Goal: Task Accomplishment & Management: Use online tool/utility

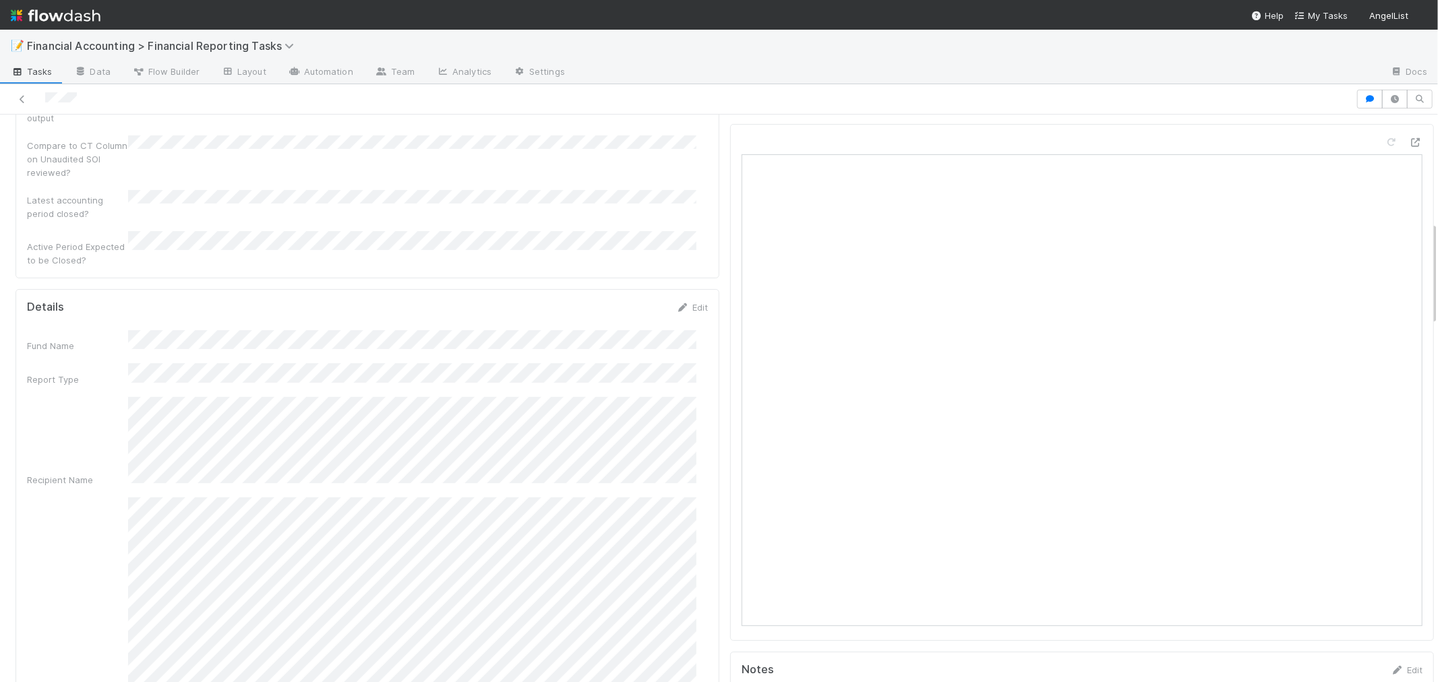
scroll to position [599, 0]
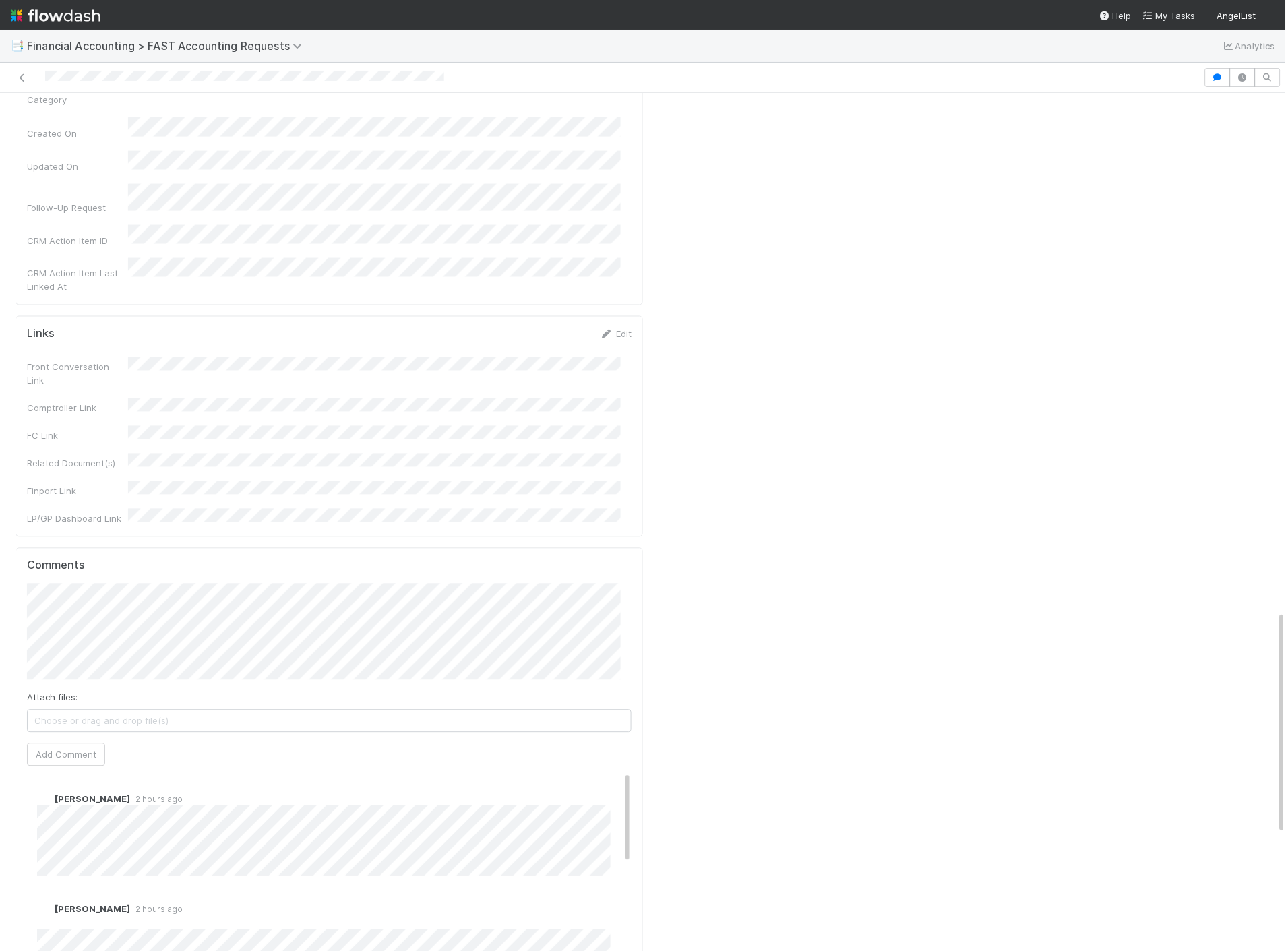
scroll to position [1991, 0]
click at [96, 373] on span "[PERSON_NAME]" at bounding box center [96, 378] width 68 height 11
click at [84, 744] on button "Add Comment" at bounding box center [66, 755] width 78 height 23
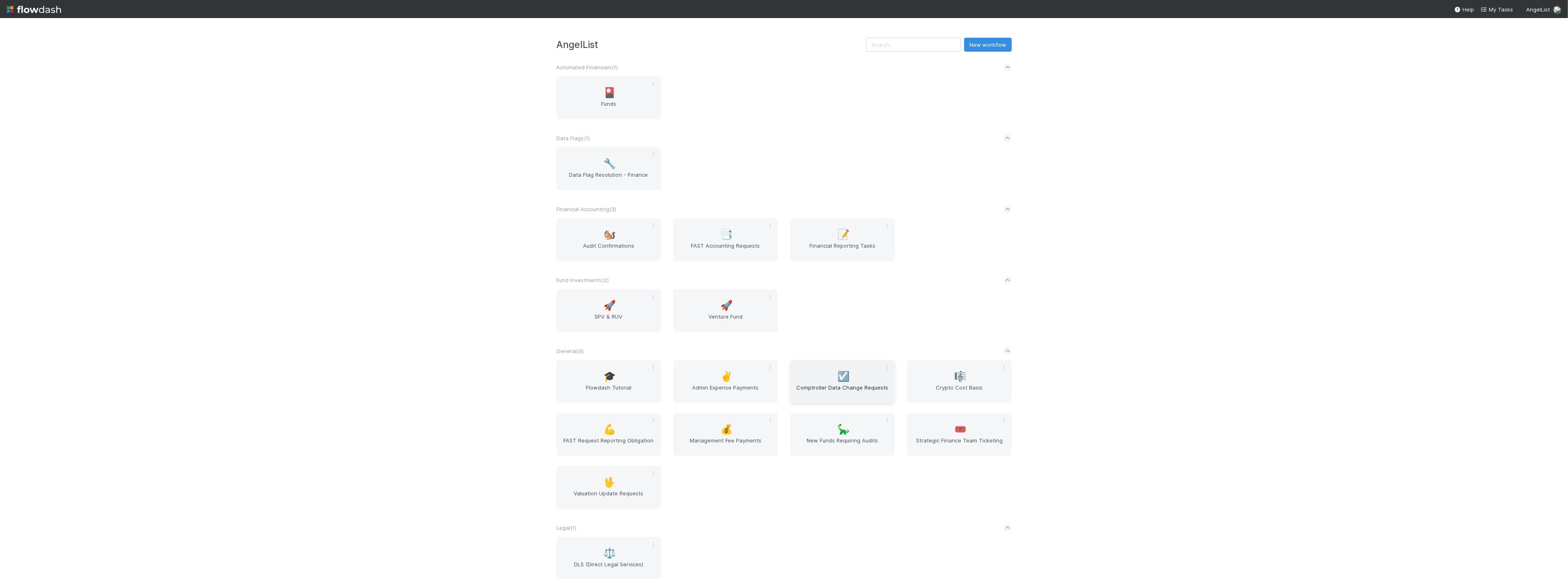
click at [867, 397] on span "Comptroller Data Change Requests" at bounding box center [842, 391] width 98 height 16
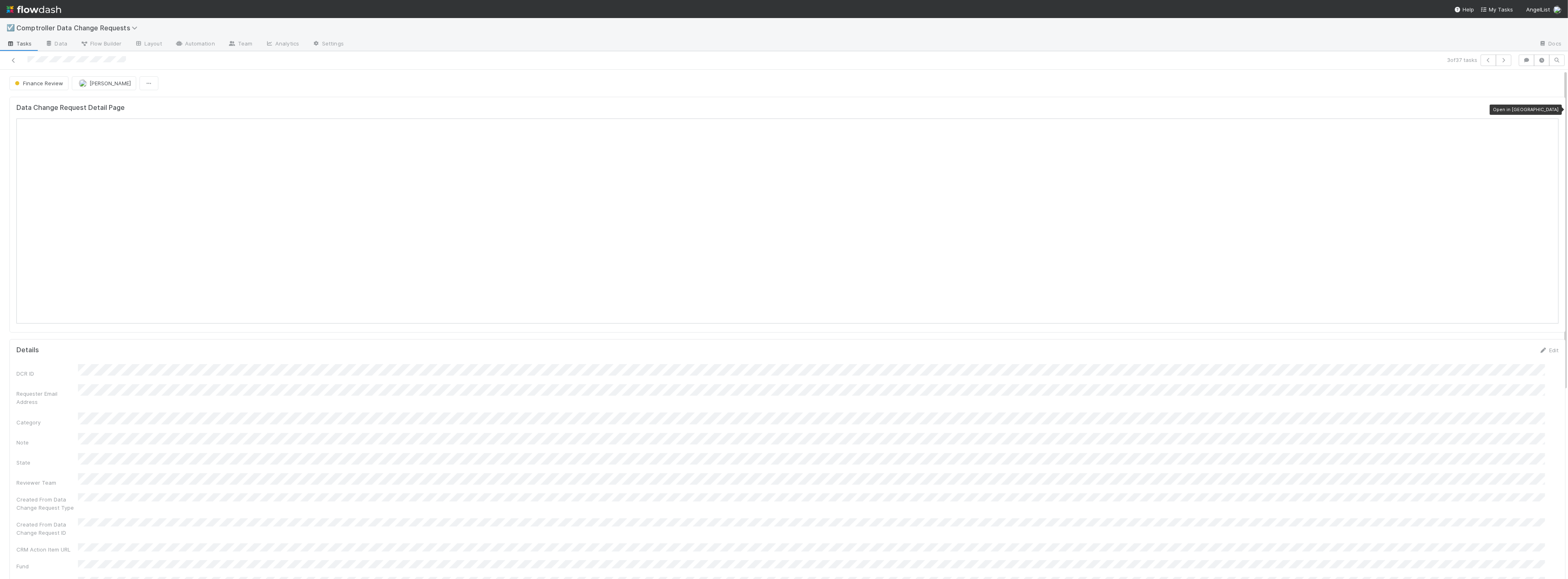
click at [1550, 109] on icon at bounding box center [1554, 109] width 8 height 5
click at [15, 58] on icon at bounding box center [13, 60] width 8 height 5
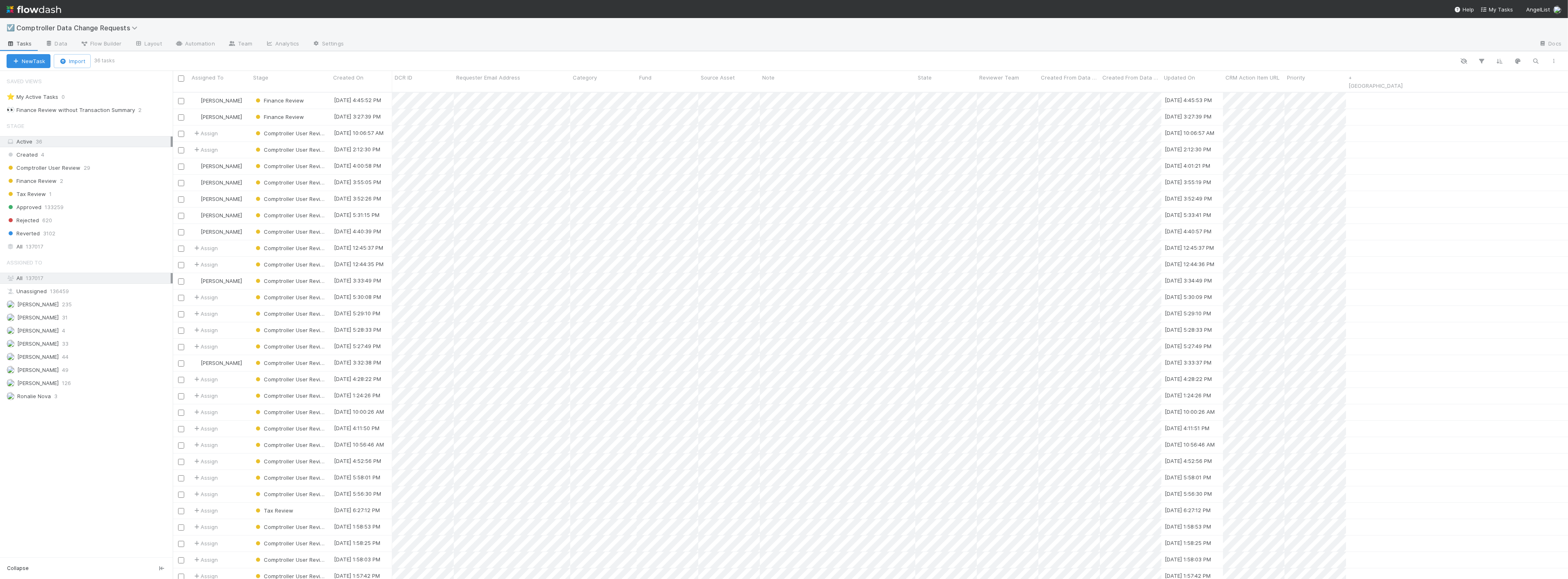
scroll to position [487, 1388]
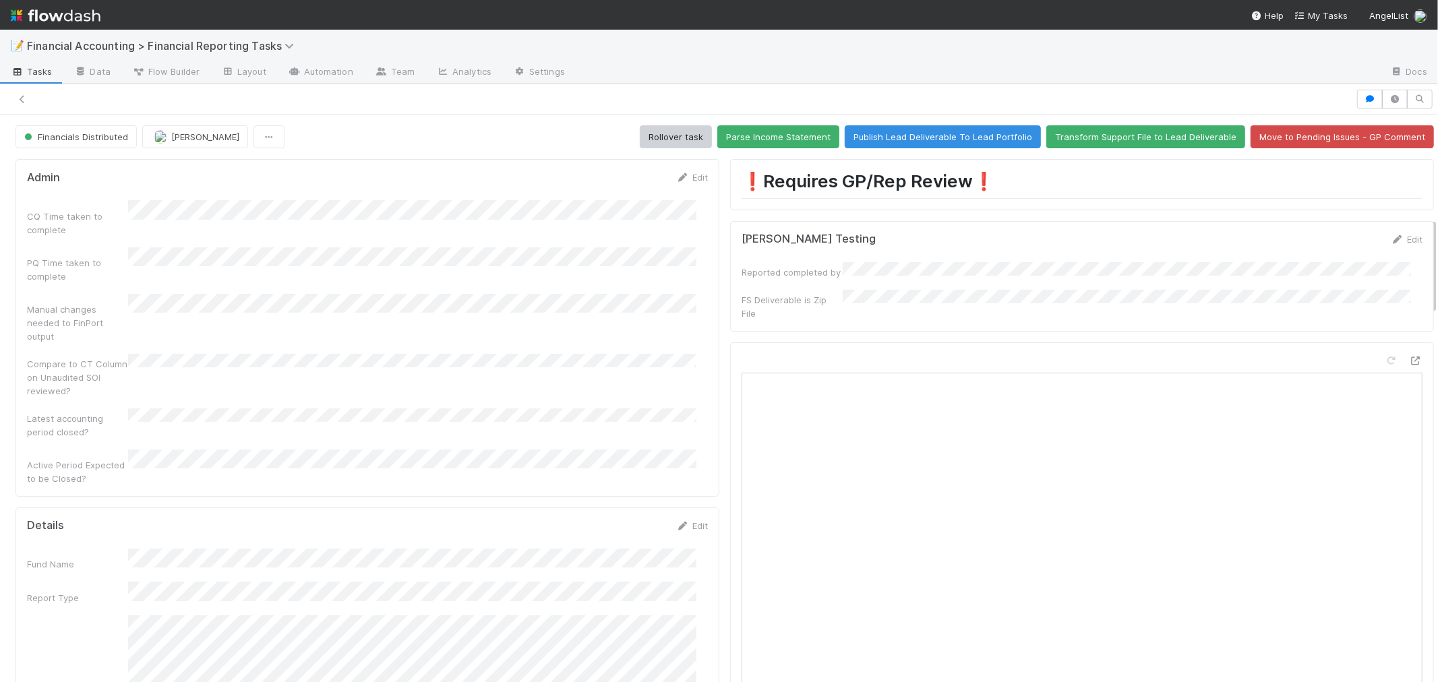
scroll to position [599, 0]
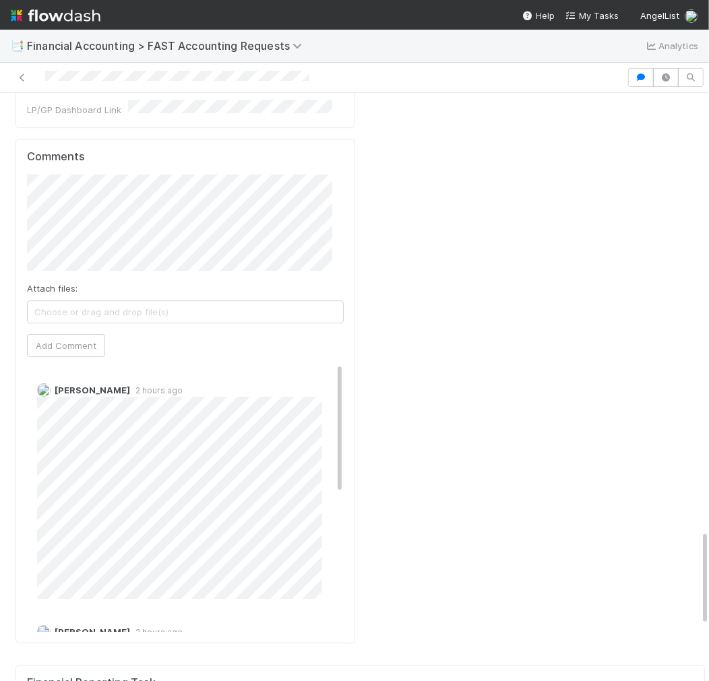
scroll to position [2649, 0]
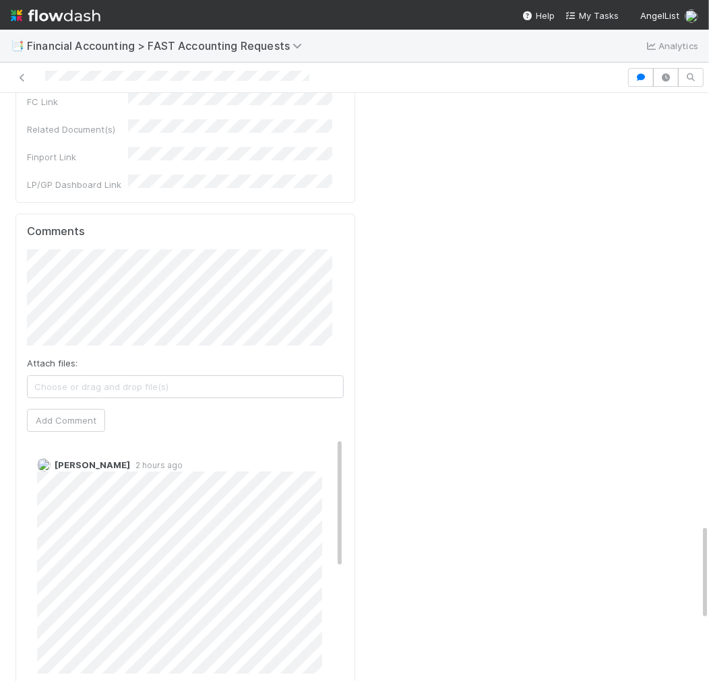
drag, startPoint x: 326, startPoint y: 239, endPoint x: 325, endPoint y: 252, distance: 13.5
click at [325, 448] on div "[PERSON_NAME] 2 hours ago" at bounding box center [191, 561] width 328 height 226
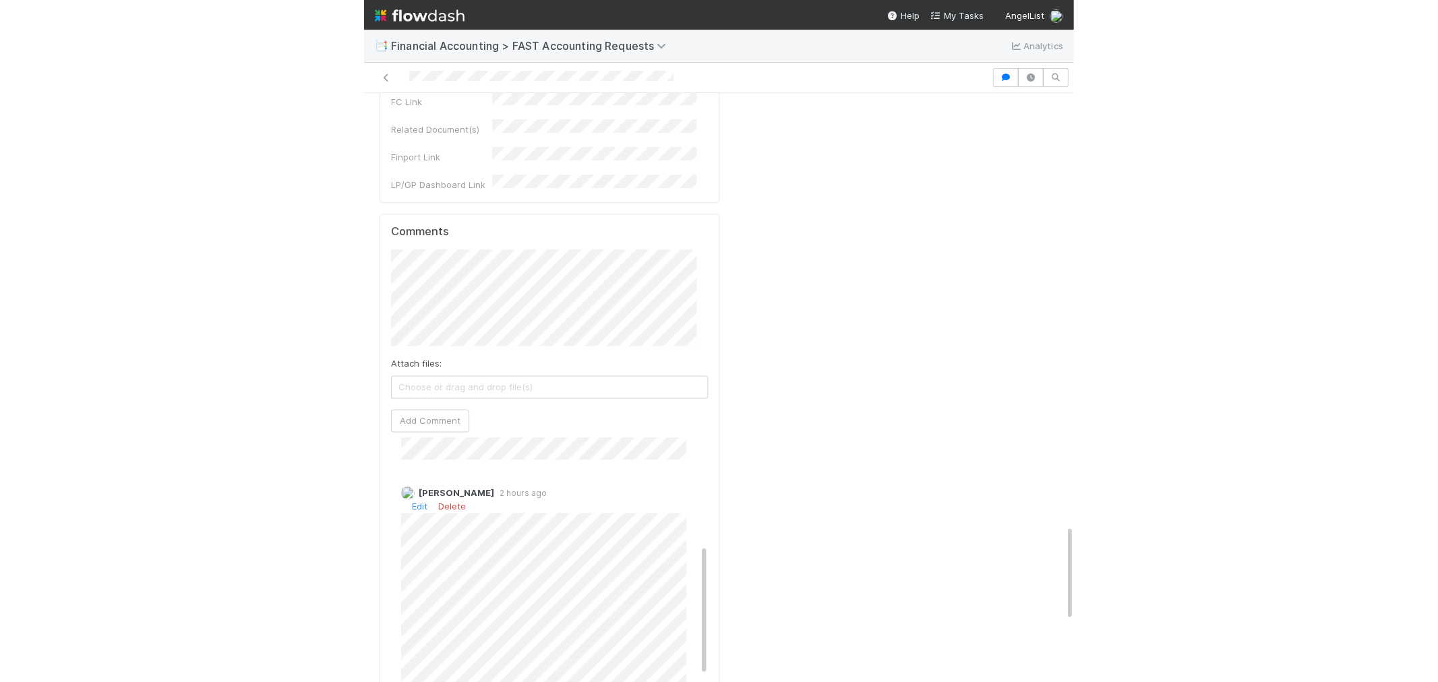
scroll to position [218, 0]
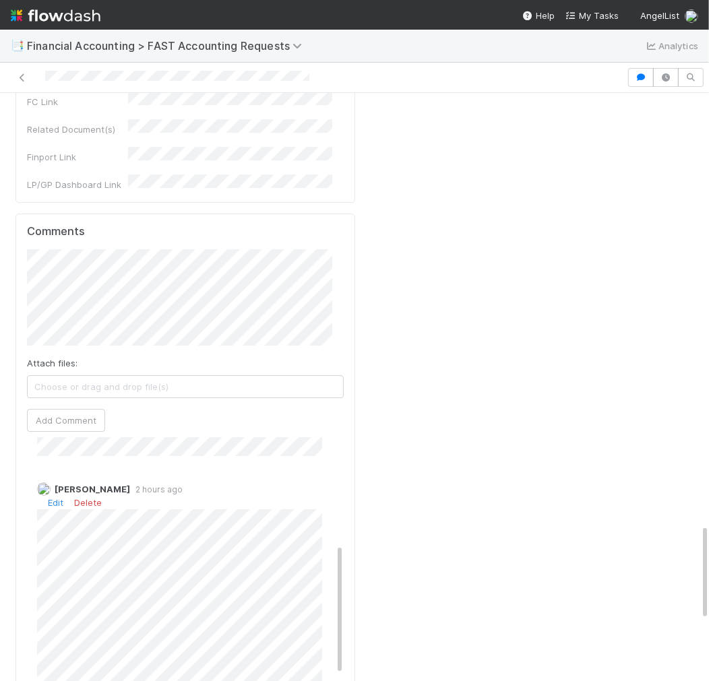
click at [320, 384] on div "[PERSON_NAME] 2 hours ago [PERSON_NAME] 2 hours ago Edit Delete" at bounding box center [191, 496] width 328 height 552
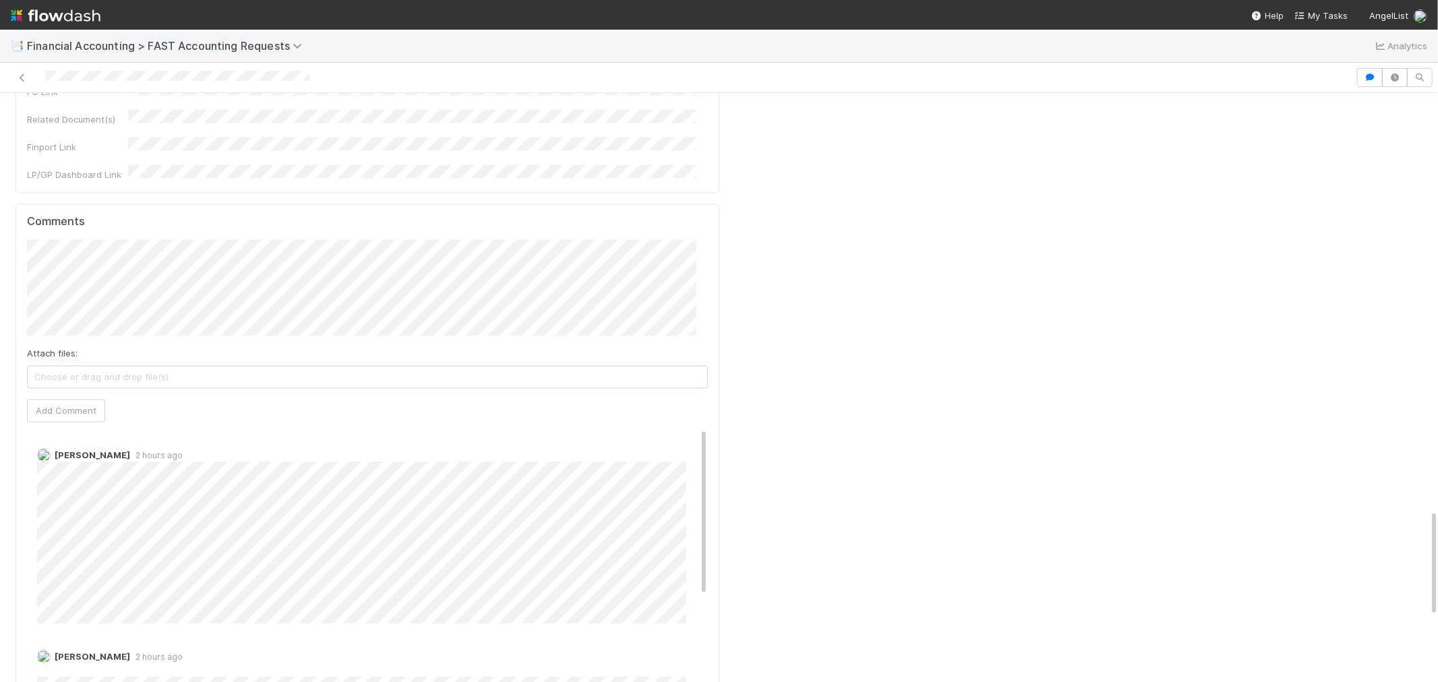
scroll to position [2146, 0]
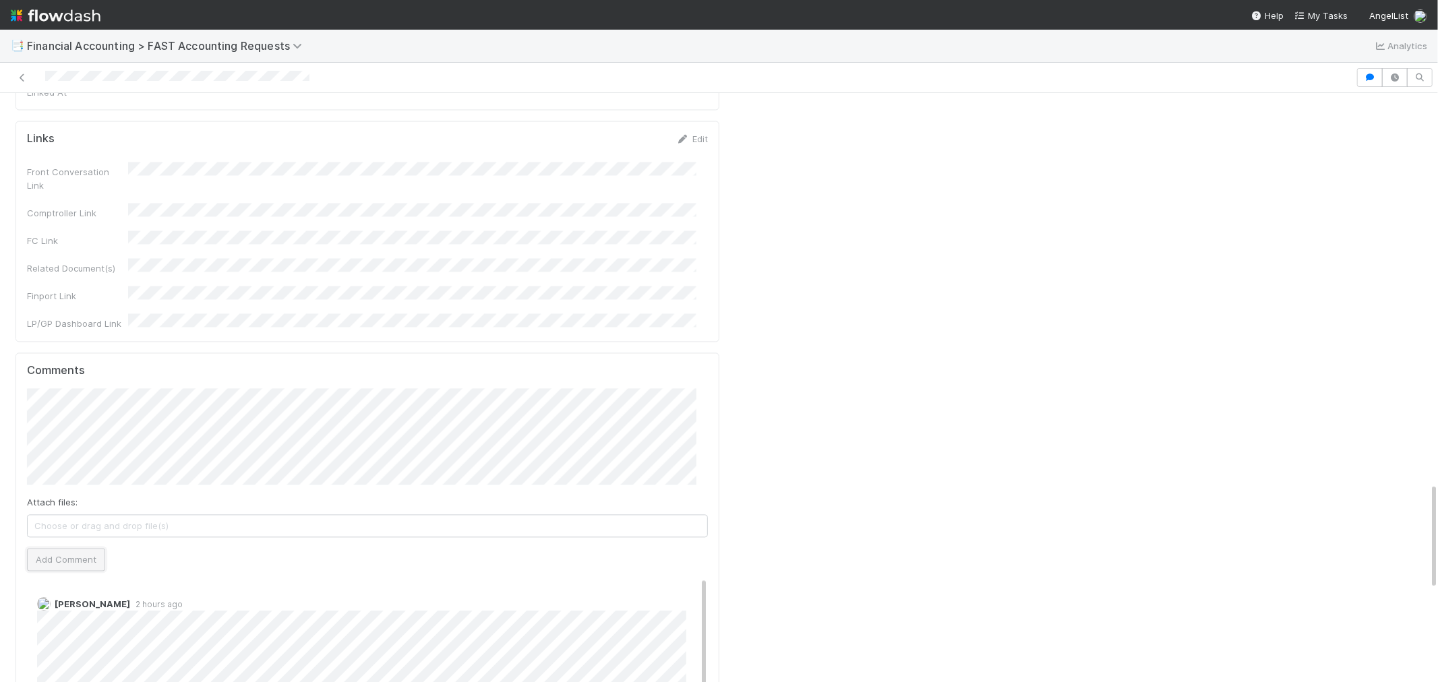
click at [86, 549] on button "Add Comment" at bounding box center [66, 560] width 78 height 23
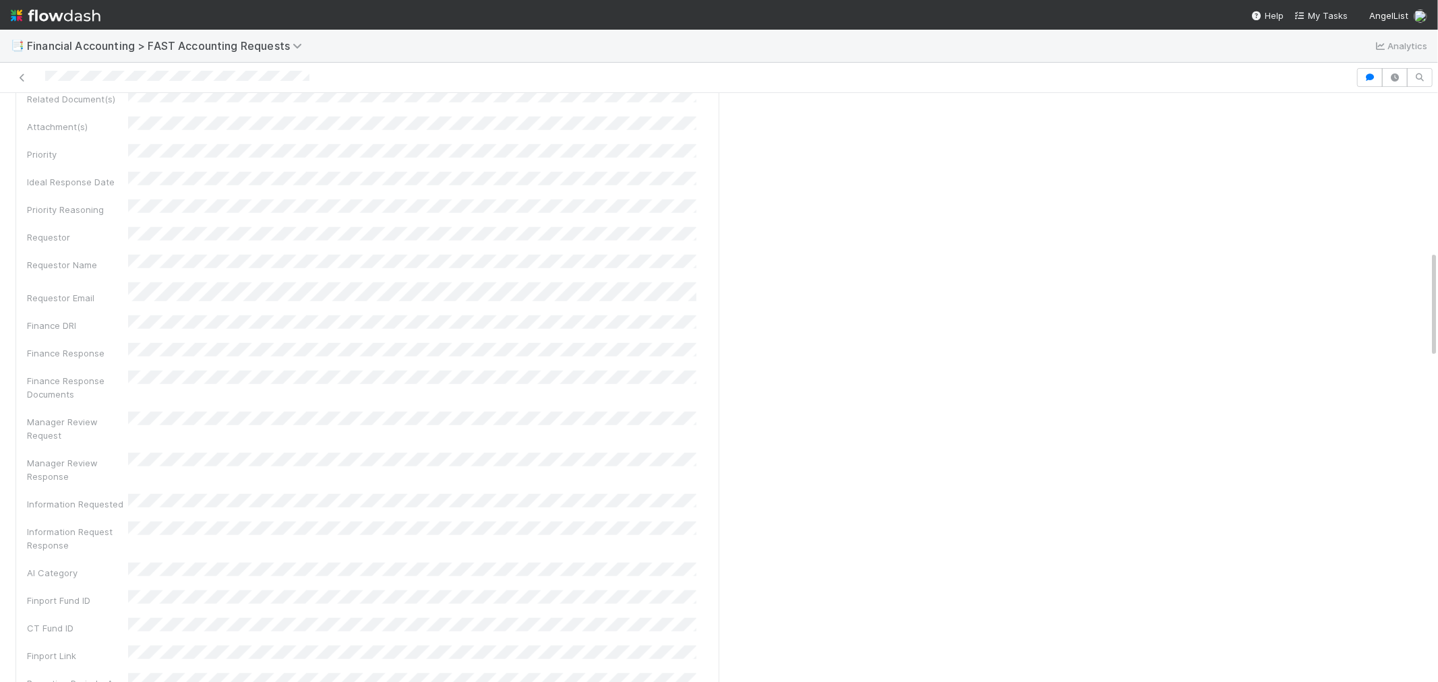
scroll to position [0, 0]
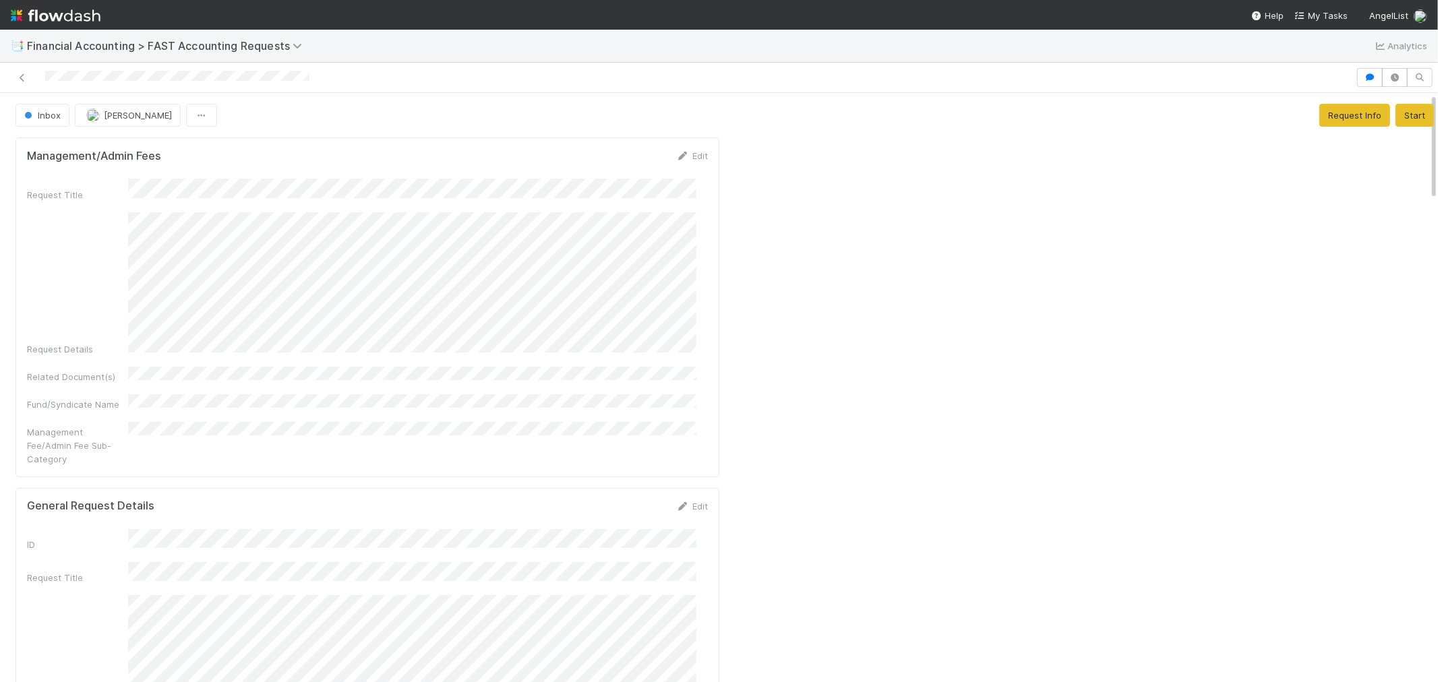
click at [51, 119] on span "Inbox" at bounding box center [41, 115] width 39 height 11
click at [1048, 266] on div at bounding box center [719, 341] width 1438 height 682
click at [51, 115] on span "Inbox" at bounding box center [41, 115] width 39 height 11
click at [953, 277] on div at bounding box center [719, 341] width 1438 height 682
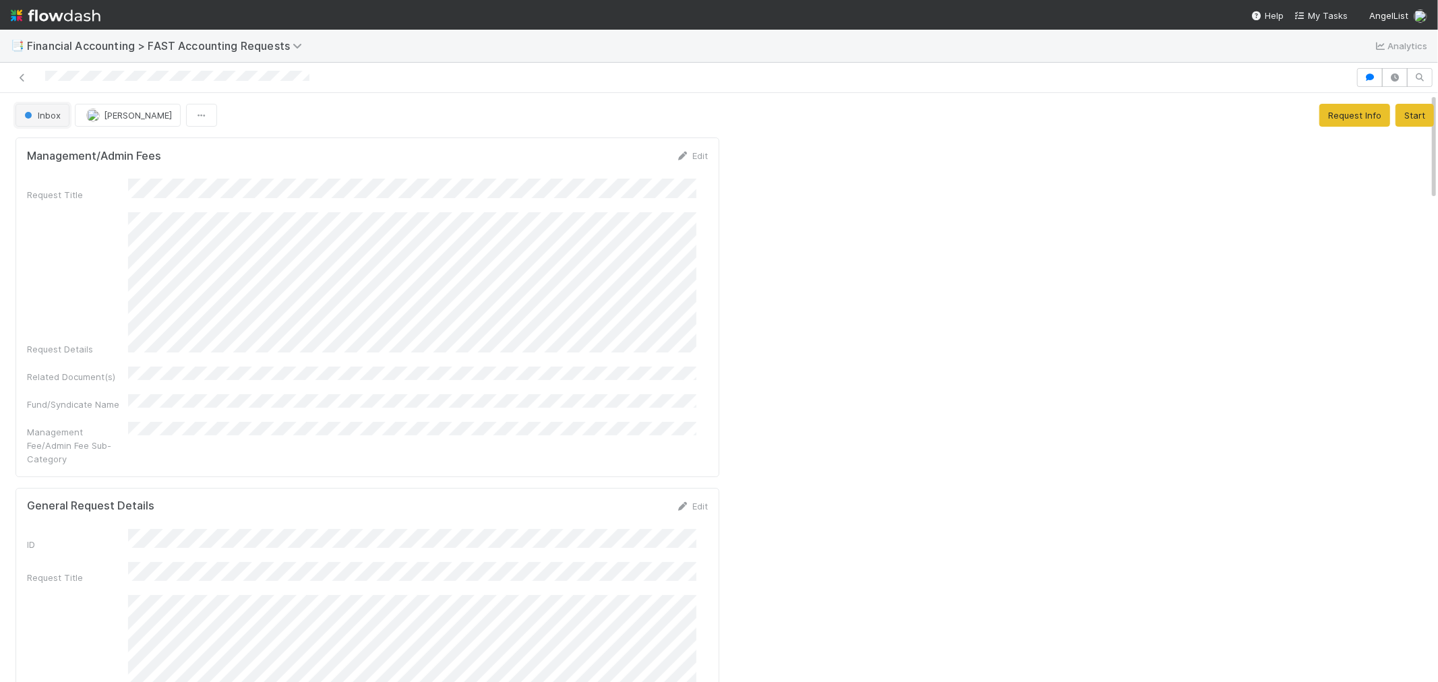
click at [41, 108] on button "Inbox" at bounding box center [43, 115] width 54 height 23
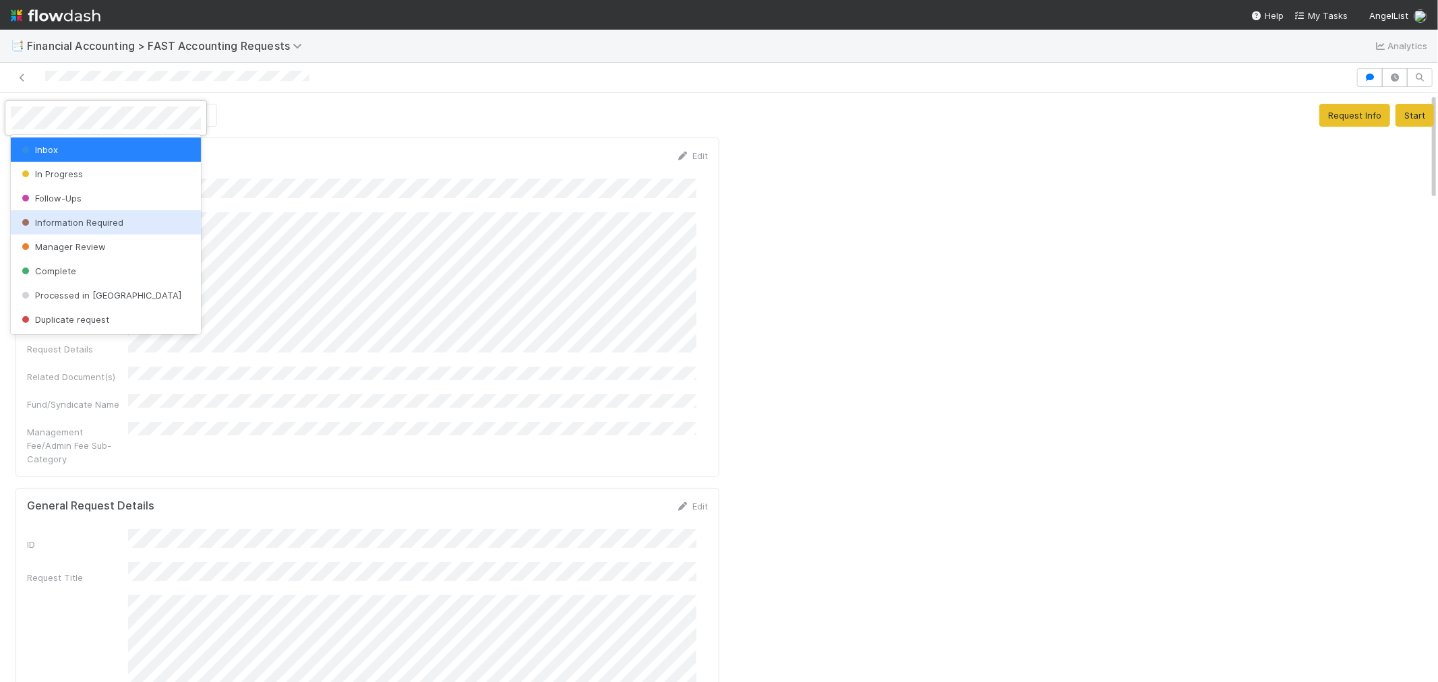
click at [61, 220] on span "Information Required" at bounding box center [71, 222] width 104 height 11
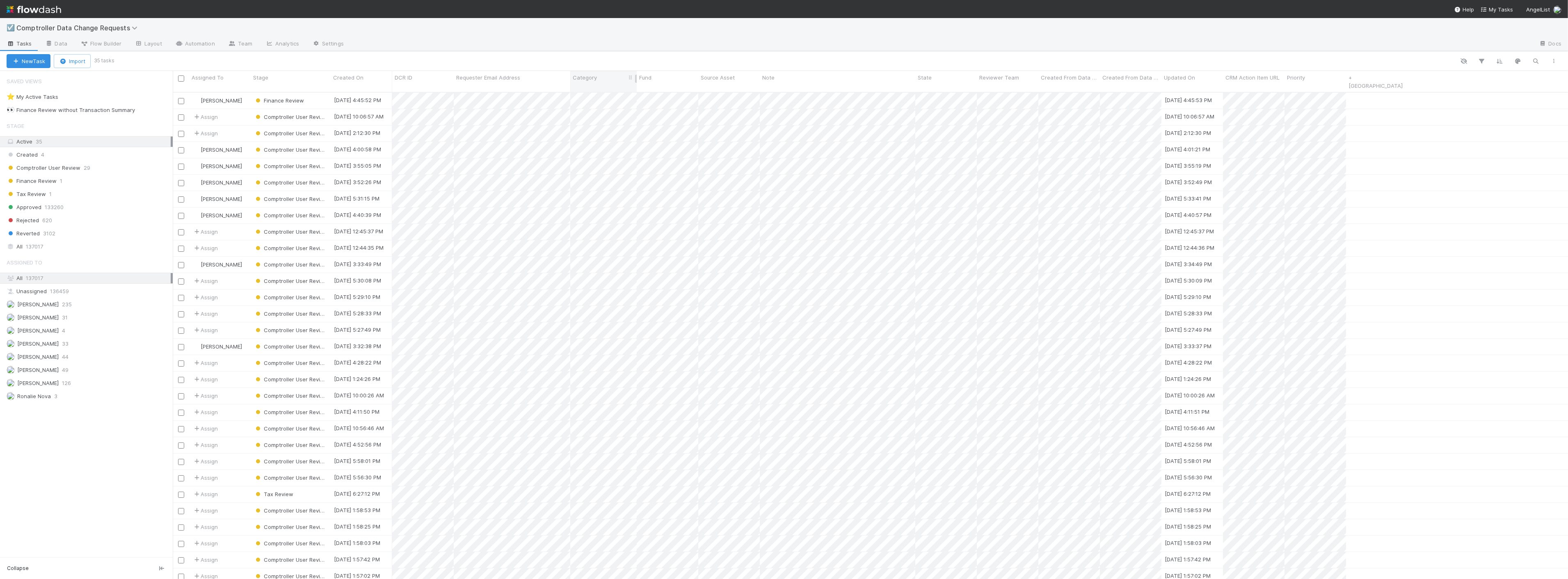
scroll to position [487, 1388]
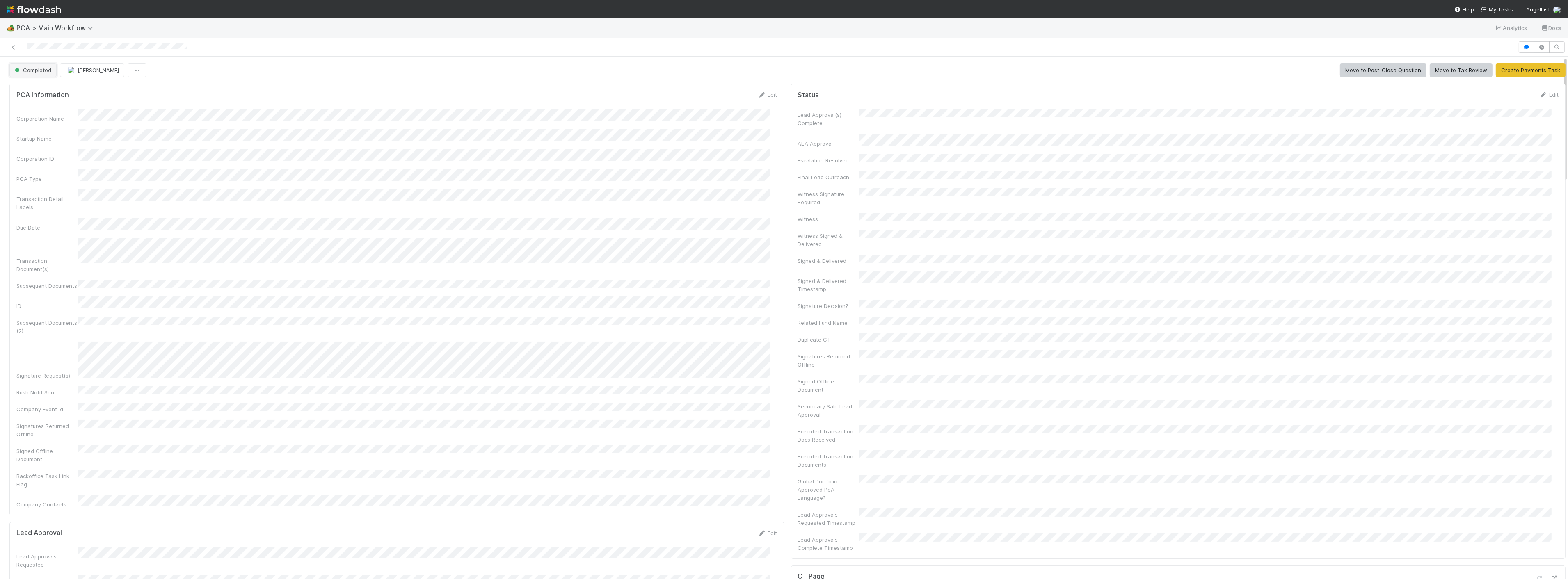
click at [46, 75] on button "Completed" at bounding box center [33, 70] width 47 height 14
click at [93, 153] on span "Finance Review - Current (IOS)" at bounding box center [56, 150] width 89 height 7
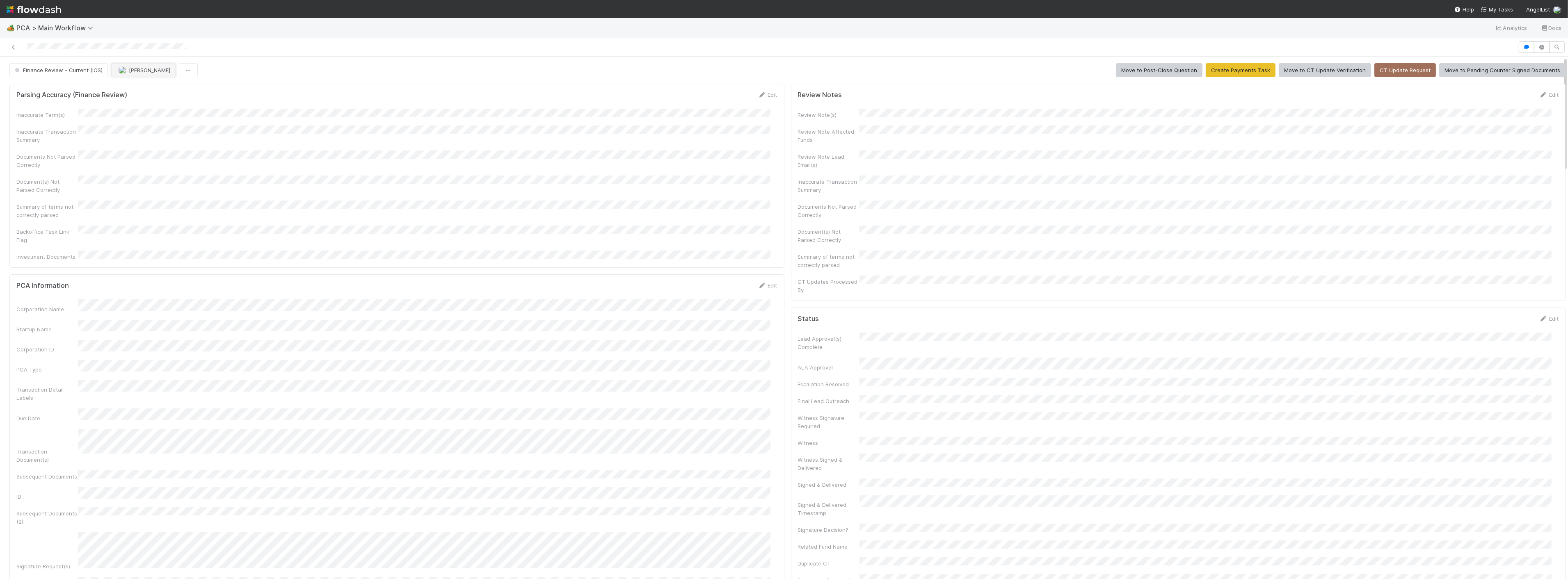
click at [147, 76] on button "[PERSON_NAME]" at bounding box center [144, 70] width 65 height 14
click at [149, 88] on span "[PERSON_NAME]" at bounding box center [143, 91] width 41 height 7
click at [388, 144] on div "Inaccurate Term(s) Inaccurate Transaction Summary Documents Not Parsed Correctl…" at bounding box center [397, 185] width 761 height 152
click at [14, 45] on icon at bounding box center [13, 47] width 8 height 5
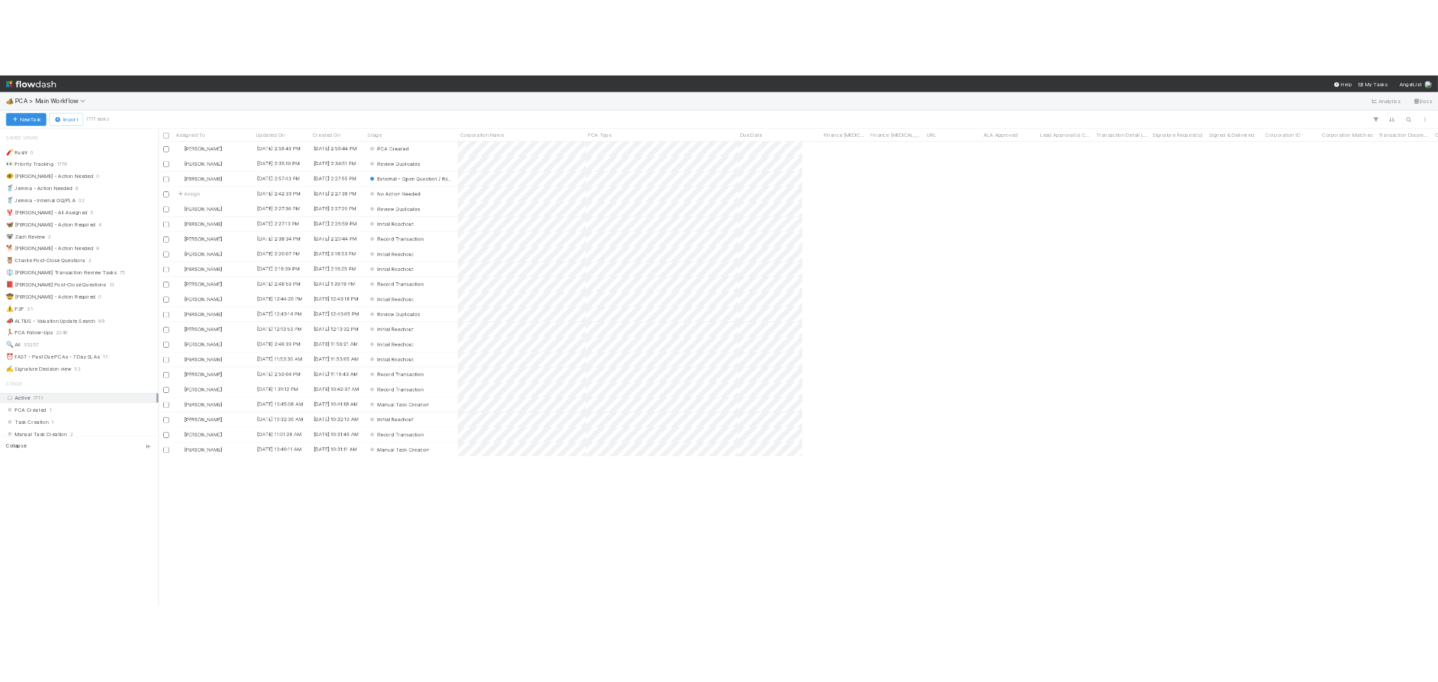
scroll to position [551, 1142]
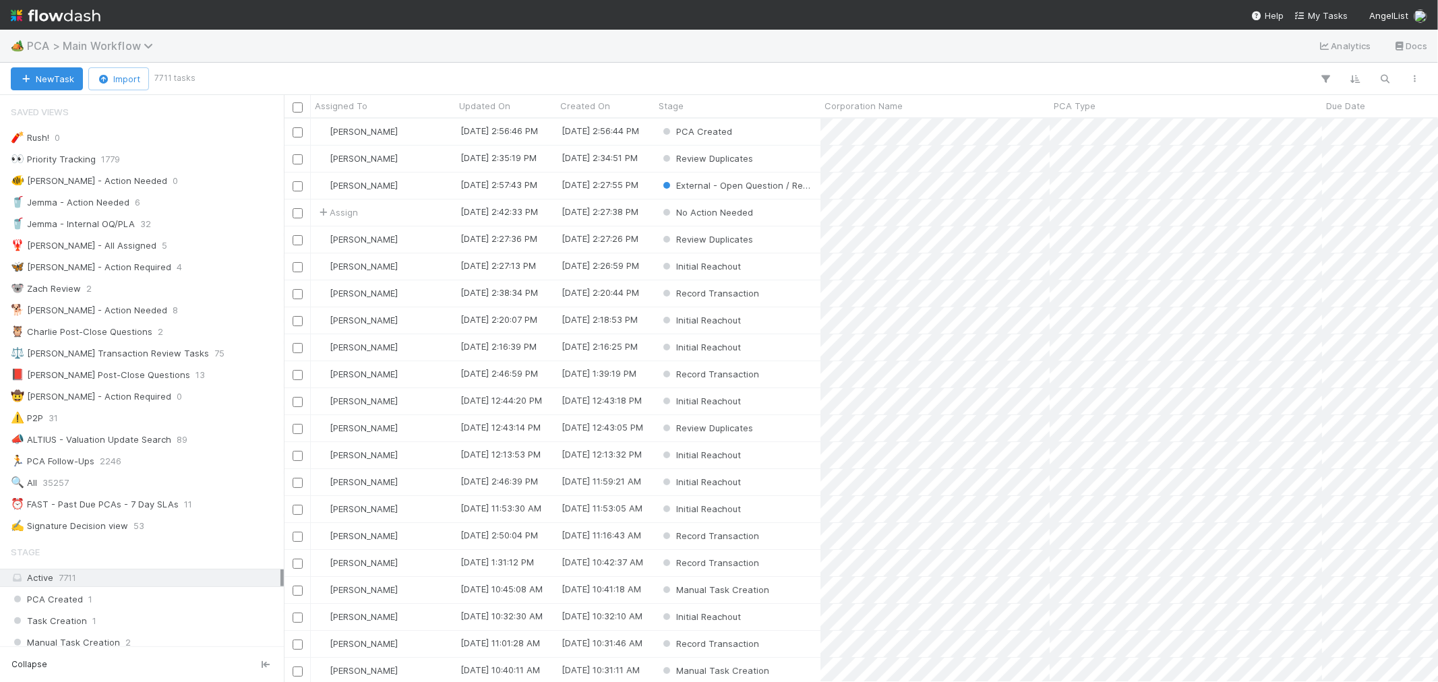
click at [120, 42] on span "PCA > Main Workflow" at bounding box center [93, 45] width 133 height 13
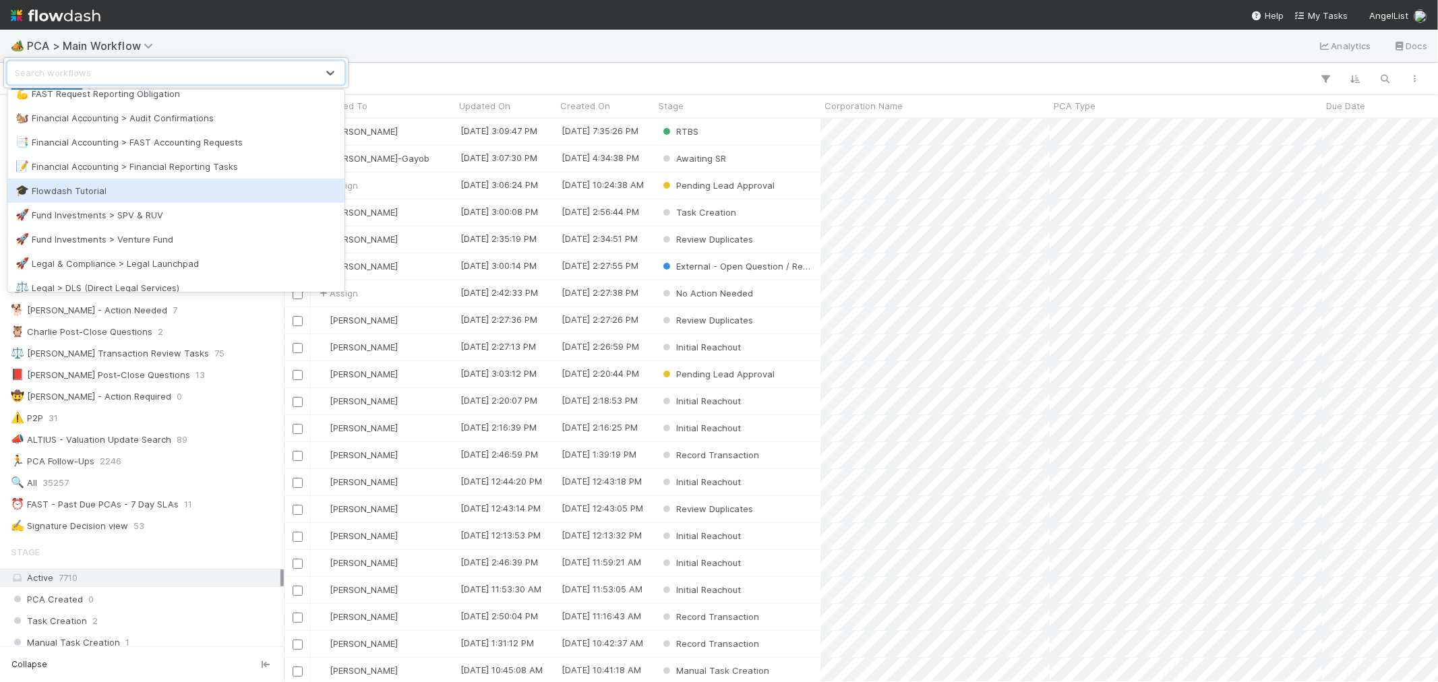
scroll to position [95, 0]
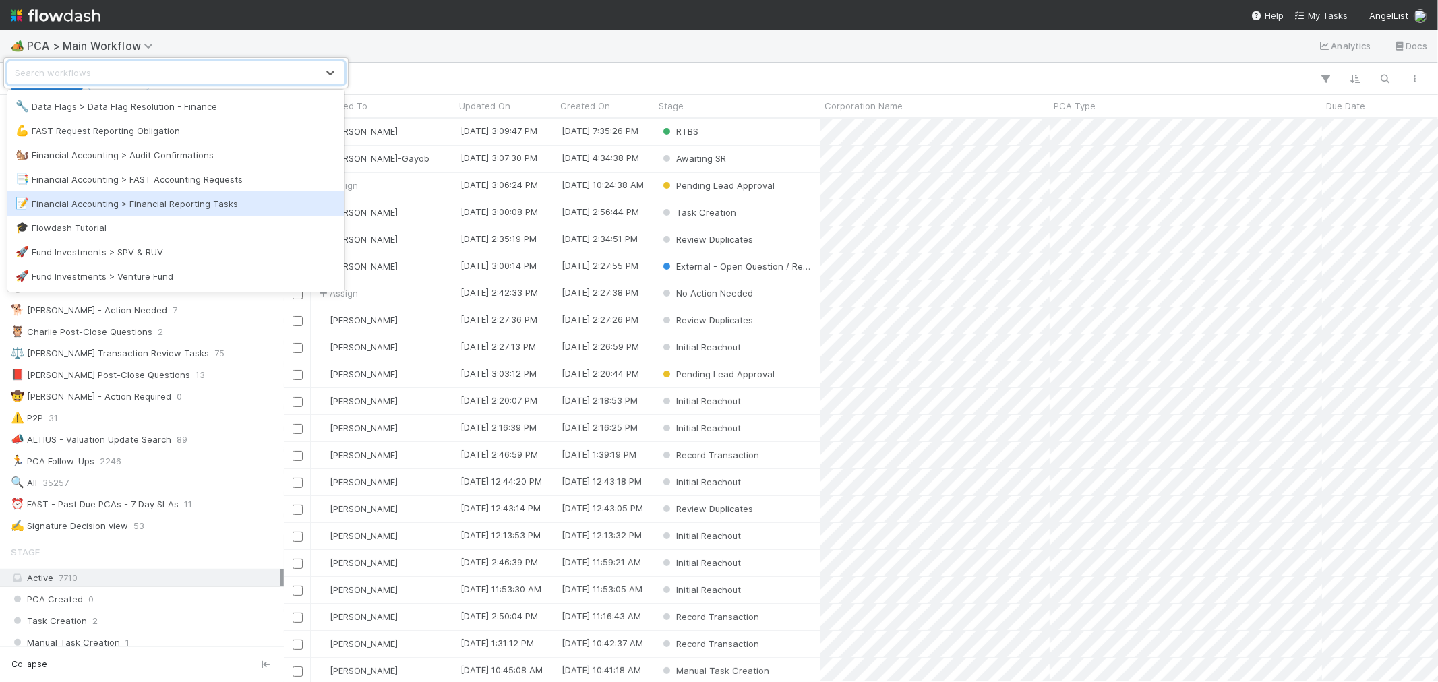
click at [179, 208] on div "📝 Financial Accounting > Financial Reporting Tasks" at bounding box center [176, 203] width 321 height 13
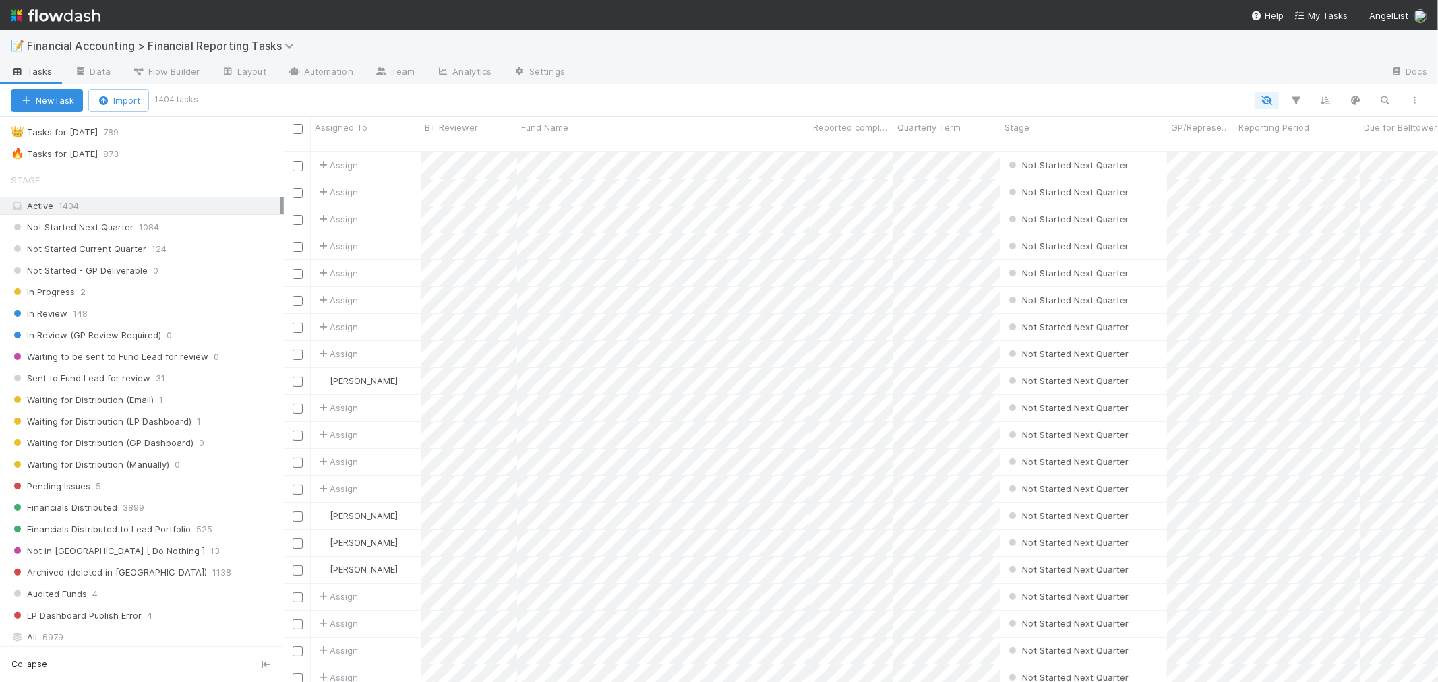
scroll to position [136, 0]
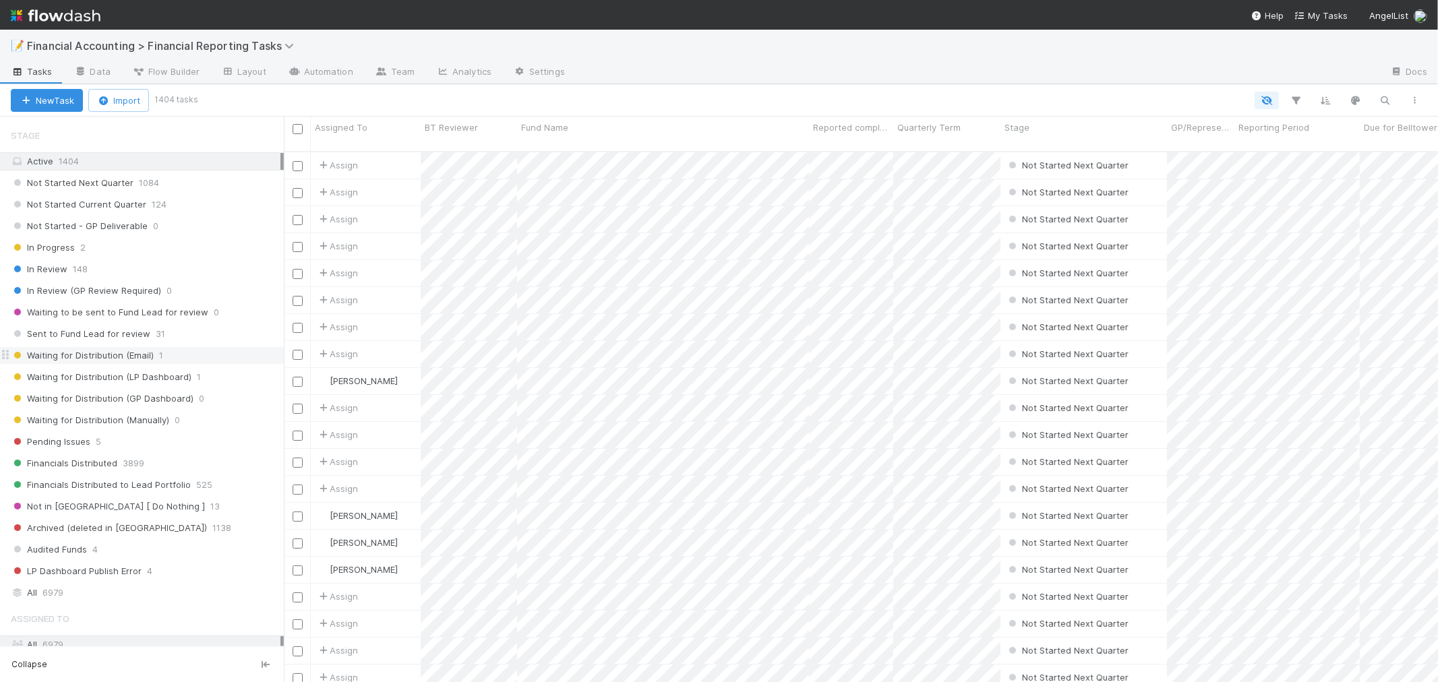
click at [143, 363] on span "Waiting for Distribution (Email)" at bounding box center [82, 355] width 143 height 17
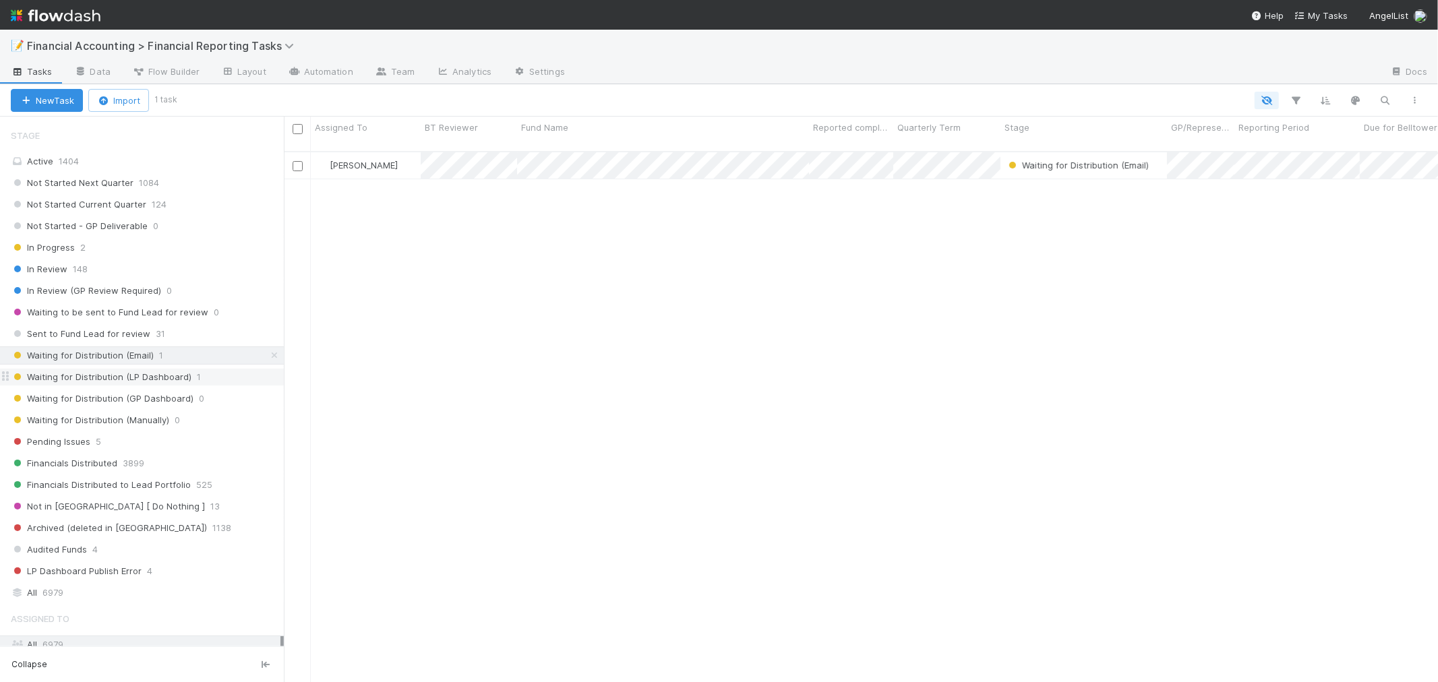
scroll to position [530, 1142]
click at [144, 377] on span "Waiting for Distribution (LP Dashboard)" at bounding box center [101, 377] width 181 height 17
click at [55, 593] on span "6979" at bounding box center [52, 592] width 21 height 17
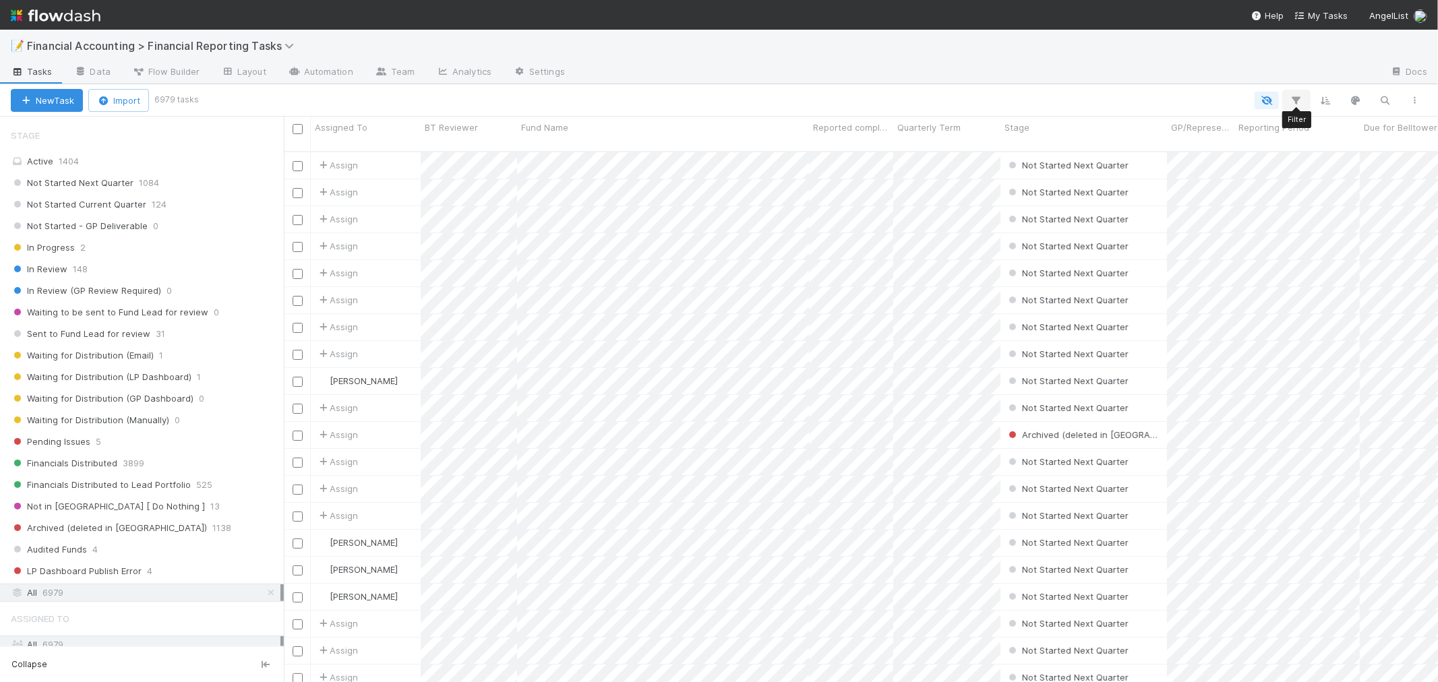
scroll to position [530, 1142]
click at [1293, 102] on icon "button" at bounding box center [1295, 100] width 13 height 12
click at [1142, 142] on button "Add Filter" at bounding box center [1090, 141] width 404 height 20
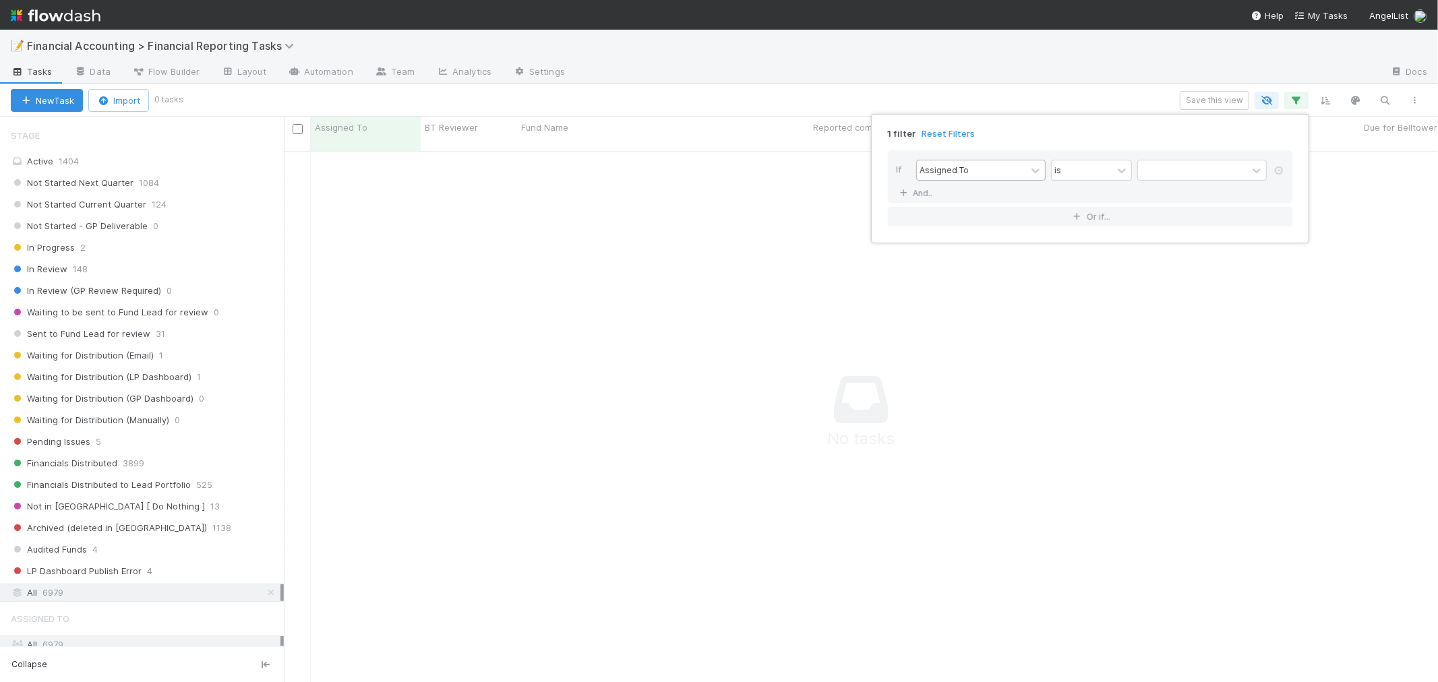
scroll to position [520, 1131]
click at [999, 177] on div "Assigned To" at bounding box center [971, 170] width 109 height 20
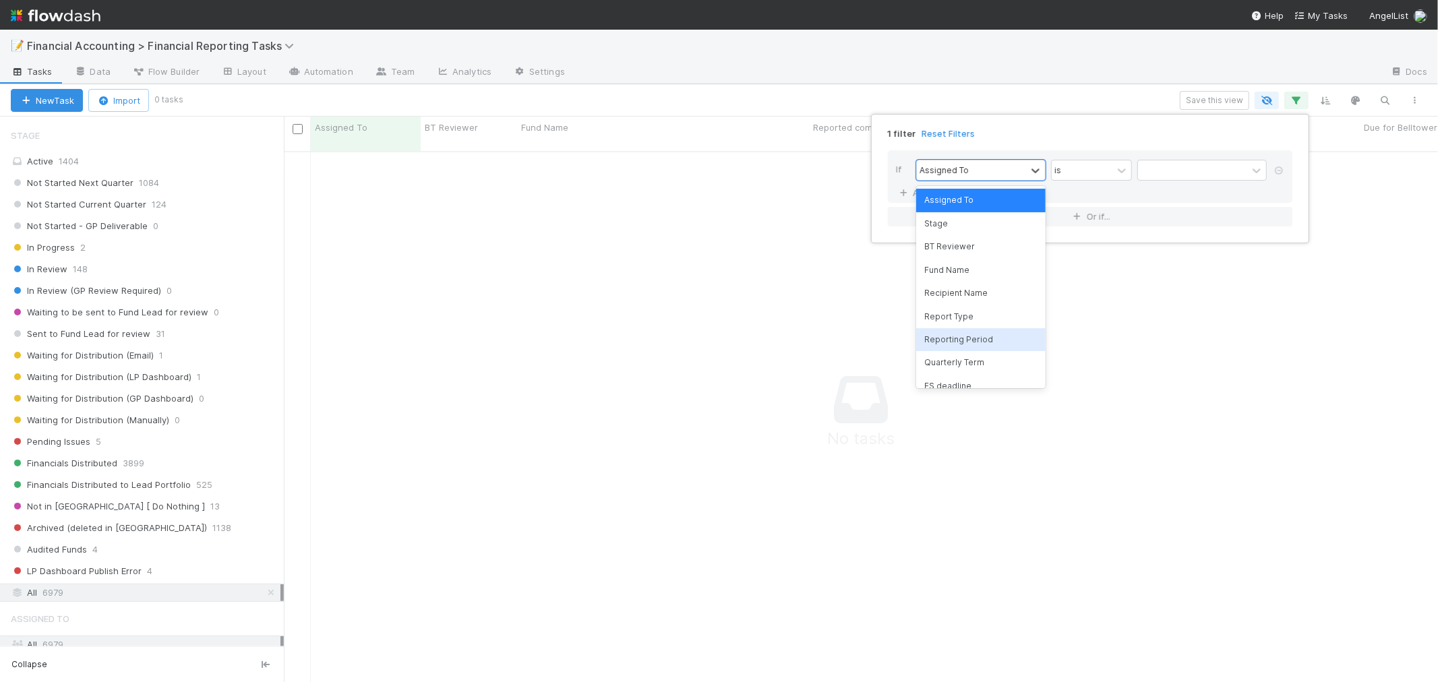
click at [958, 344] on div "Reporting Period" at bounding box center [980, 339] width 129 height 23
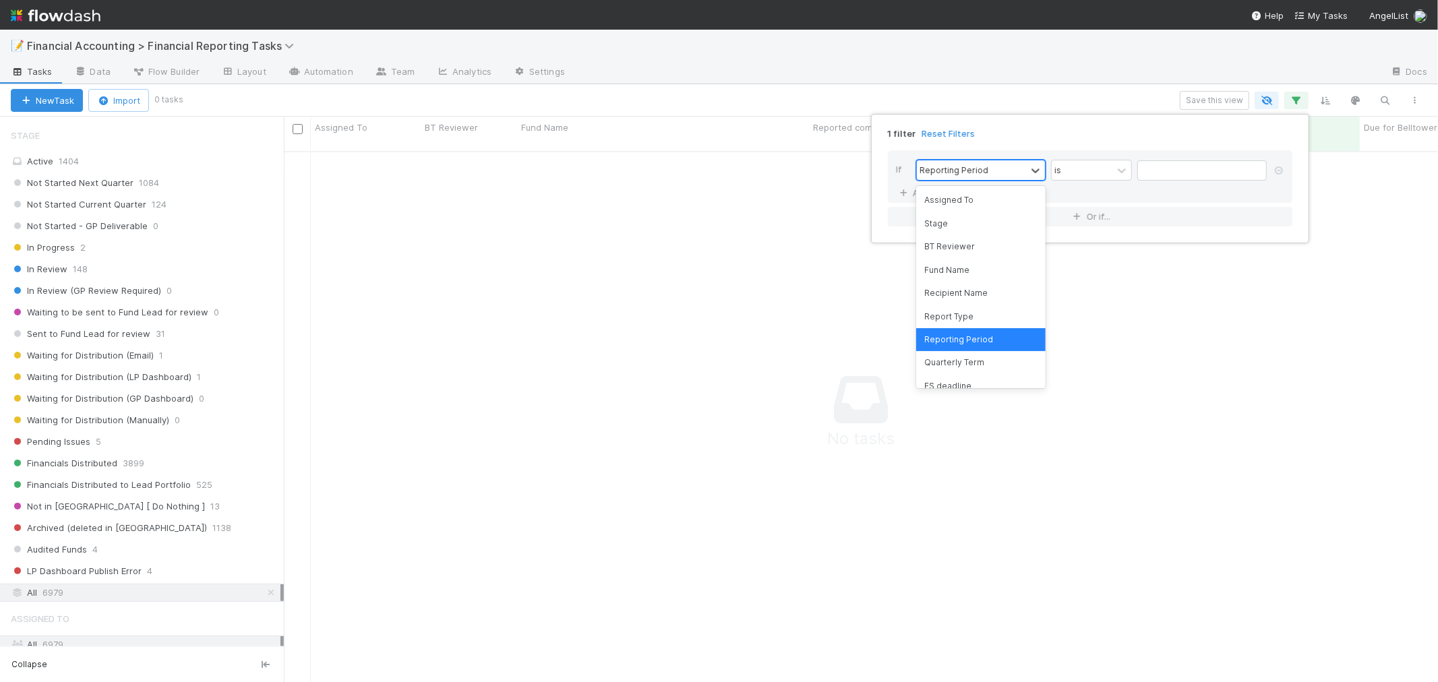
click at [995, 175] on div "Reporting Period" at bounding box center [971, 170] width 109 height 20
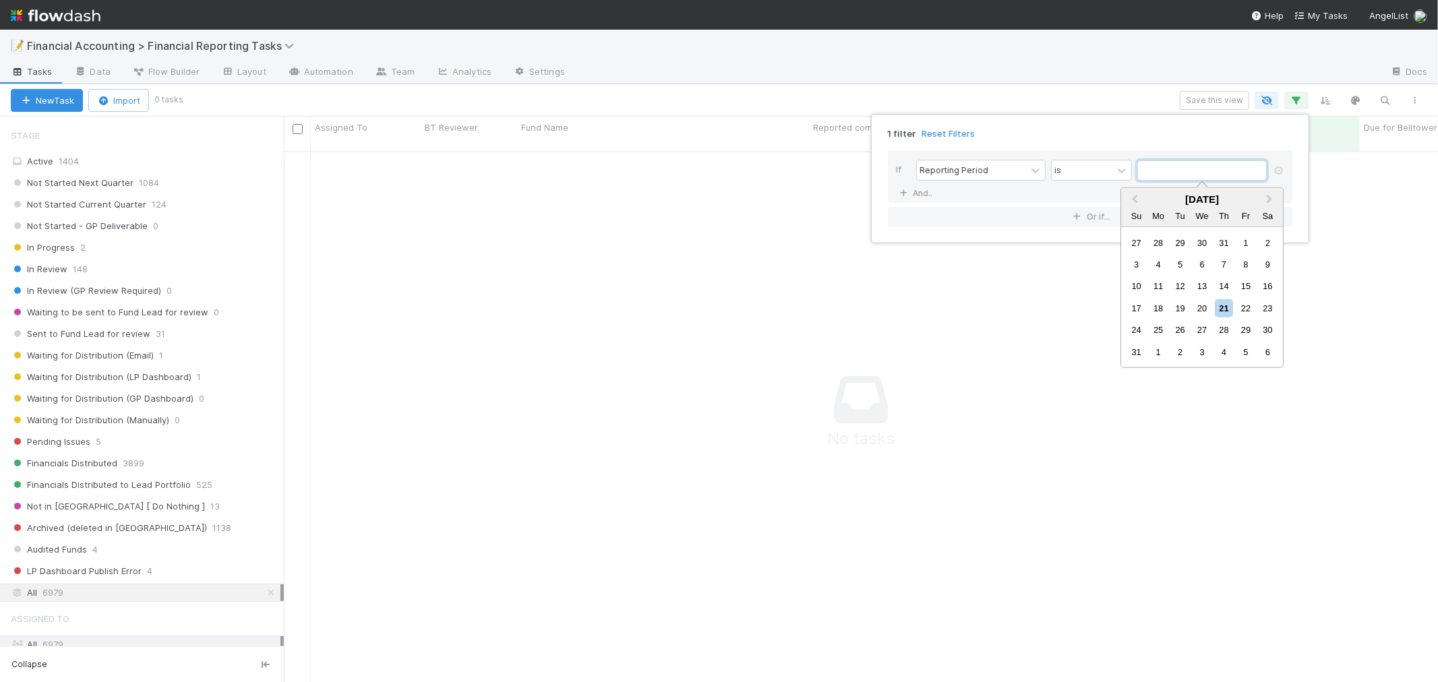
click at [1140, 172] on input "text" at bounding box center [1201, 170] width 129 height 20
click at [1134, 195] on span "Previous Month" at bounding box center [1134, 199] width 0 height 16
click at [1162, 246] on div "30" at bounding box center [1158, 242] width 18 height 18
type input "[DATE]"
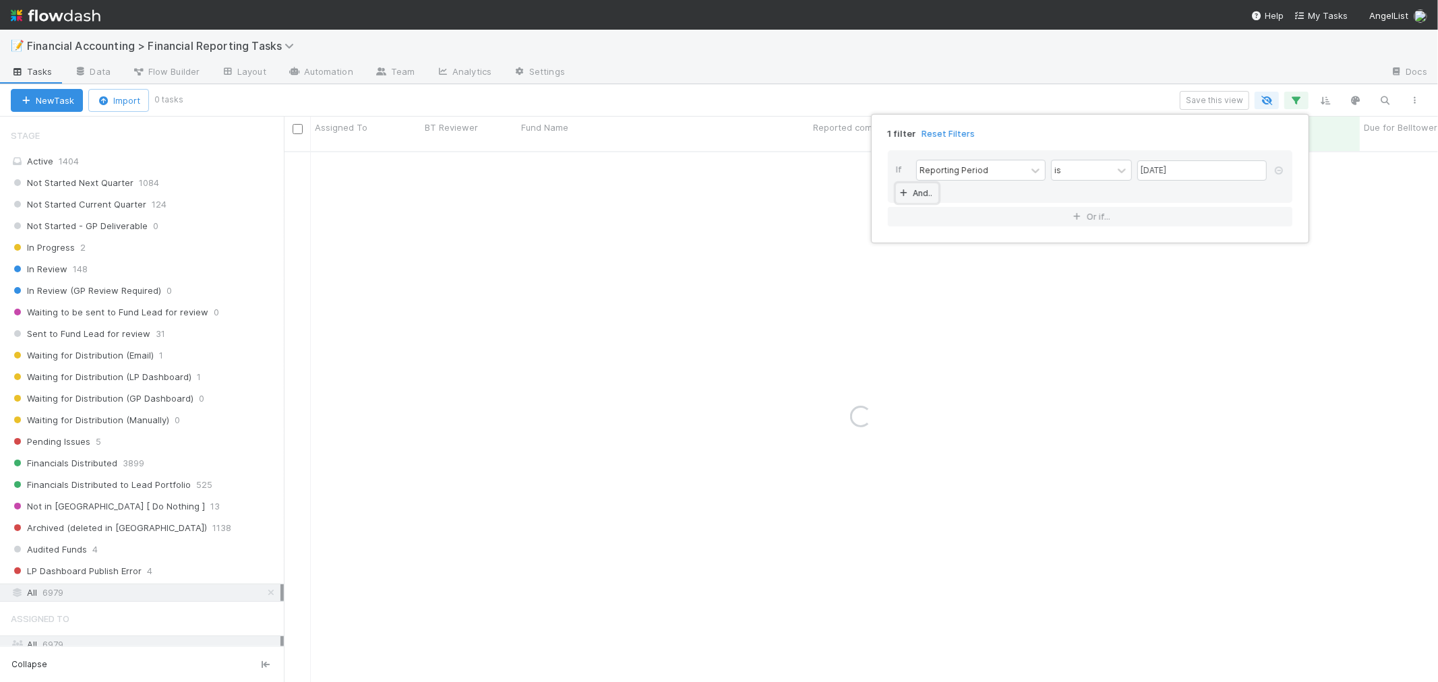
click at [900, 191] on icon at bounding box center [902, 193] width 13 height 8
click at [971, 196] on div "Assigned To" at bounding box center [971, 194] width 109 height 20
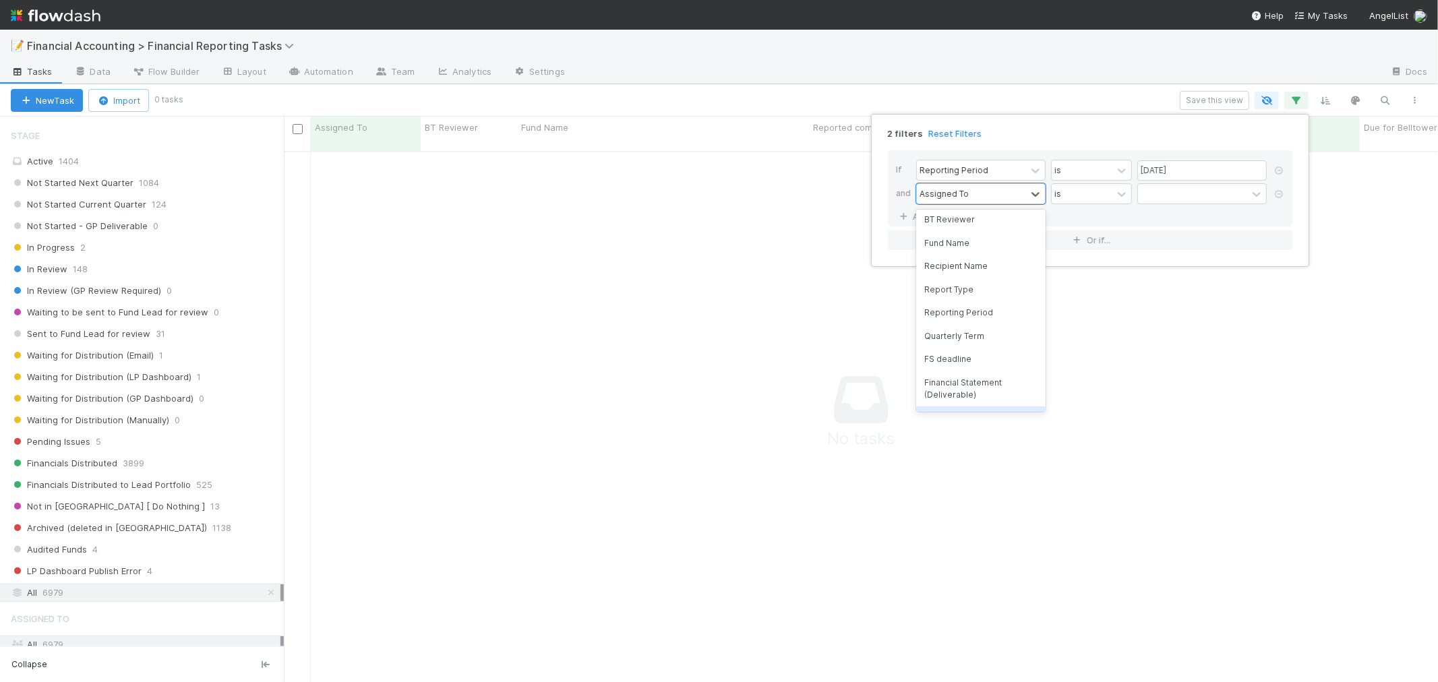
scroll to position [75, 0]
click at [973, 313] on div "Quarterly Term" at bounding box center [980, 312] width 129 height 23
click at [1101, 197] on div "=" at bounding box center [1081, 194] width 61 height 20
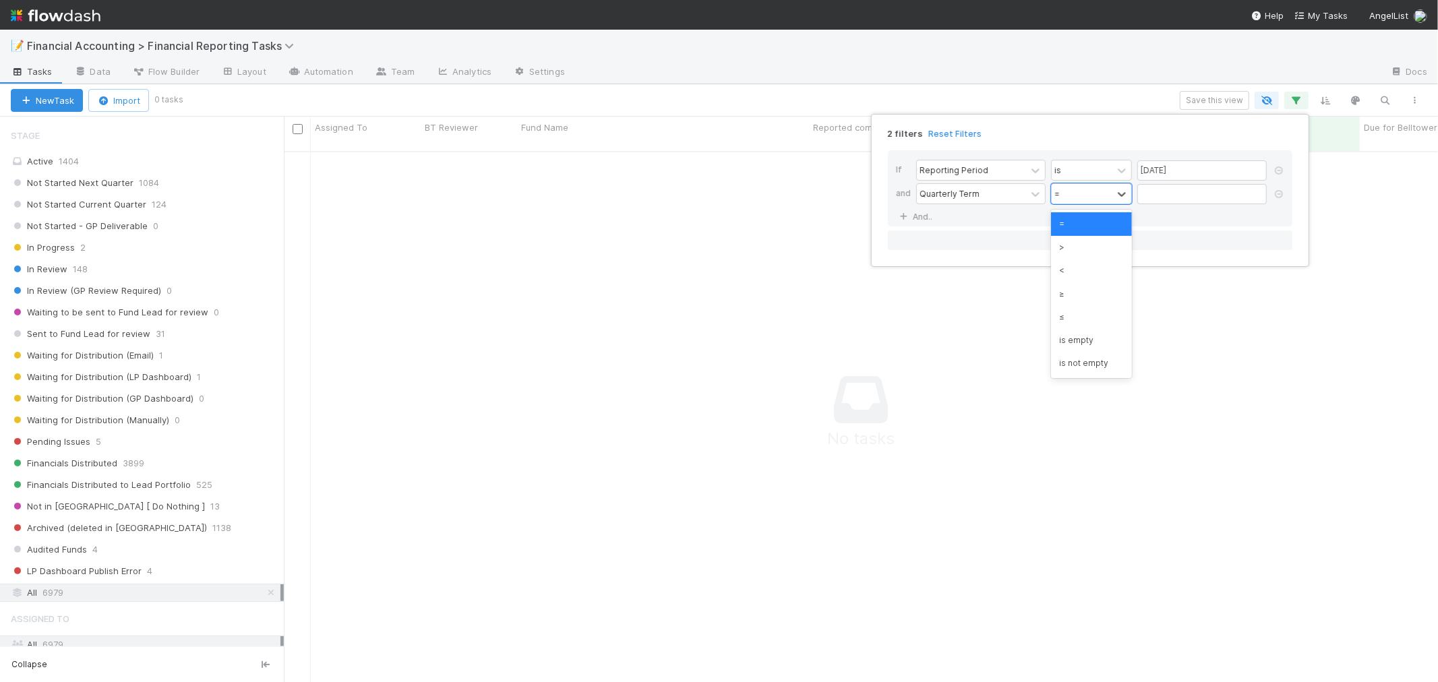
scroll to position [520, 1131]
click at [1081, 319] on div "≤" at bounding box center [1091, 316] width 81 height 23
click at [1177, 196] on input "text" at bounding box center [1201, 194] width 129 height 20
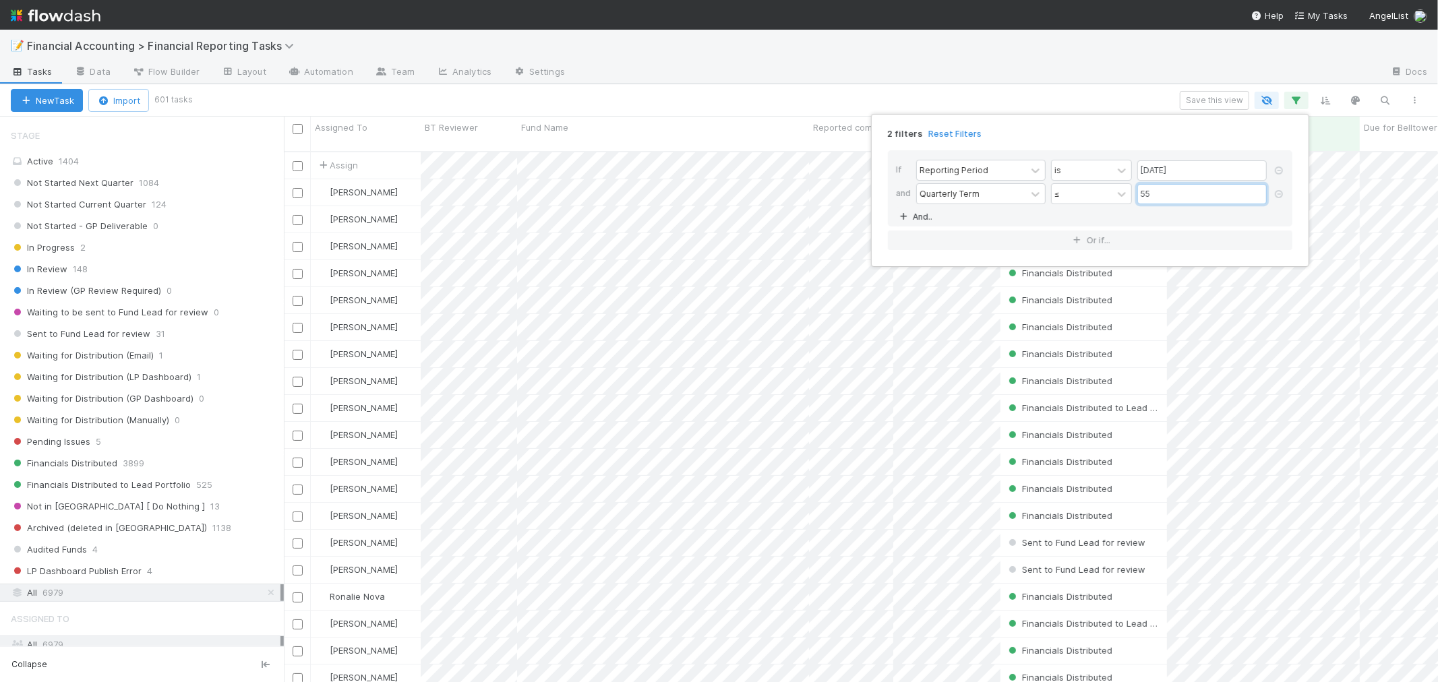
scroll to position [530, 1142]
type input "55"
click at [921, 214] on link "And.." at bounding box center [917, 217] width 42 height 20
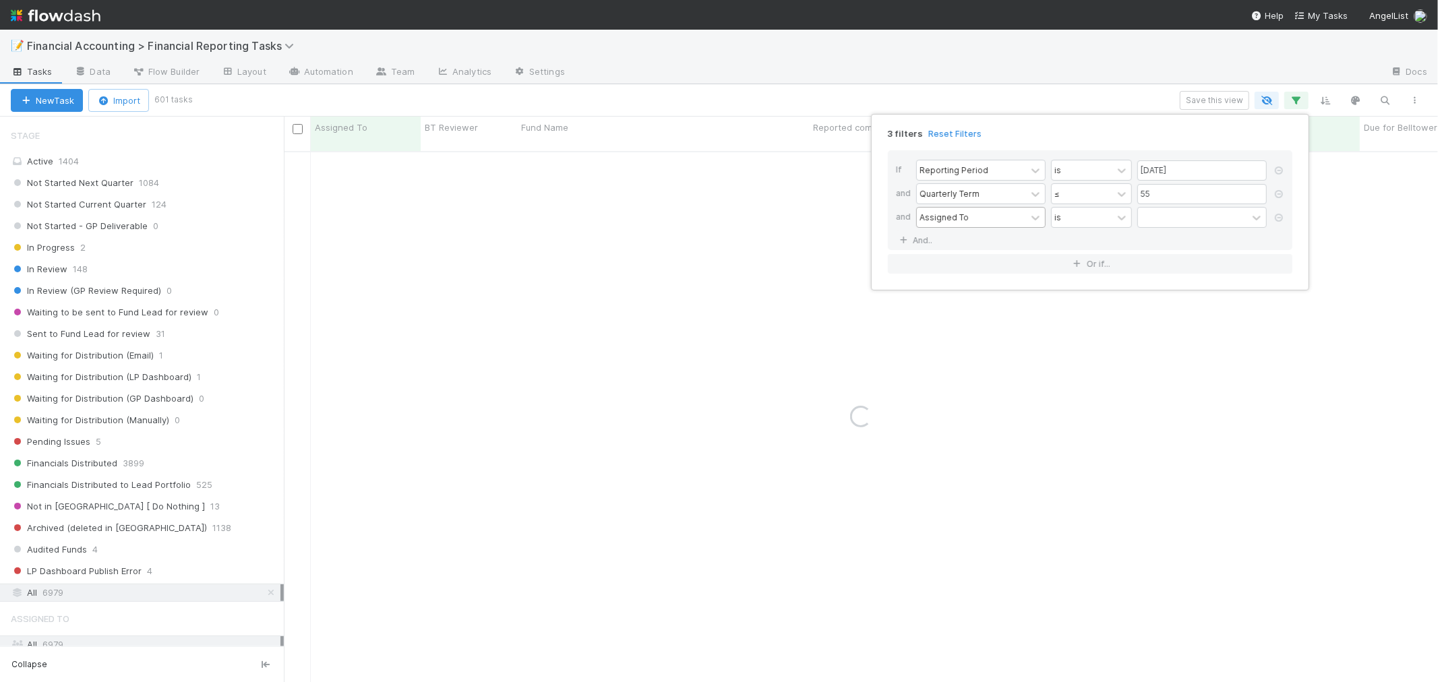
click at [977, 227] on div "Assigned To" at bounding box center [980, 217] width 129 height 21
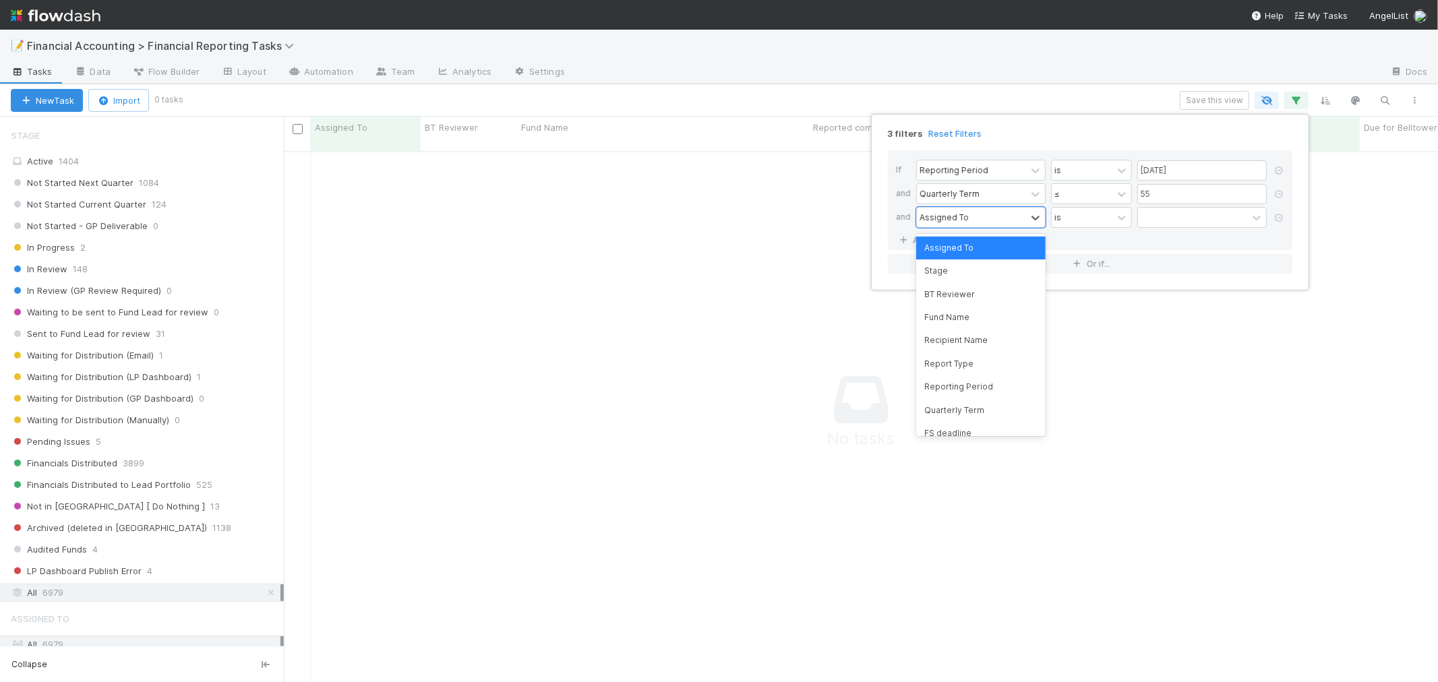
scroll to position [520, 1131]
click at [976, 271] on div "Stage" at bounding box center [980, 270] width 129 height 23
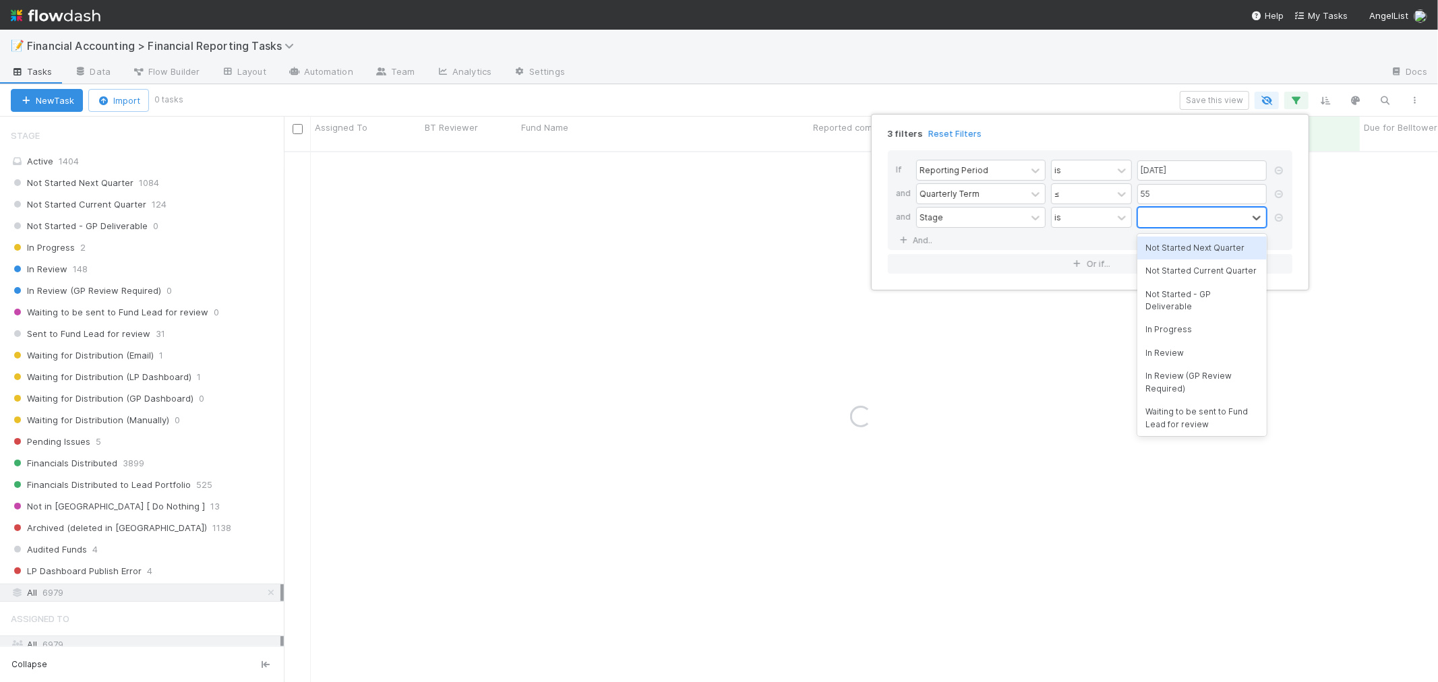
click at [1153, 226] on div at bounding box center [1192, 218] width 109 height 20
click at [1174, 254] on div "Not Started Next Quarter" at bounding box center [1201, 248] width 129 height 23
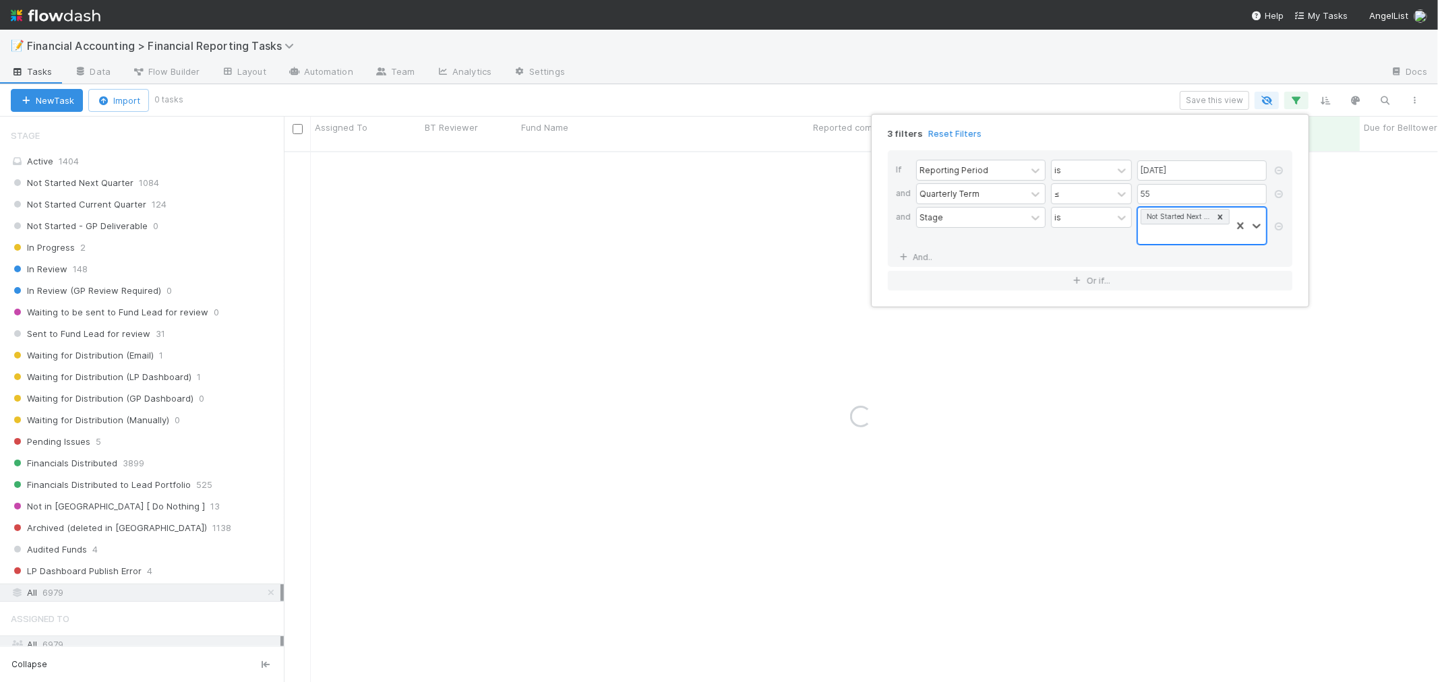
drag, startPoint x: 1175, startPoint y: 233, endPoint x: 1175, endPoint y: 243, distance: 10.1
click at [1175, 233] on div "Not Started Next Quarter" at bounding box center [1184, 226] width 93 height 36
click at [1171, 276] on div "Not Started Current Quarter" at bounding box center [1201, 264] width 129 height 23
click at [1166, 247] on div "Not Started Next Quarter Not Started Current Quarter" at bounding box center [1184, 234] width 93 height 53
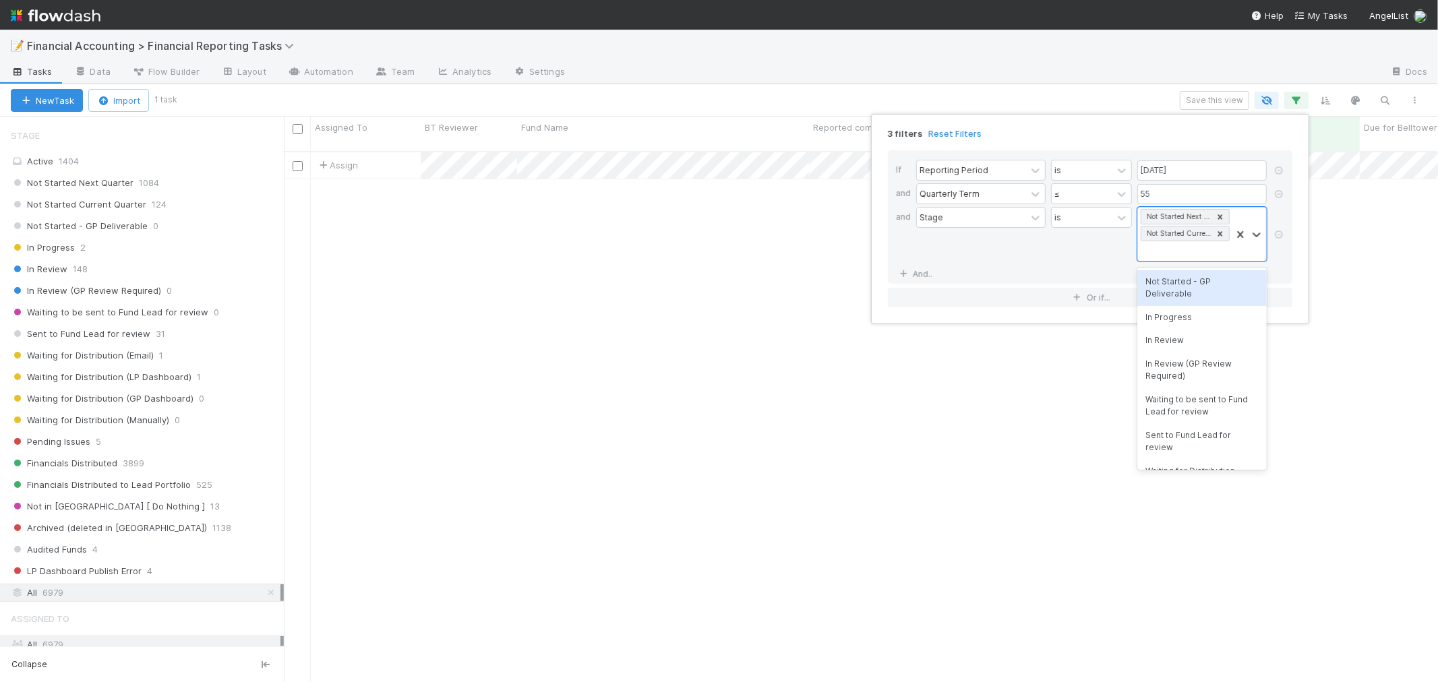
click at [1166, 284] on div "Not Started - GP Deliverable" at bounding box center [1201, 288] width 129 height 36
click at [1169, 272] on div "Not Started Next Quarter Not Started Current Quarter Not Started - GP Deliverab…" at bounding box center [1184, 243] width 93 height 70
click at [1169, 307] on div "In Progress" at bounding box center [1201, 298] width 129 height 23
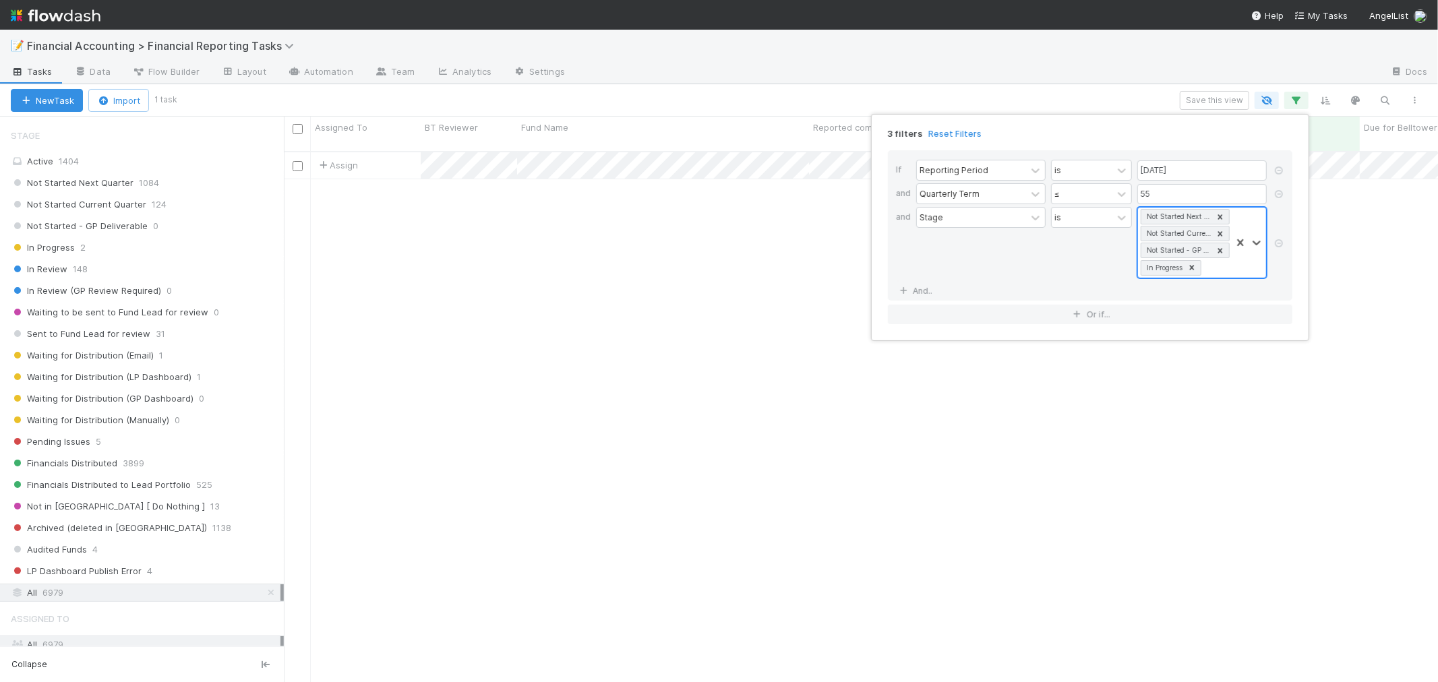
click at [1210, 271] on div "Not Started Next Quarter Not Started Current Quarter Not Started - GP Deliverab…" at bounding box center [1184, 243] width 93 height 70
click at [753, 288] on div "3 filters Reset Filters If Reporting Period is [DATE] and Quarterly Term ≤ 55 a…" at bounding box center [719, 341] width 1438 height 682
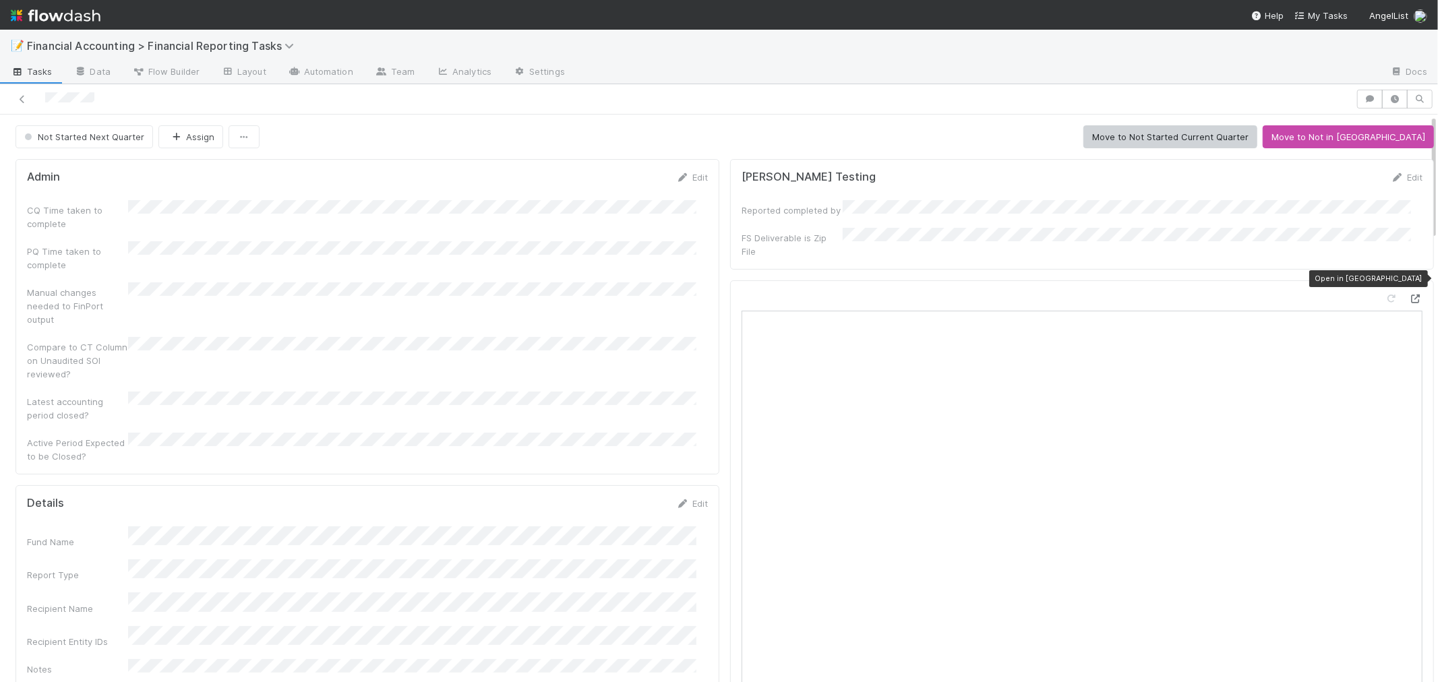
click at [1409, 295] on icon at bounding box center [1415, 299] width 13 height 9
drag, startPoint x: 19, startPoint y: 81, endPoint x: 27, endPoint y: 83, distance: 8.3
click at [20, 92] on link at bounding box center [22, 98] width 13 height 13
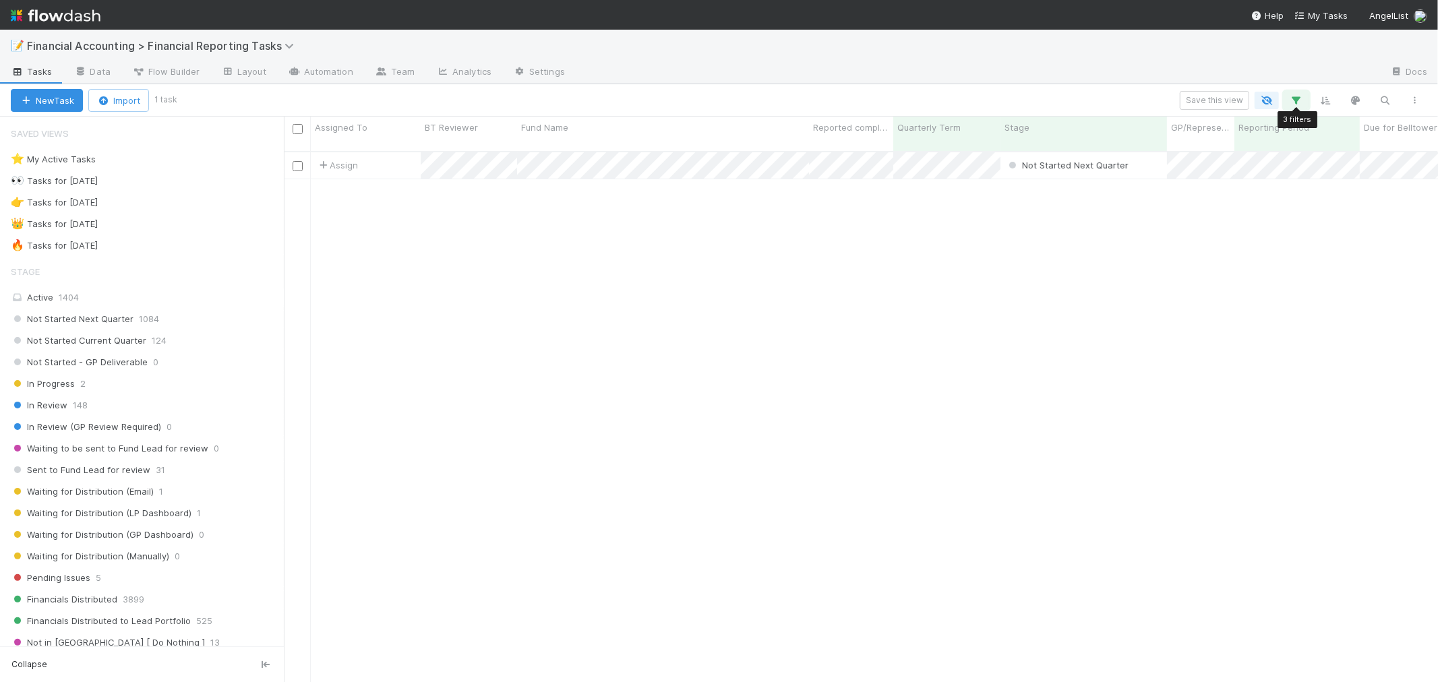
click at [1297, 102] on icon "button" at bounding box center [1295, 100] width 13 height 12
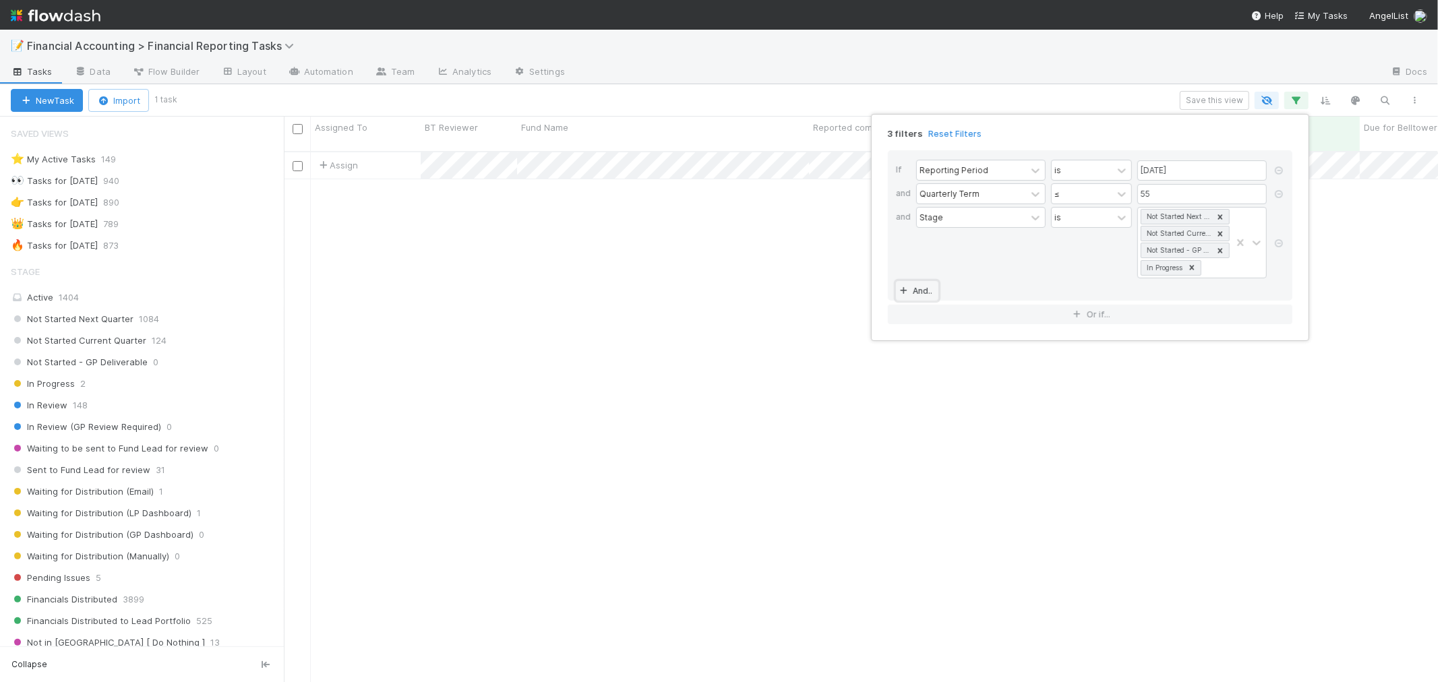
click at [919, 290] on link "And.." at bounding box center [917, 291] width 42 height 20
click at [1275, 288] on icon at bounding box center [1278, 292] width 13 height 8
click at [1223, 268] on div "Not Started Next Quarter Not Started Current Quarter Not Started - GP Deliverab…" at bounding box center [1184, 243] width 93 height 70
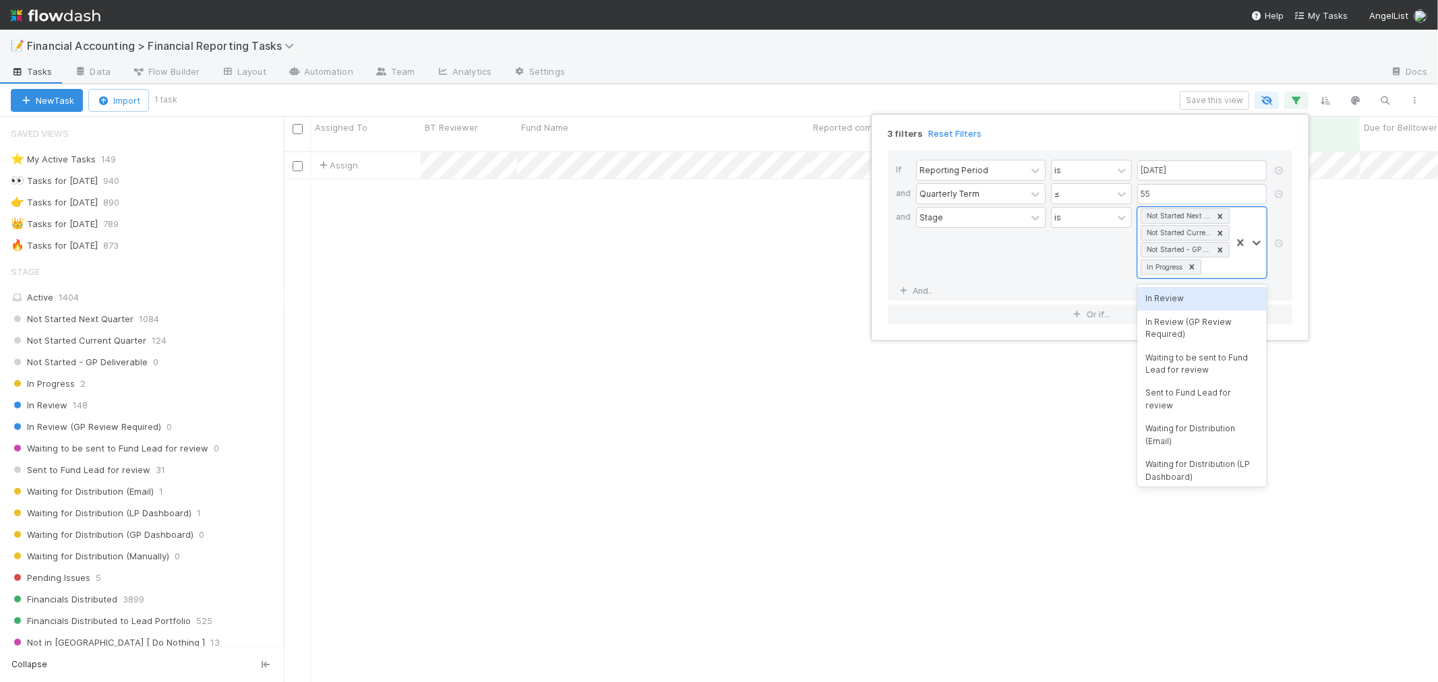
scroll to position [530, 1142]
click at [1190, 357] on div "Waiting to be sent to Fund Lead for review" at bounding box center [1201, 364] width 129 height 36
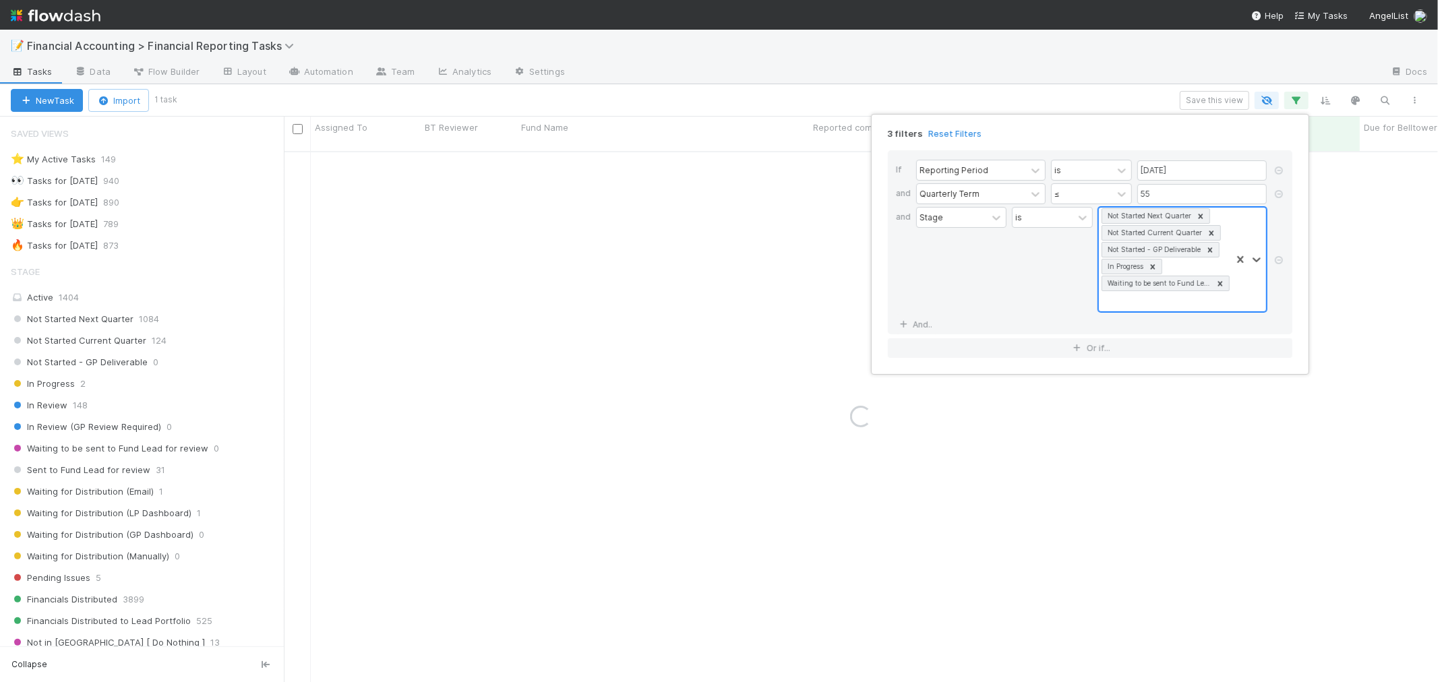
click at [1205, 306] on div "Not Started Next Quarter Not Started Current Quarter Not Started - GP Deliverab…" at bounding box center [1165, 260] width 132 height 104
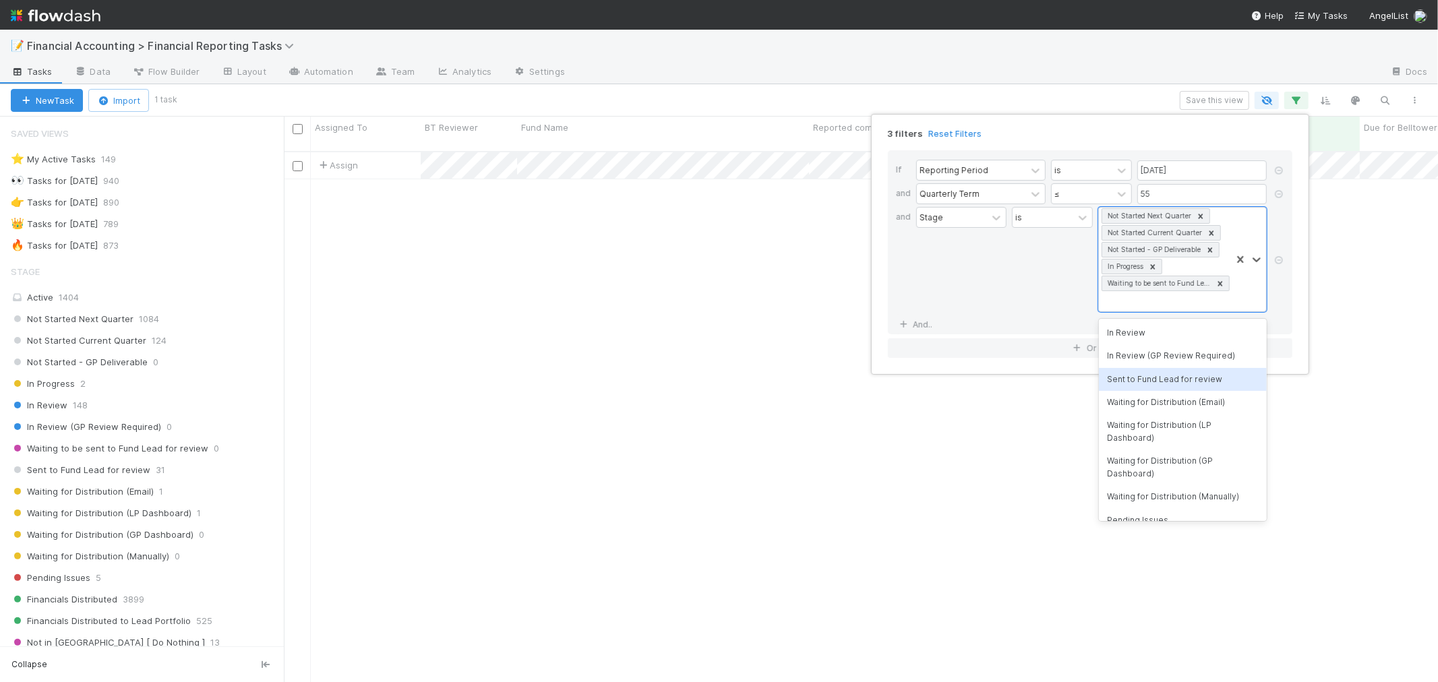
click at [1167, 377] on div "Sent to Fund Lead for review" at bounding box center [1183, 379] width 168 height 23
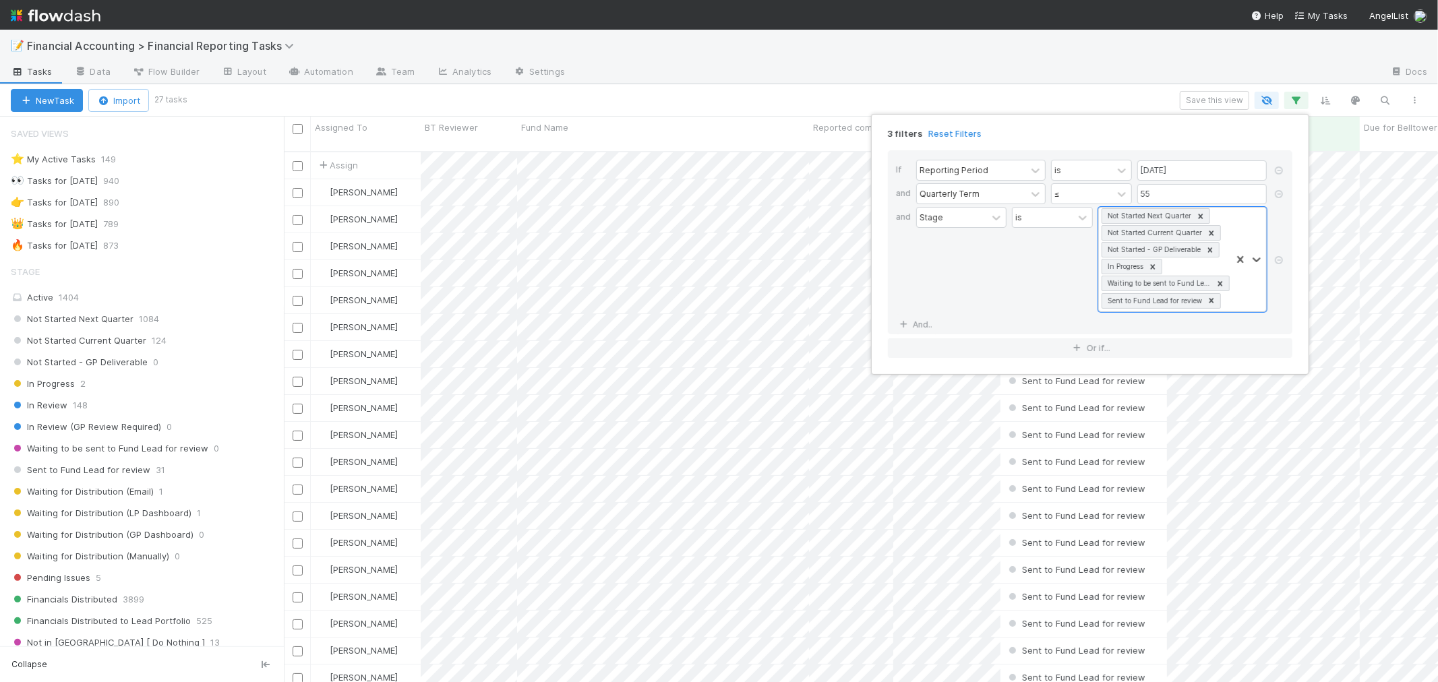
click at [664, 84] on div "3 filters Reset Filters If Reporting Period is [DATE] and Quarterly Term ≤ 55 a…" at bounding box center [719, 341] width 1438 height 682
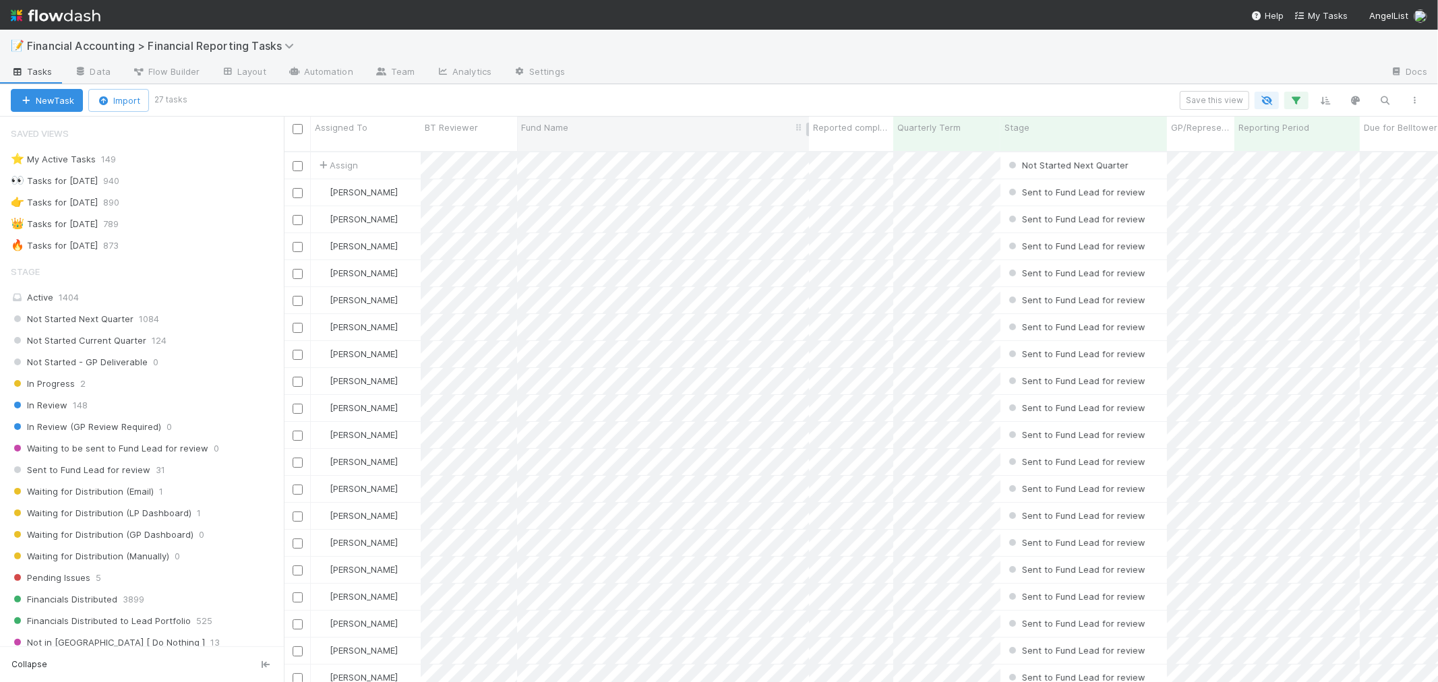
click at [594, 129] on div "Fund Name" at bounding box center [663, 127] width 284 height 13
click at [588, 148] on div "Sort A → Z" at bounding box center [599, 153] width 154 height 20
click at [664, 93] on div "Save this view" at bounding box center [807, 100] width 1245 height 19
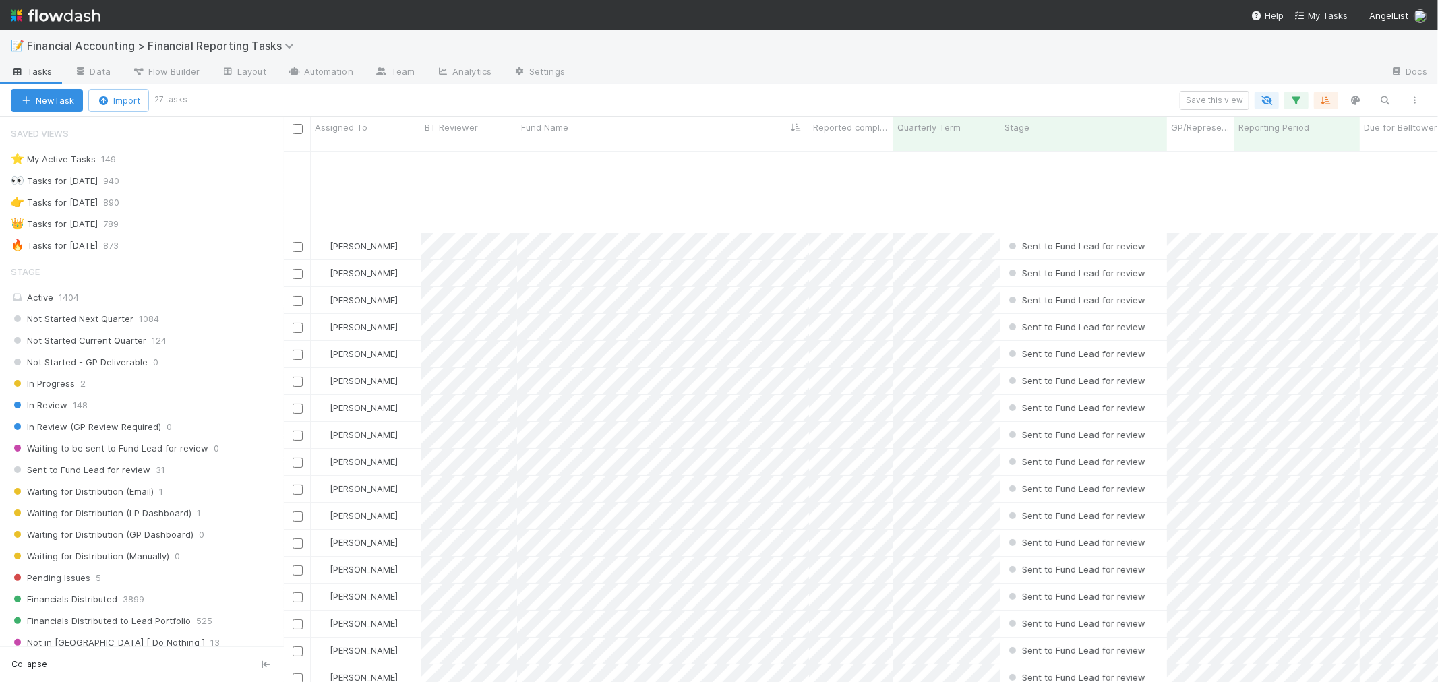
scroll to position [197, 0]
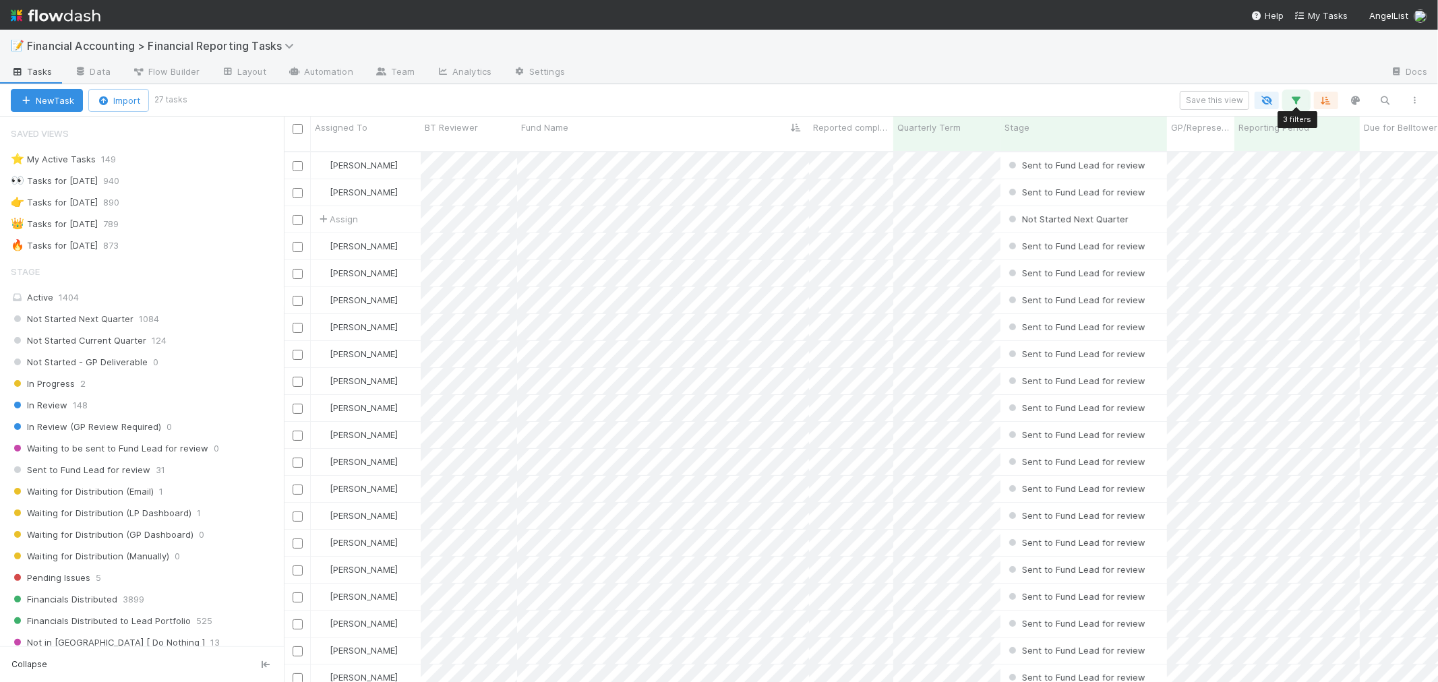
click at [1297, 96] on icon "button" at bounding box center [1295, 100] width 13 height 12
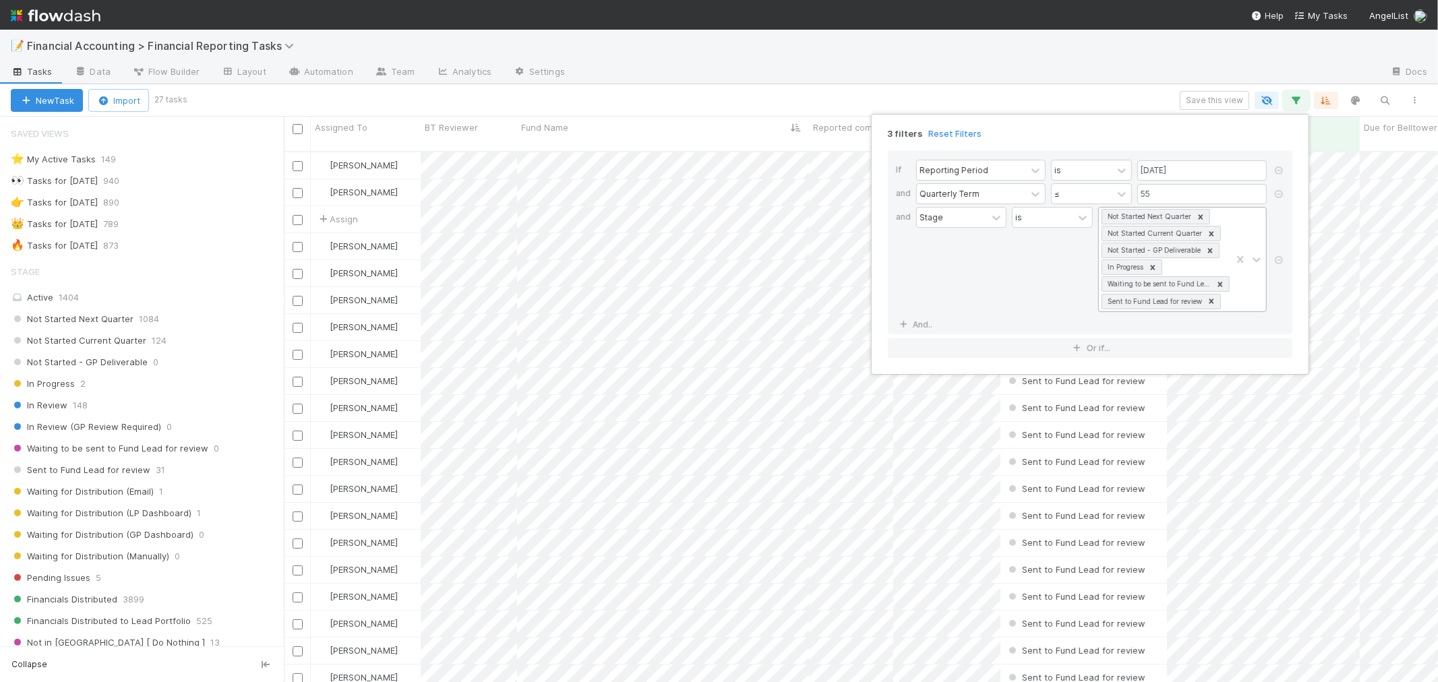
click at [1221, 284] on icon at bounding box center [1220, 284] width 5 height 5
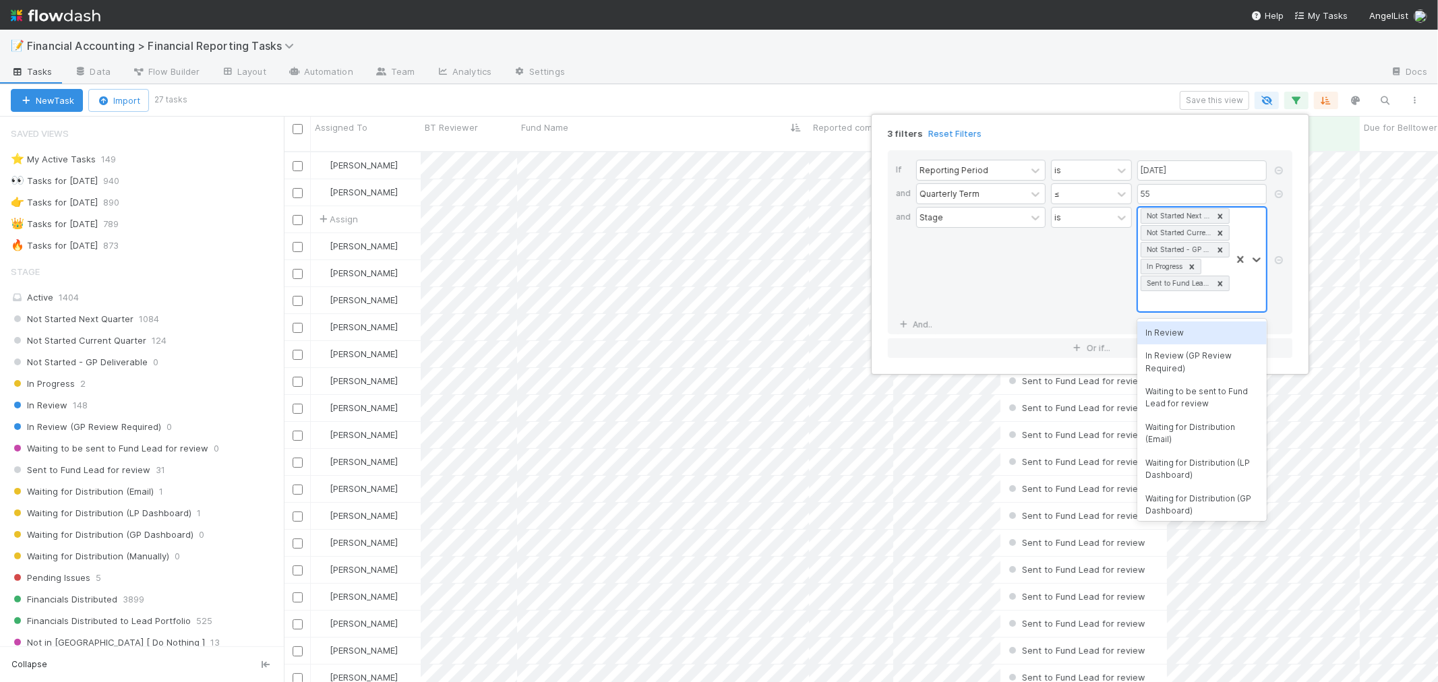
scroll to position [530, 1142]
click at [1082, 315] on div "If Reporting Period is [DATE] and Quarterly Term ≤ 55 and Stage is option Waiti…" at bounding box center [1090, 242] width 404 height 184
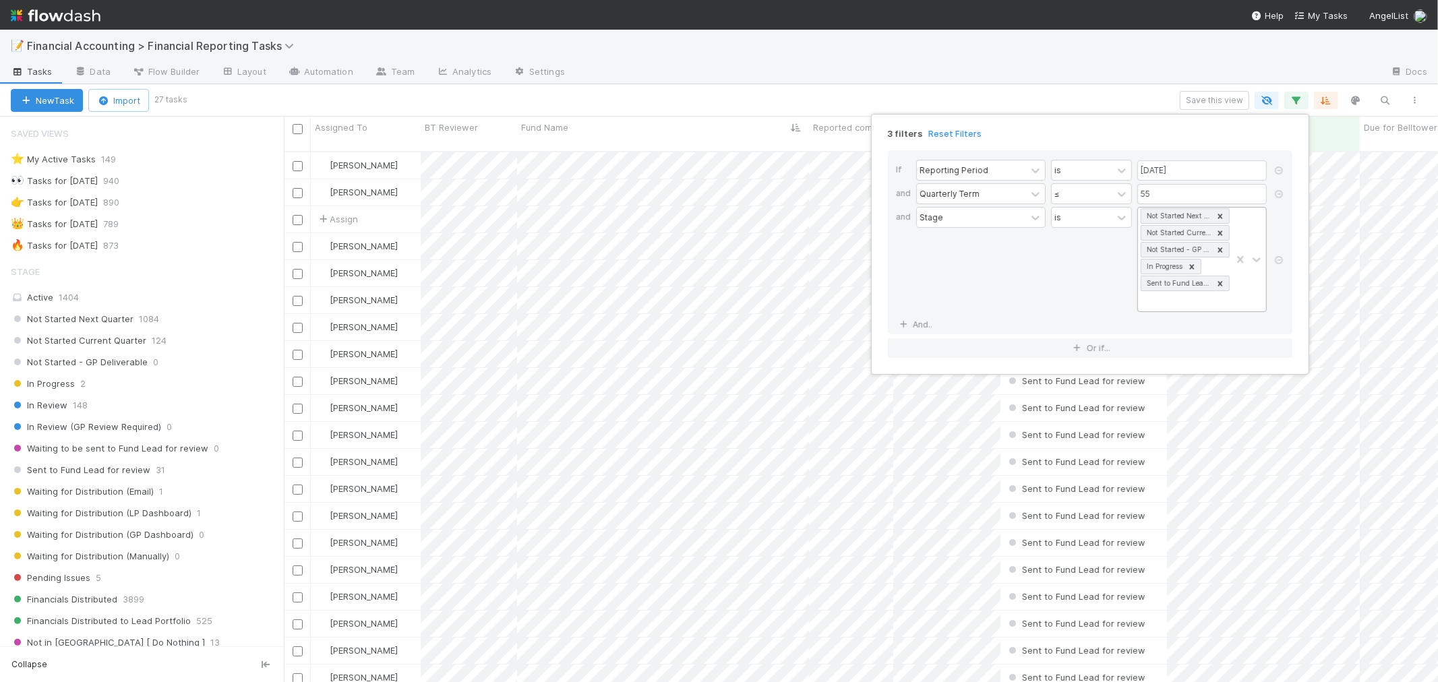
click at [1217, 284] on icon at bounding box center [1219, 283] width 9 height 9
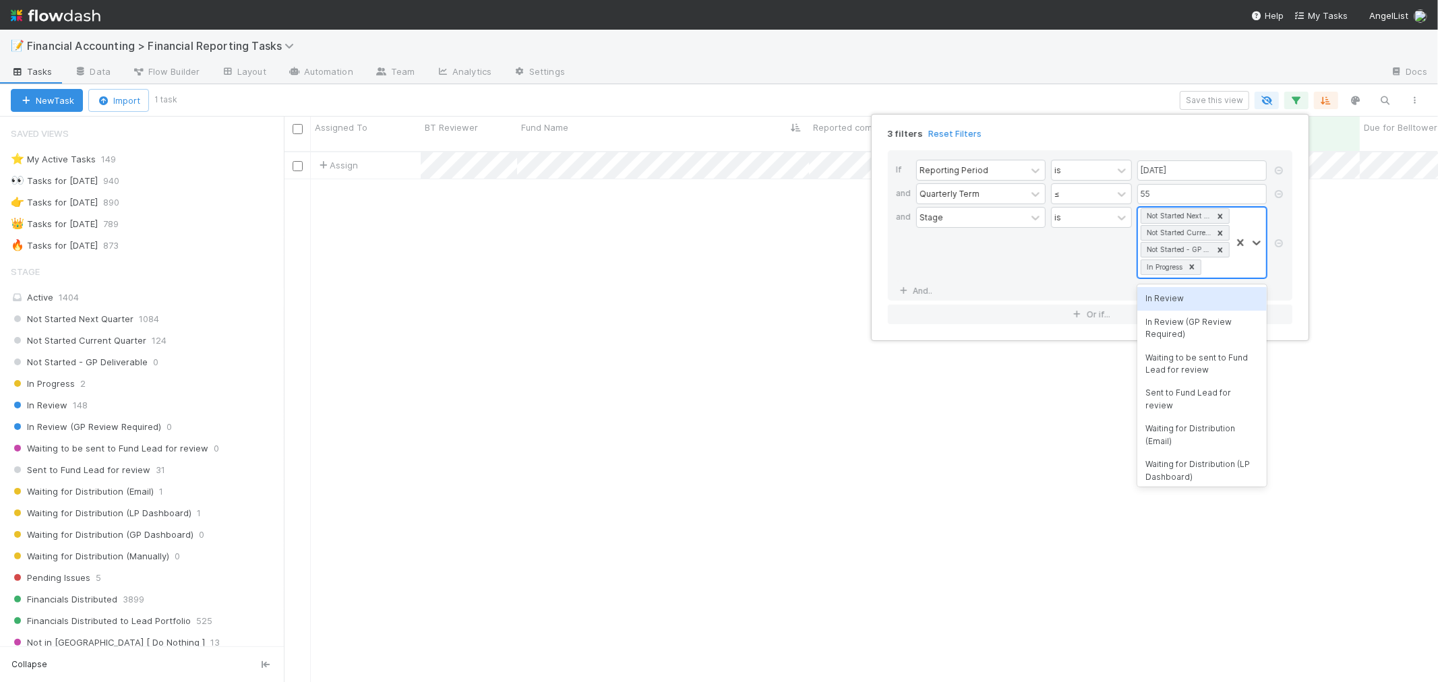
click at [1144, 84] on div "3 filters Reset Filters If Reporting Period is [DATE] and Quarterly Term ≤ 55 a…" at bounding box center [719, 341] width 1438 height 682
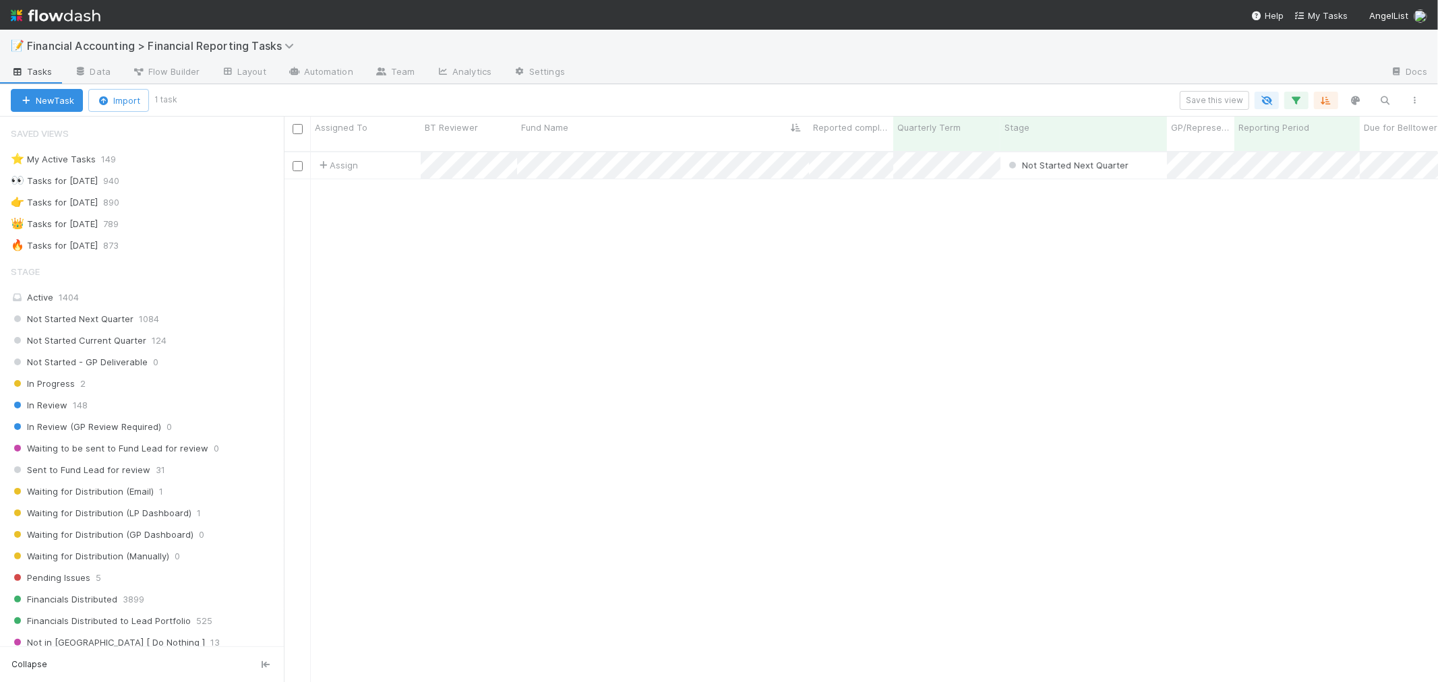
click at [716, 224] on div "Assign Not Started Next Quarter [DATE] 5:23:29 PM [DATE] 5:23:30 PM 0 0 0" at bounding box center [861, 422] width 1154 height 541
drag, startPoint x: 551, startPoint y: 249, endPoint x: 911, endPoint y: 262, distance: 360.1
click at [551, 250] on div "Assign Not Started Next Quarter [DATE] 5:23:29 PM [DATE] 5:23:30 PM 0 0 0" at bounding box center [861, 422] width 1154 height 541
click at [1301, 97] on icon "button" at bounding box center [1295, 100] width 13 height 12
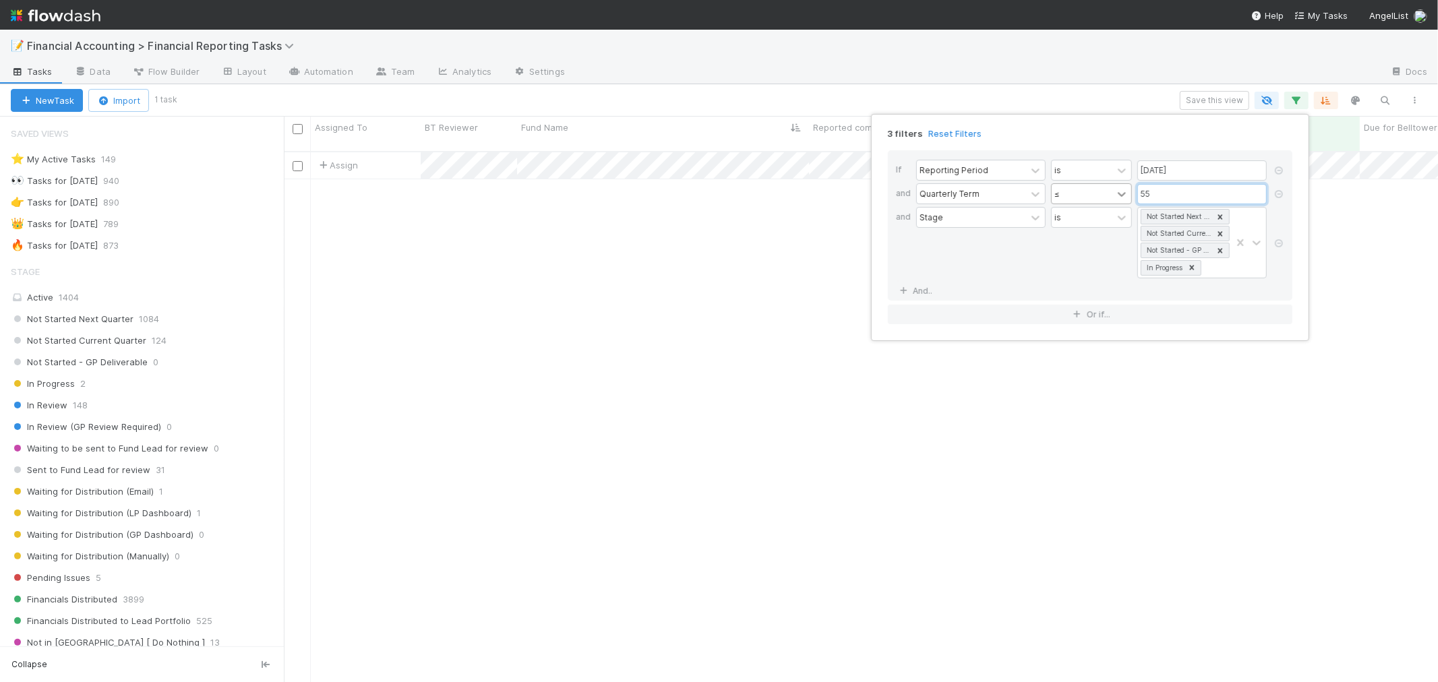
drag, startPoint x: 1169, startPoint y: 199, endPoint x: 1117, endPoint y: 197, distance: 51.9
click at [1117, 197] on div "Quarterly Term ≤ 55" at bounding box center [1094, 195] width 356 height 24
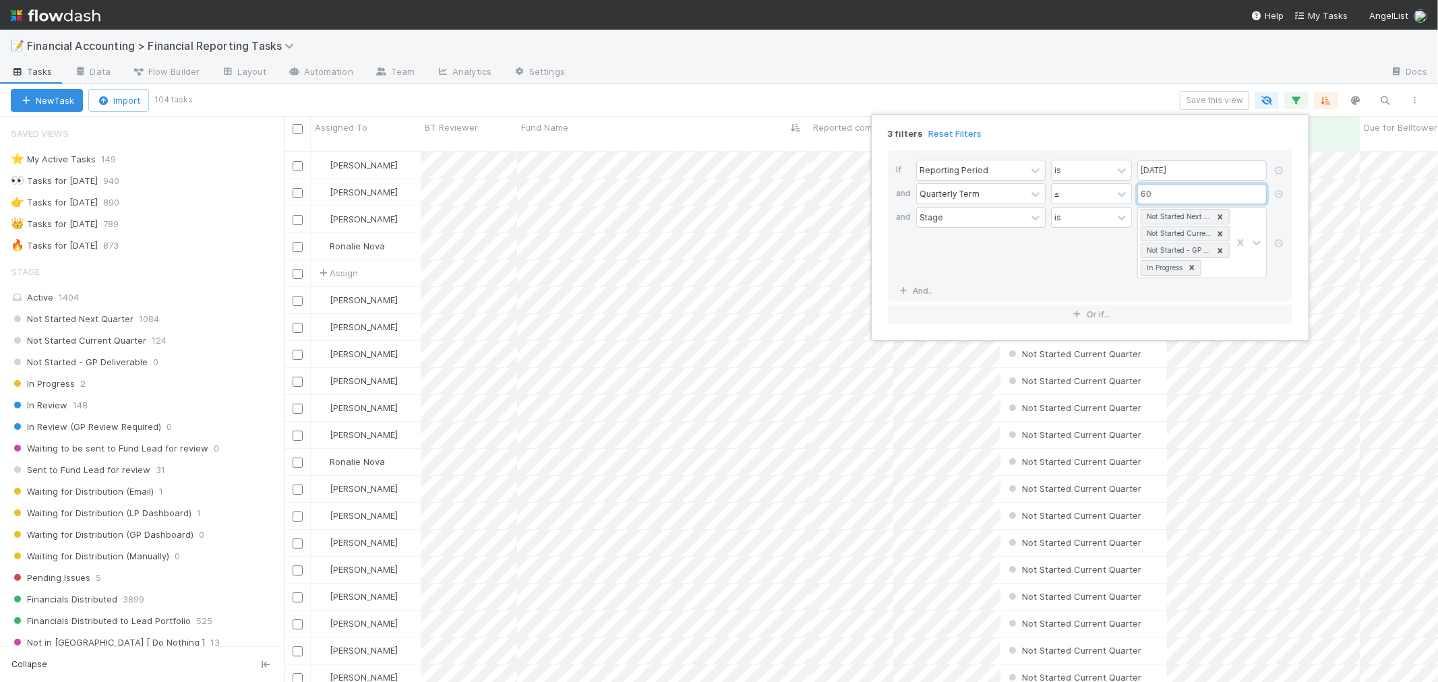
type input "60"
click at [775, 88] on div "3 filters Reset Filters If Reporting Period is [DATE] and Quarterly Term ≤ 60 a…" at bounding box center [719, 341] width 1438 height 682
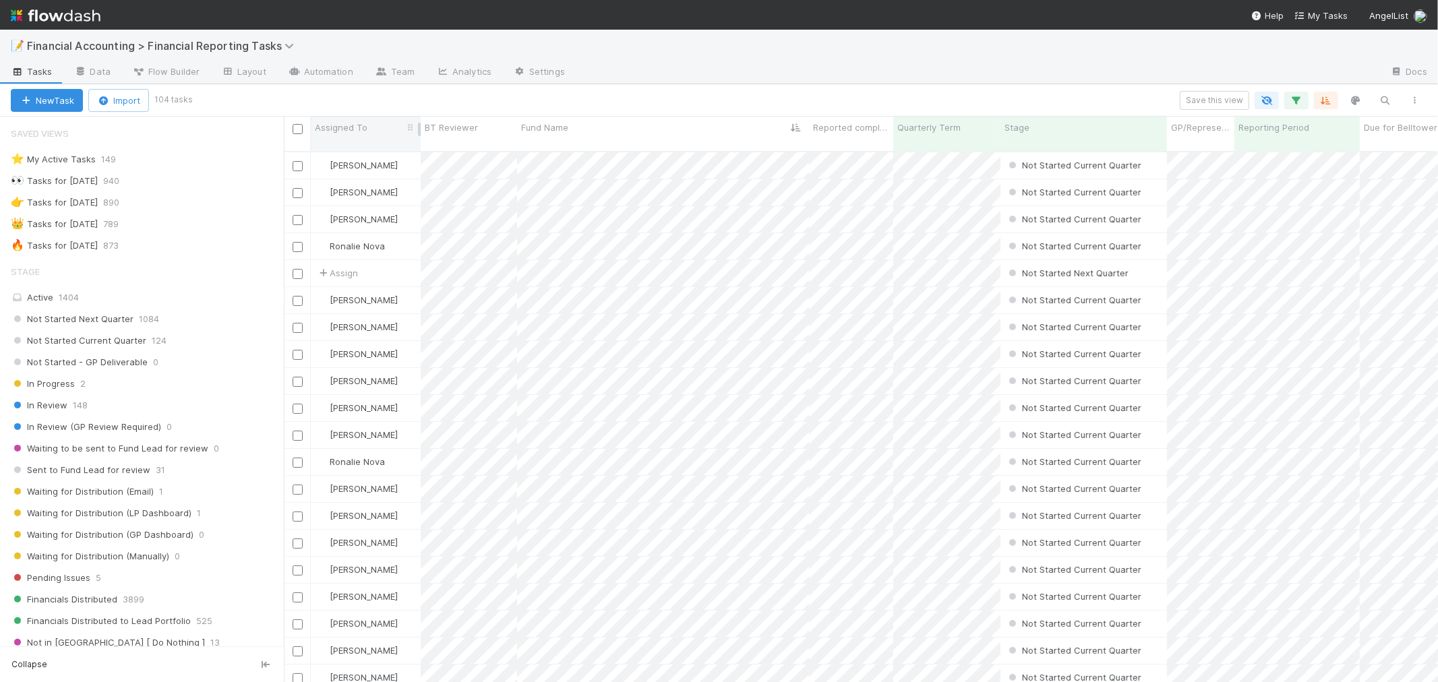
click at [327, 122] on span "Assigned To" at bounding box center [341, 127] width 53 height 13
click at [361, 155] on div "Sort A → Z" at bounding box center [392, 153] width 154 height 20
click at [554, 92] on div "Save this view" at bounding box center [809, 100] width 1239 height 19
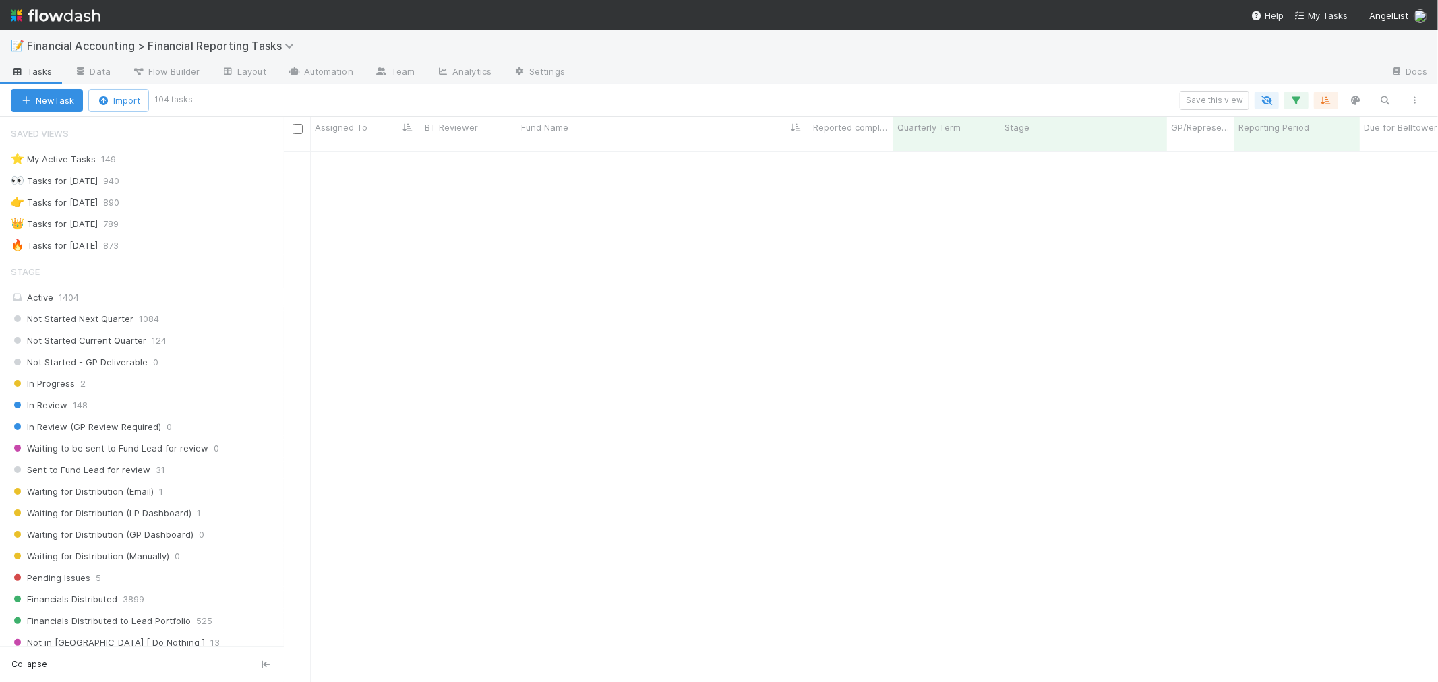
scroll to position [0, 0]
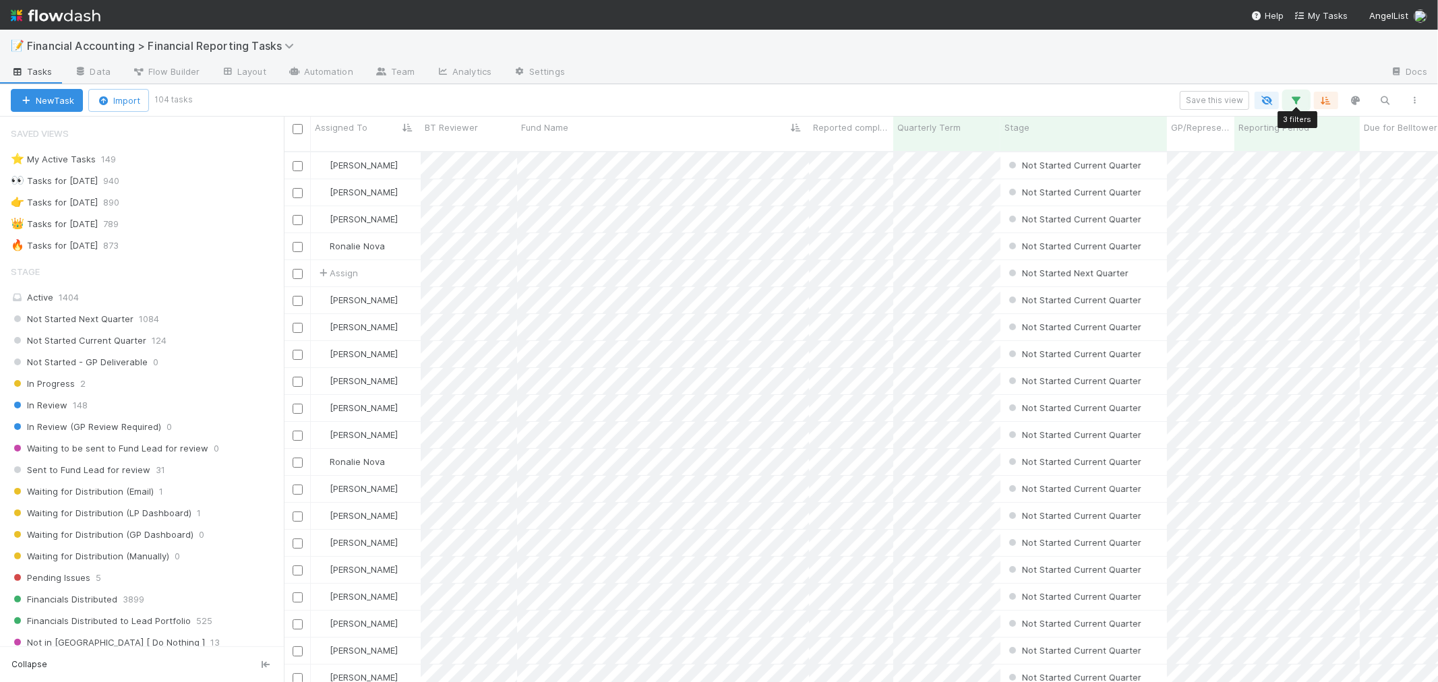
click at [1299, 98] on icon "button" at bounding box center [1295, 100] width 13 height 12
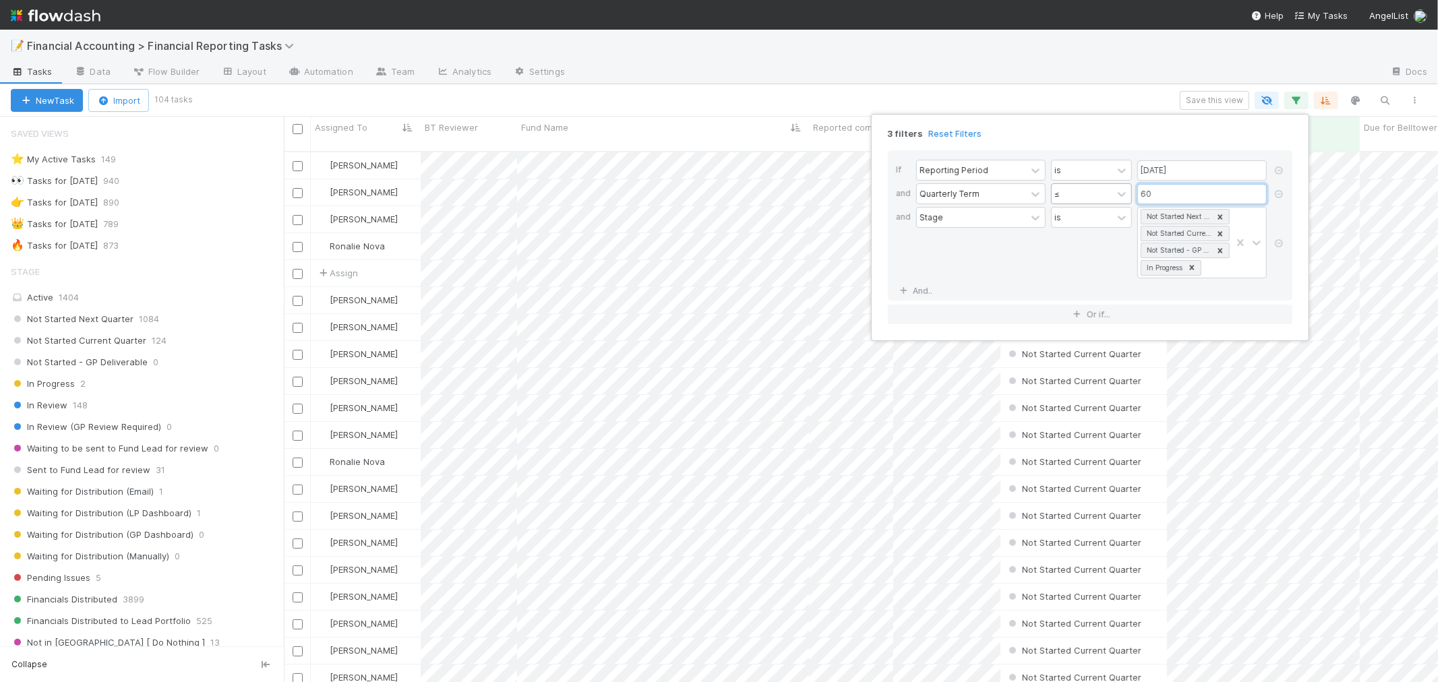
drag, startPoint x: 1170, startPoint y: 190, endPoint x: 1097, endPoint y: 191, distance: 73.5
click at [1097, 191] on div "Quarterly Term ≤ 60" at bounding box center [1094, 195] width 356 height 24
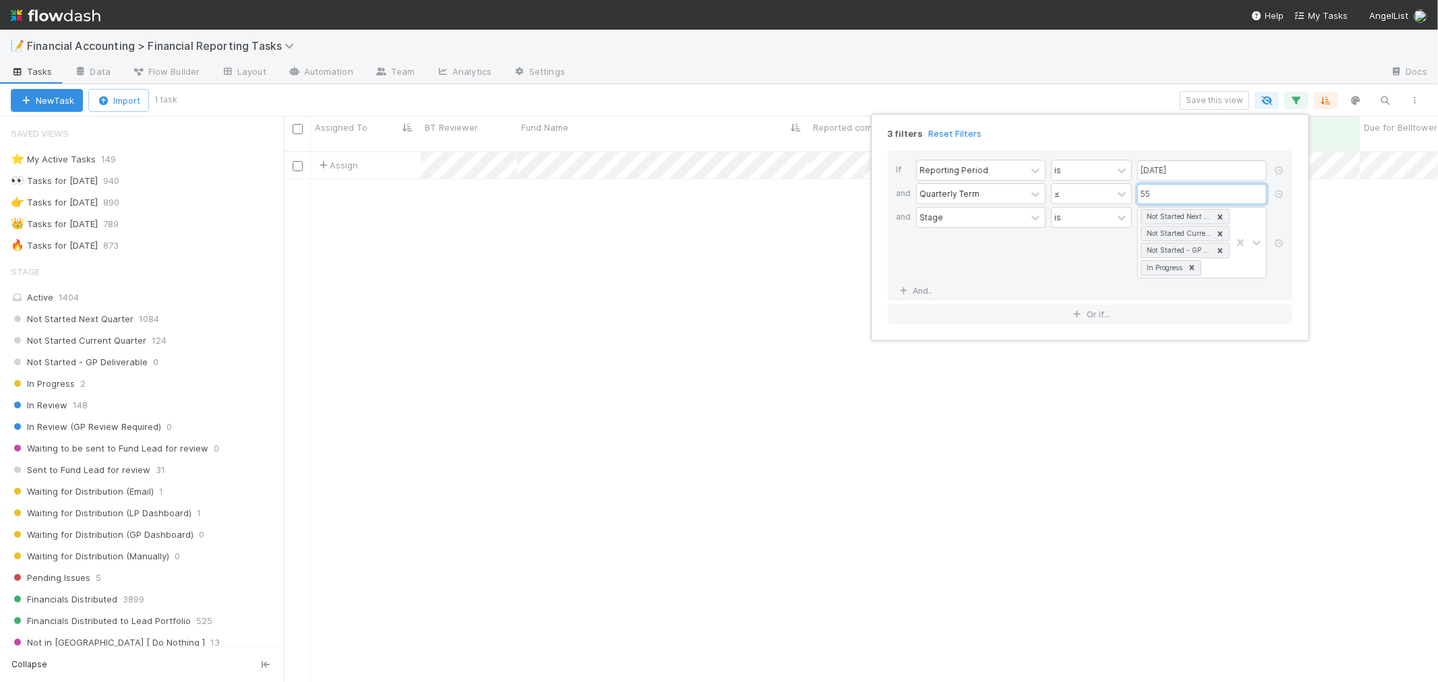
scroll to position [530, 1142]
type input "55"
click at [535, 100] on div "3 filters Reset Filters If Reporting Period is [DATE] and Quarterly Term ≤ 55 a…" at bounding box center [719, 341] width 1438 height 682
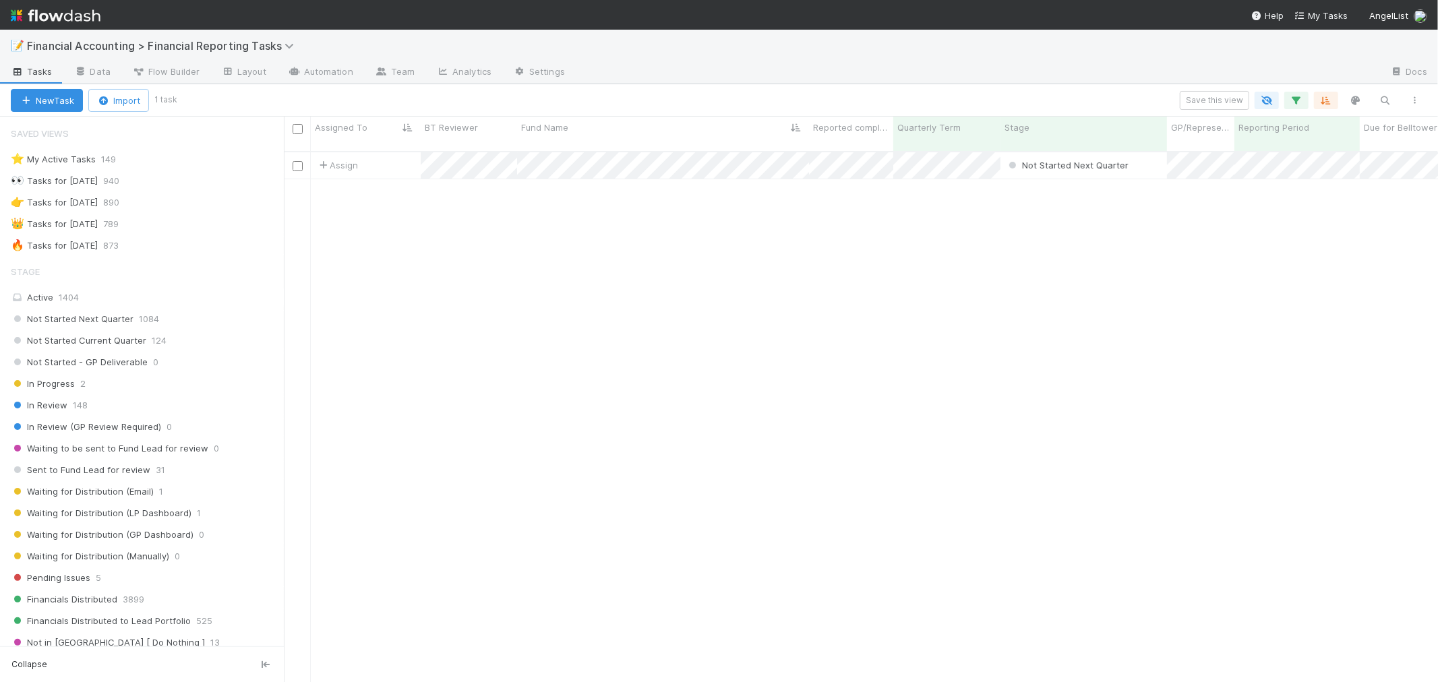
click at [852, 268] on div "Assign Not Started Next Quarter [DATE] 5:23:29 PM [DATE] 5:23:30 PM 0 0 0" at bounding box center [861, 422] width 1154 height 541
drag, startPoint x: 285, startPoint y: 192, endPoint x: 199, endPoint y: 193, distance: 86.3
click at [199, 193] on div "Saved Views ⭐ My Active Tasks 149 👀 Tasks for [DATE] 940 👉 Tasks for [DATE] 890…" at bounding box center [104, 399] width 208 height 565
click at [894, 291] on div "Assign Not Started Next Quarter [DATE] 5:23:29 PM [DATE] 5:23:30 PM 0 0 0" at bounding box center [818, 422] width 1239 height 541
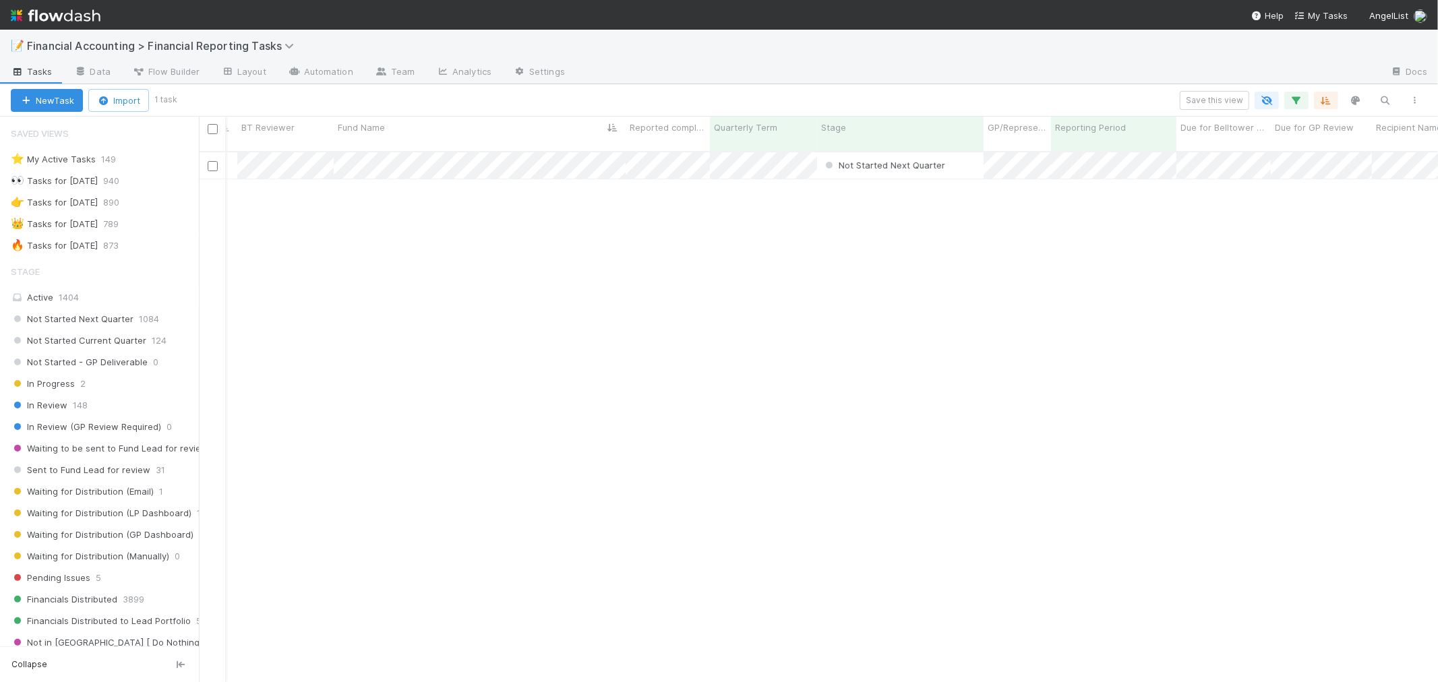
scroll to position [0, 0]
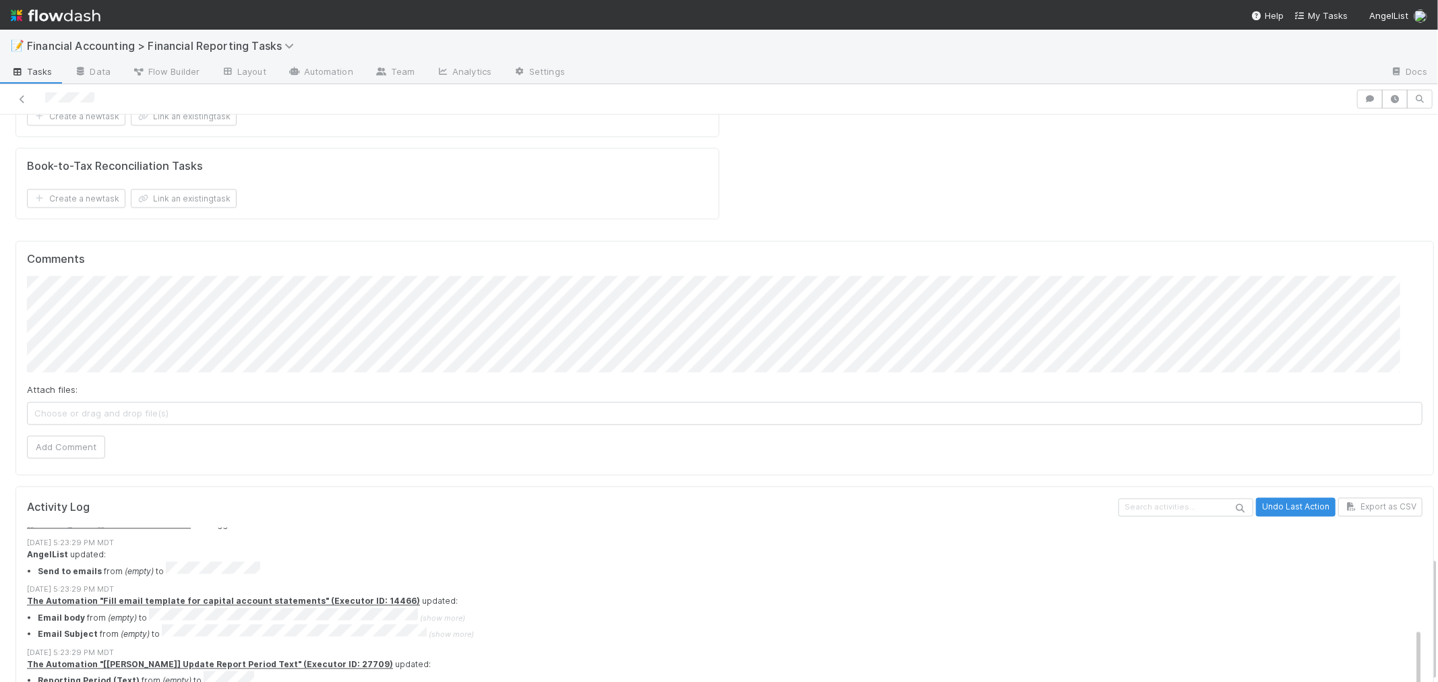
scroll to position [11, 0]
drag, startPoint x: 144, startPoint y: 629, endPoint x: 28, endPoint y: 610, distance: 117.5
click at [19, 613] on div "Activity Log Undo Last Action Export as CSV [DATE] 5:23:30 PM MDT [[PERSON_NAME…" at bounding box center [725, 648] width 1418 height 322
click at [486, 549] on div "AngelList updated: Send to emails from (empty) to" at bounding box center [730, 563] width 1407 height 28
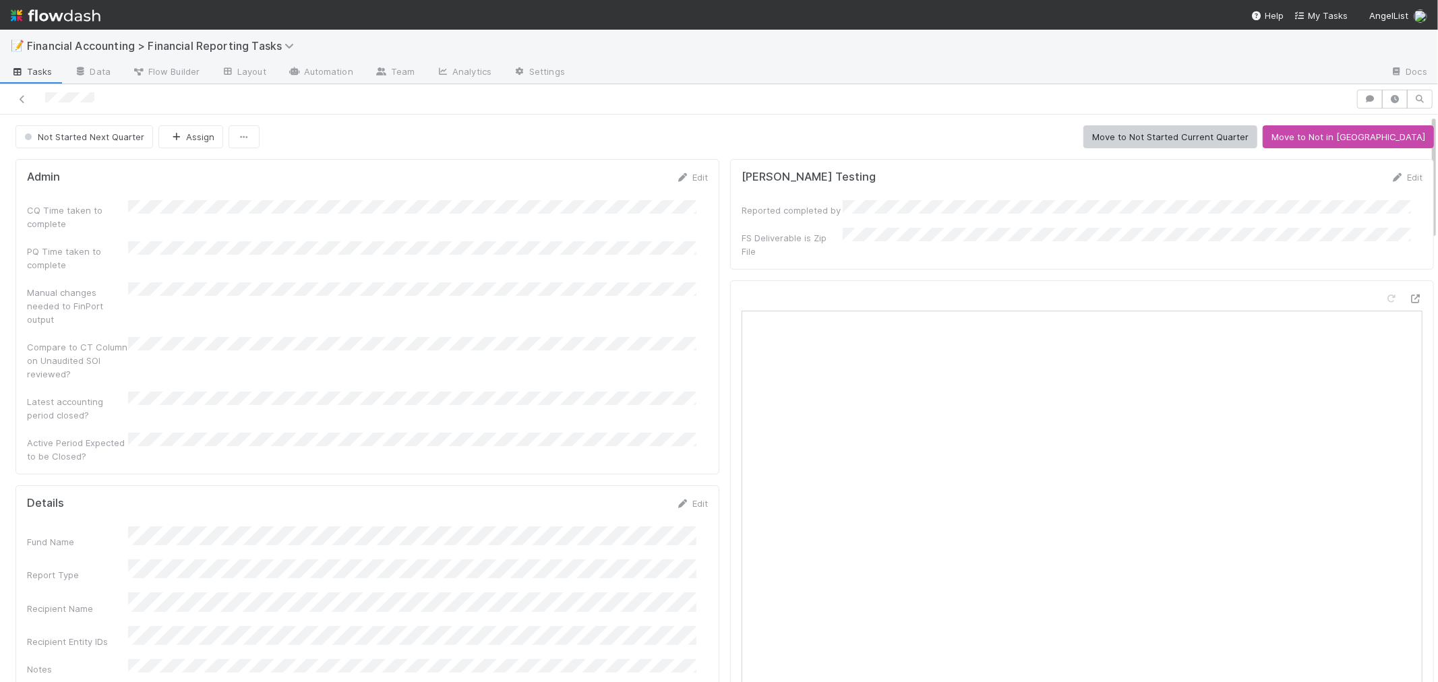
scroll to position [0, 0]
click at [180, 143] on button "Assign" at bounding box center [190, 136] width 65 height 23
click at [192, 174] on span "[PERSON_NAME]" at bounding box center [211, 171] width 68 height 11
click at [104, 136] on span "Not Started Next Quarter" at bounding box center [83, 136] width 123 height 11
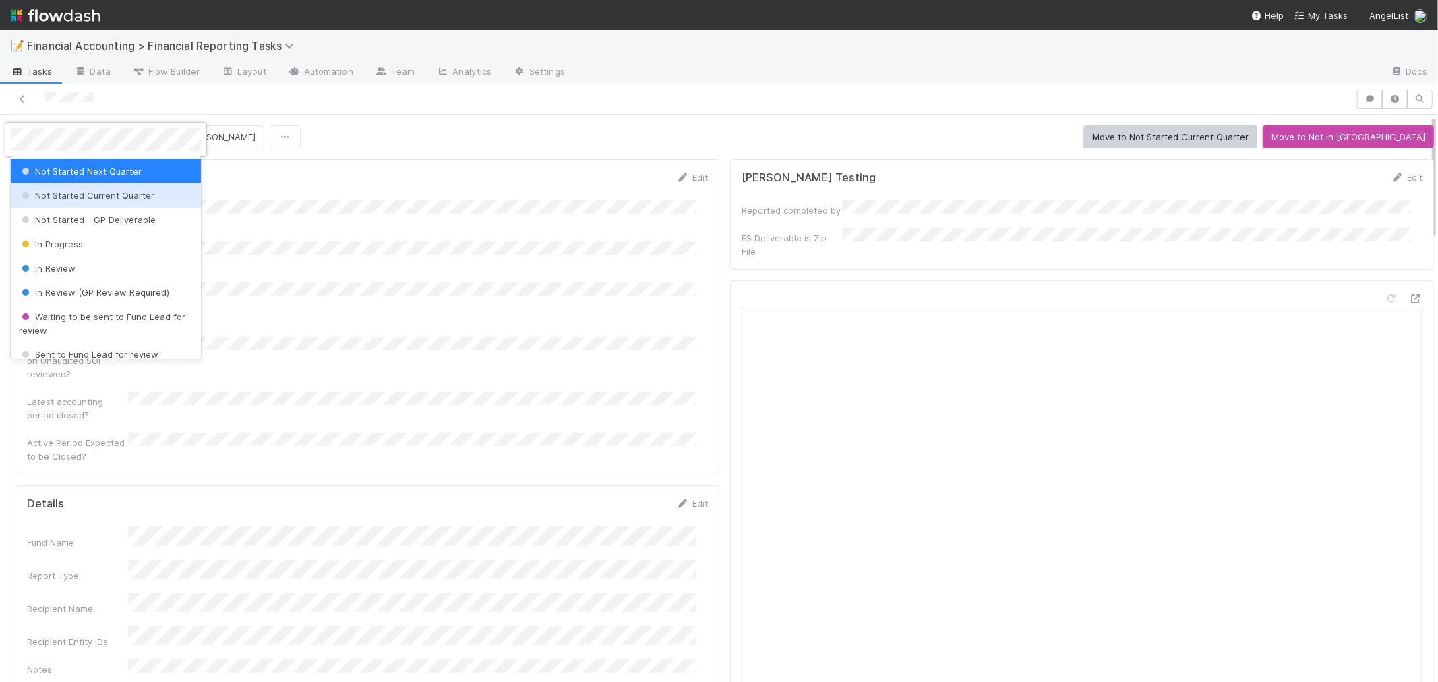
click at [97, 192] on span "Not Started Current Quarter" at bounding box center [86, 195] width 135 height 11
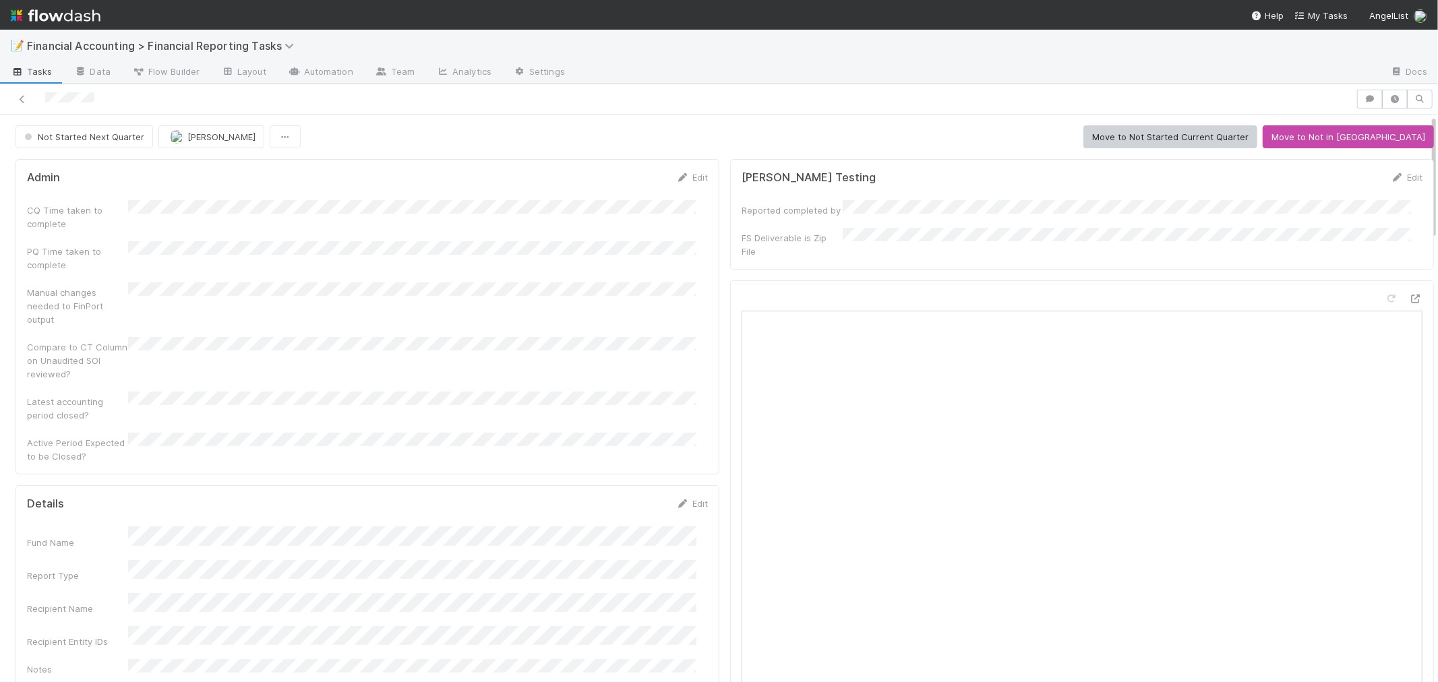
click at [369, 193] on form "Admin Edit CQ Time taken to complete PQ Time taken to complete Manual changes n…" at bounding box center [367, 317] width 681 height 293
click at [18, 92] on link at bounding box center [22, 98] width 13 height 13
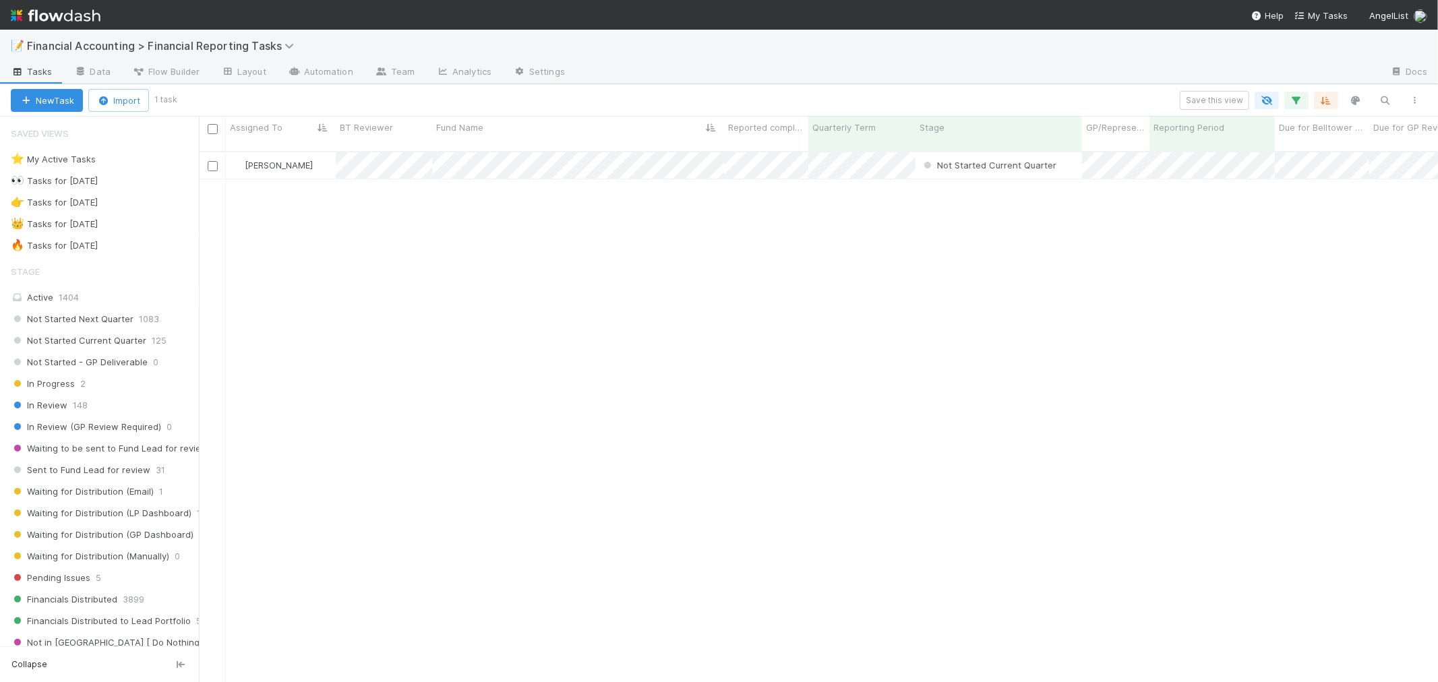
scroll to position [530, 1227]
click at [1298, 104] on icon "button" at bounding box center [1295, 100] width 13 height 12
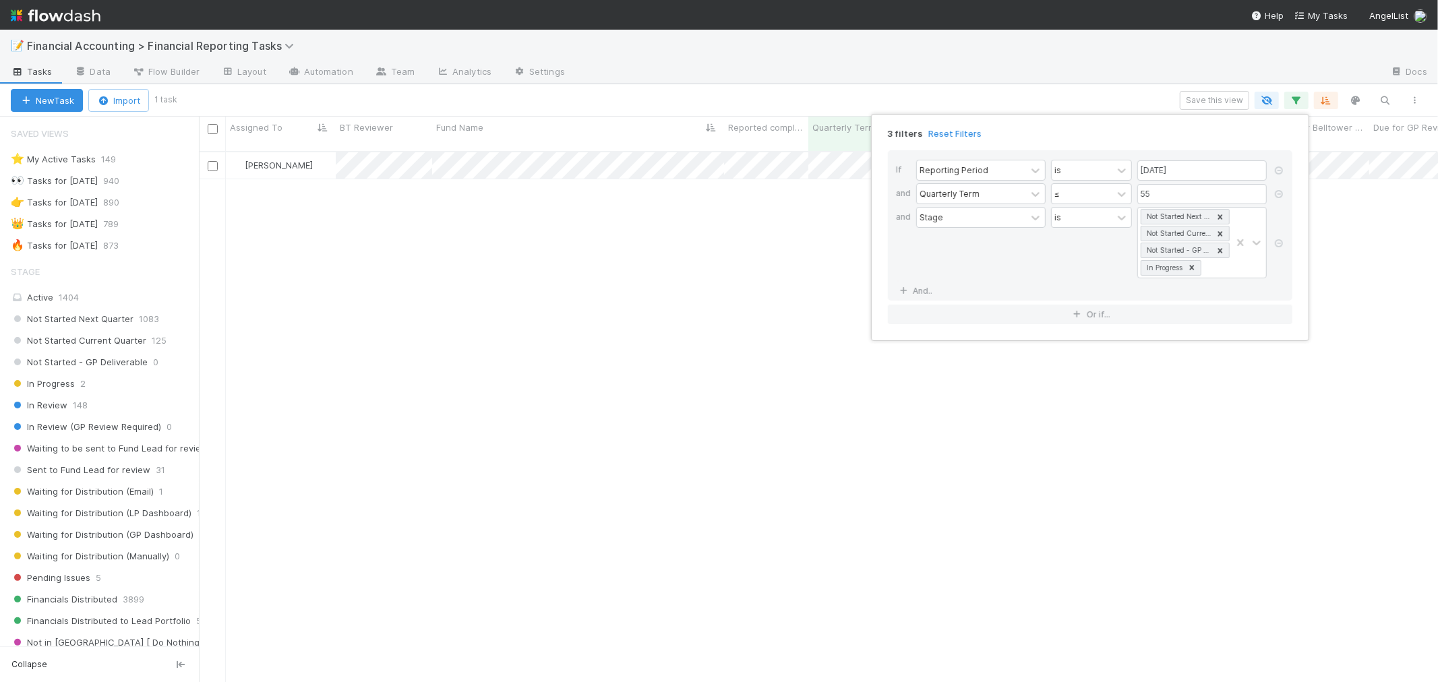
click at [206, 391] on div "3 filters Reset Filters If Reporting Period is [DATE] and Quarterly Term ≤ 55 a…" at bounding box center [719, 341] width 1438 height 682
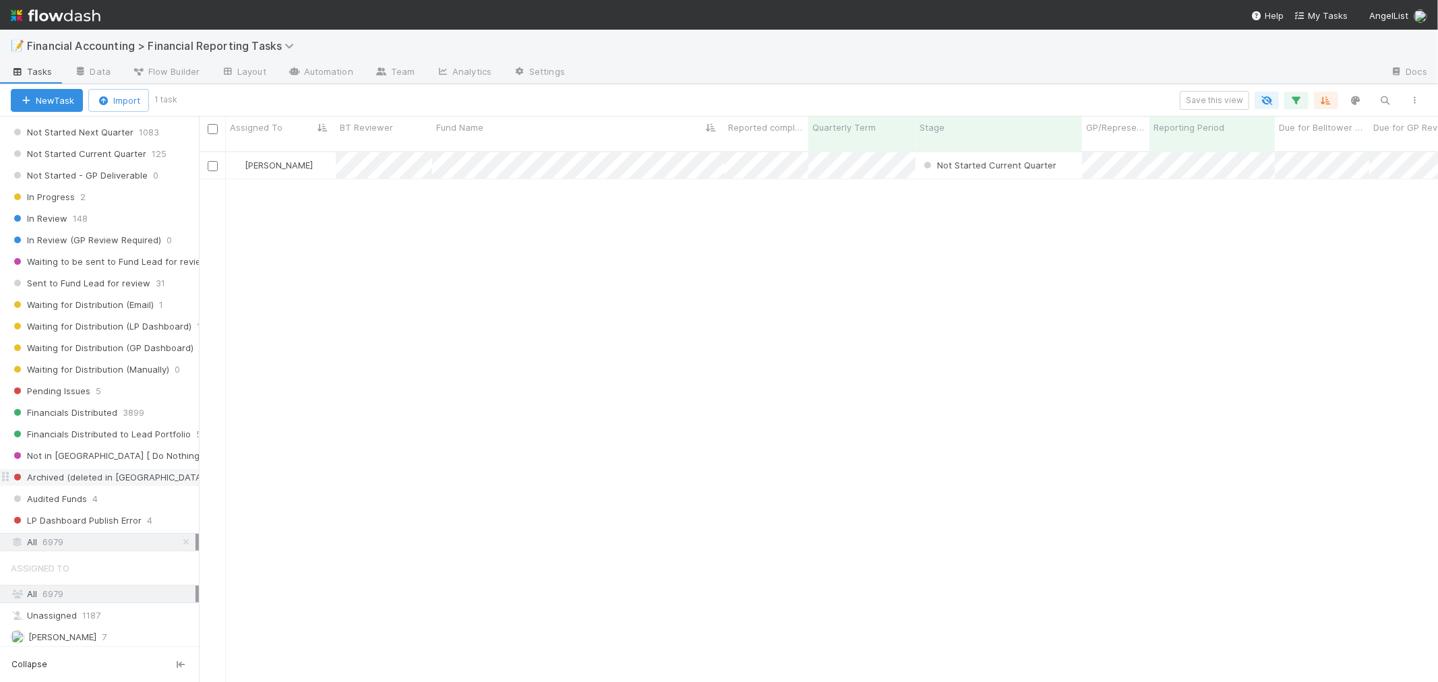
scroll to position [189, 0]
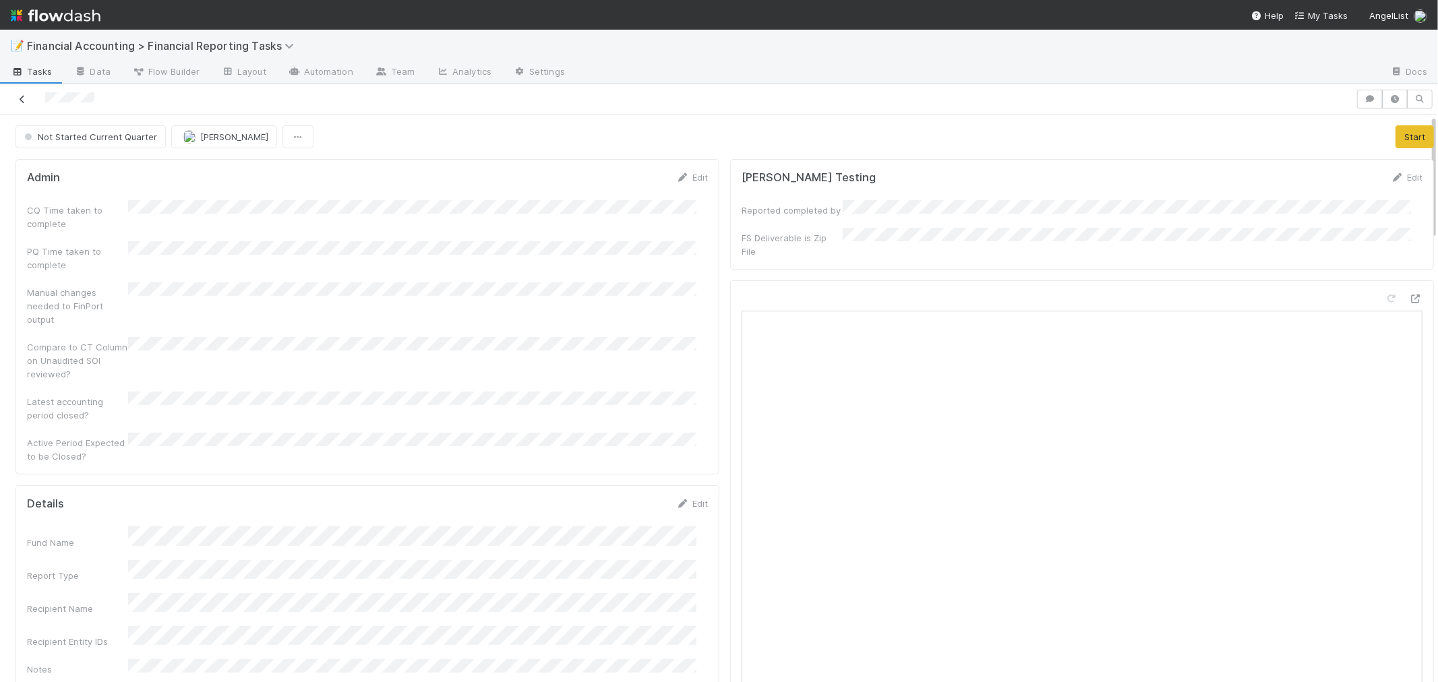
click at [25, 98] on icon at bounding box center [22, 99] width 13 height 9
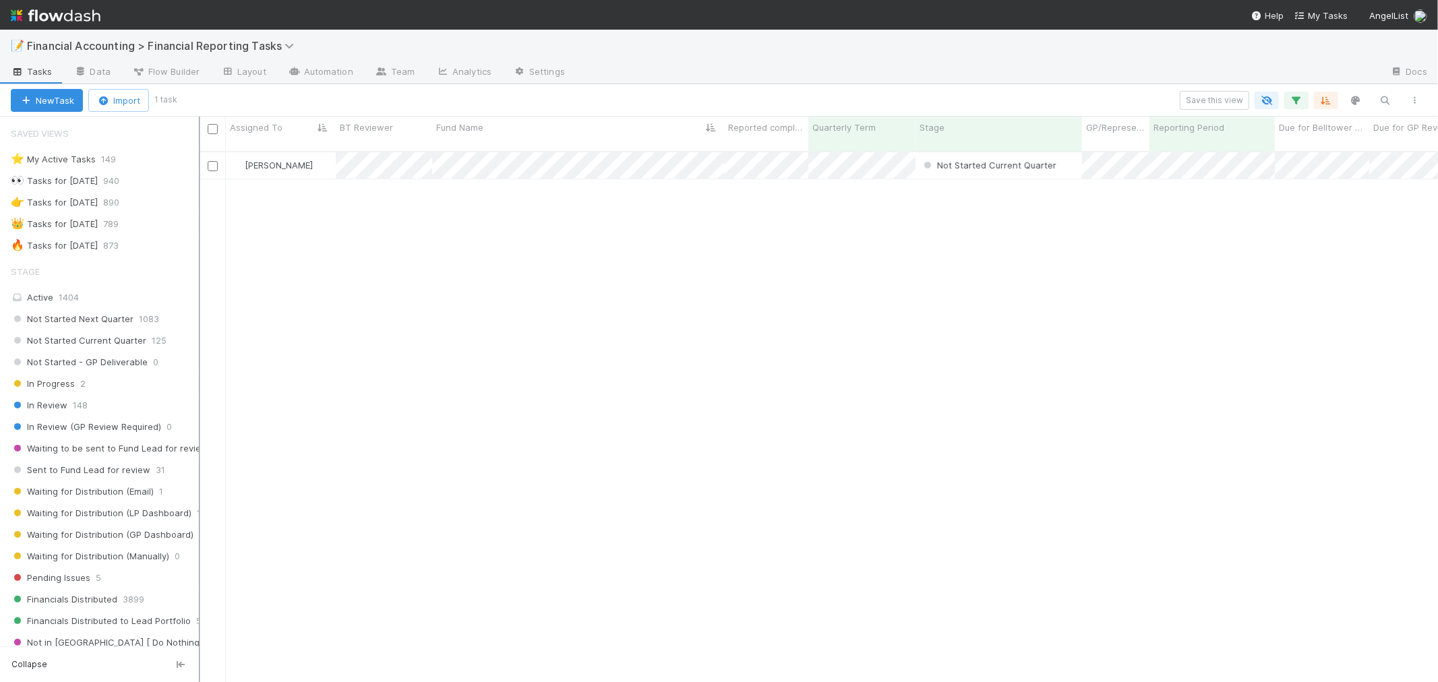
scroll to position [11, 11]
drag, startPoint x: 201, startPoint y: 469, endPoint x: 290, endPoint y: 474, distance: 89.8
click at [290, 474] on div at bounding box center [290, 399] width 1 height 565
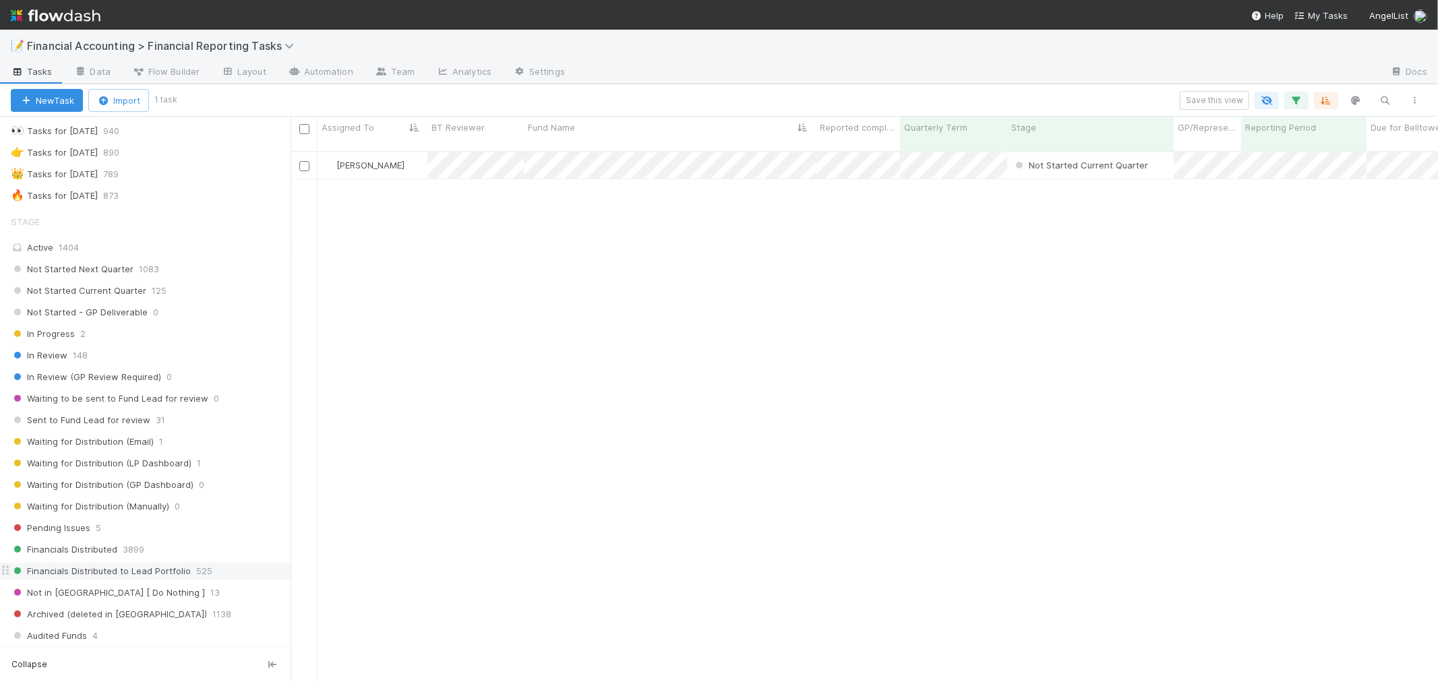
scroll to position [75, 0]
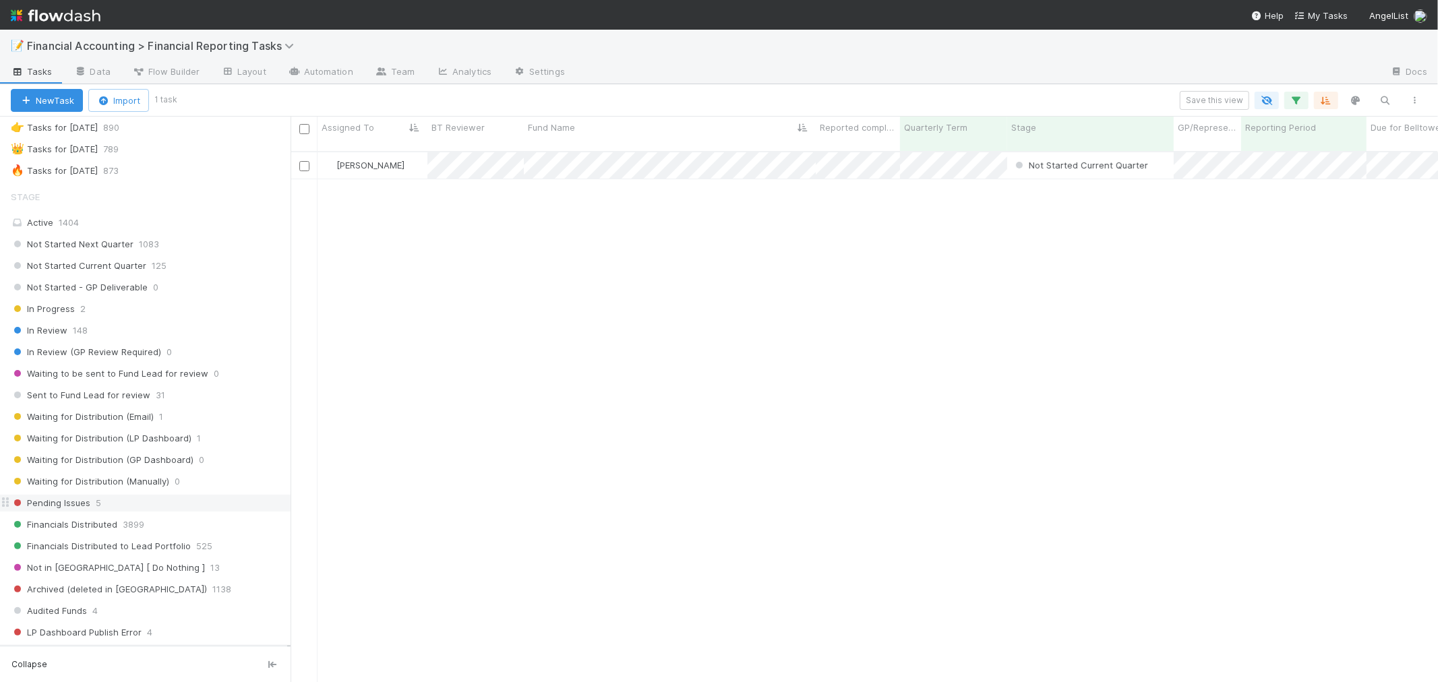
click at [90, 507] on div "Pending Issues 5" at bounding box center [151, 503] width 280 height 17
click at [1301, 102] on icon "button" at bounding box center [1295, 100] width 13 height 12
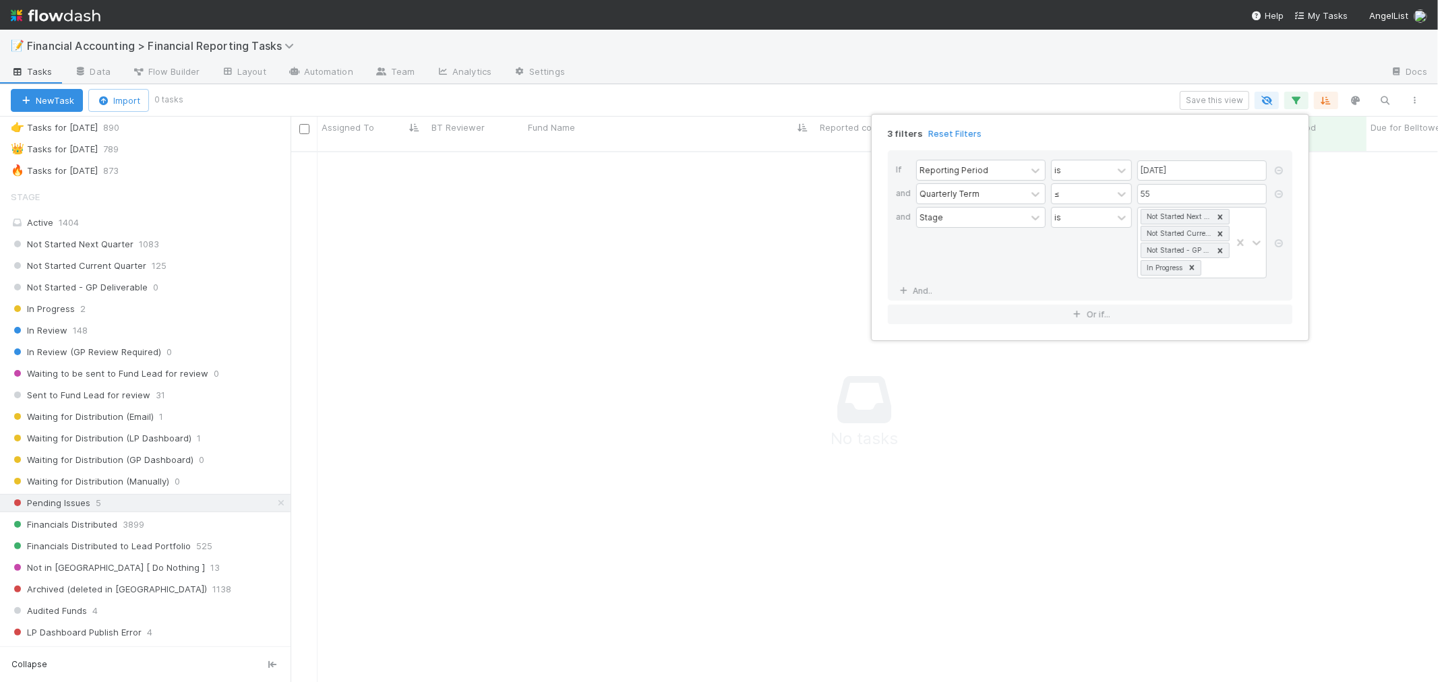
click at [1279, 237] on div at bounding box center [1278, 244] width 13 height 74
click at [1279, 239] on icon at bounding box center [1278, 243] width 13 height 8
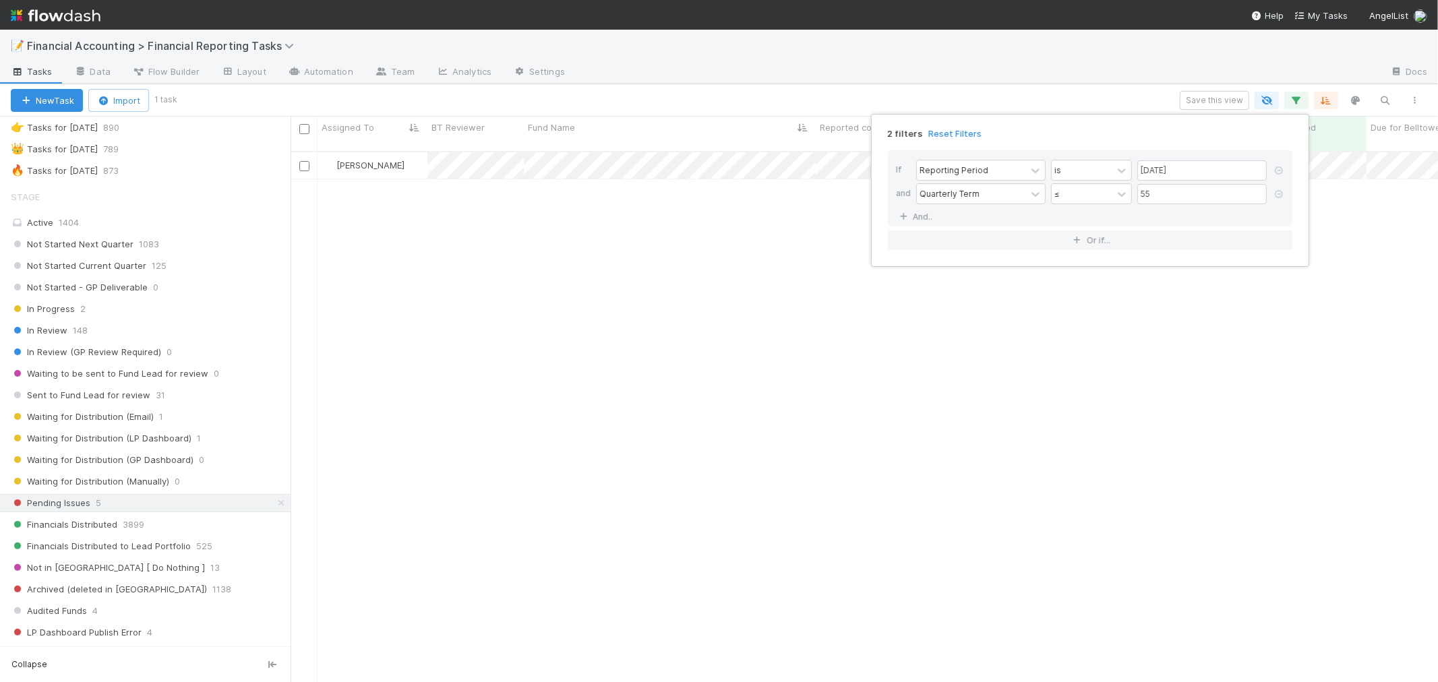
scroll to position [530, 1136]
click at [783, 98] on div "2 filters Reset Filters If Reporting Period is [DATE] and Quarterly Term ≤ 55 A…" at bounding box center [719, 341] width 1438 height 682
click at [632, 210] on div "2 filters Reset Filters If Reporting Period is [DATE] and Quarterly Term ≤ 55 A…" at bounding box center [719, 341] width 1438 height 682
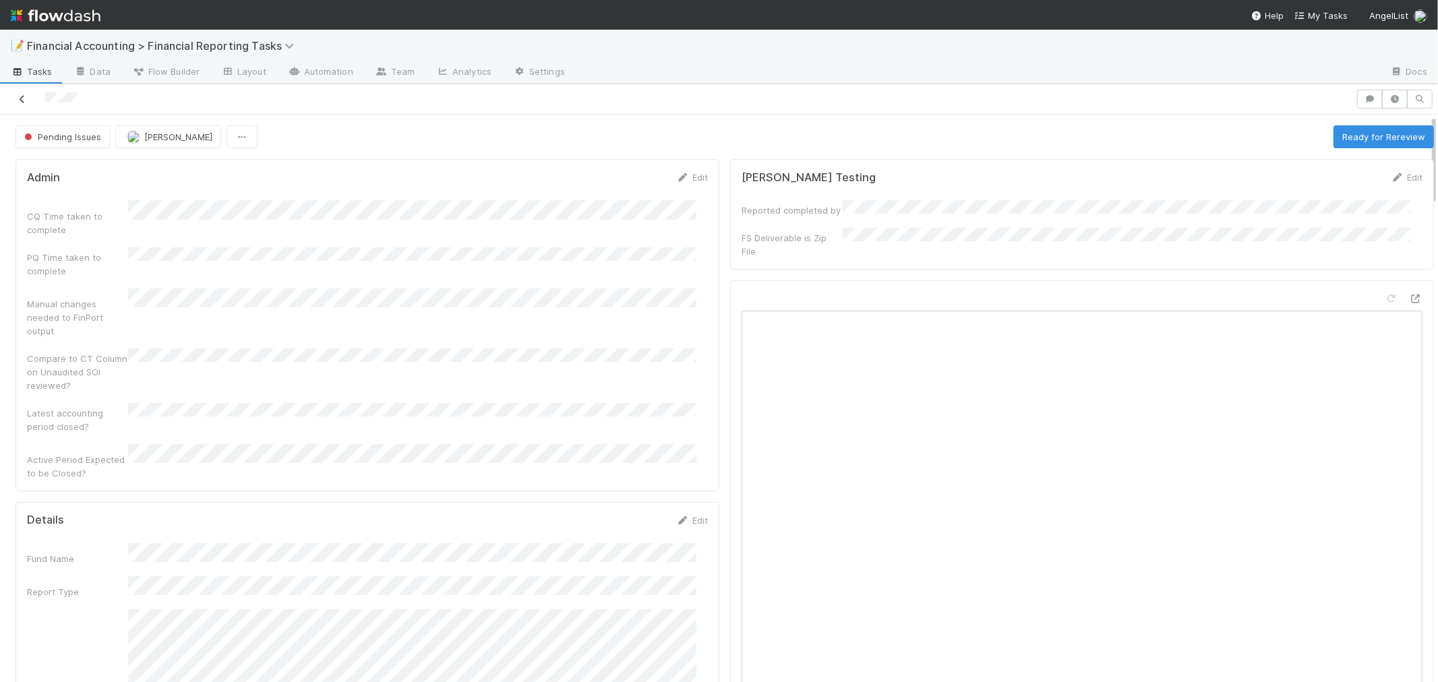
click at [22, 94] on link at bounding box center [22, 98] width 13 height 13
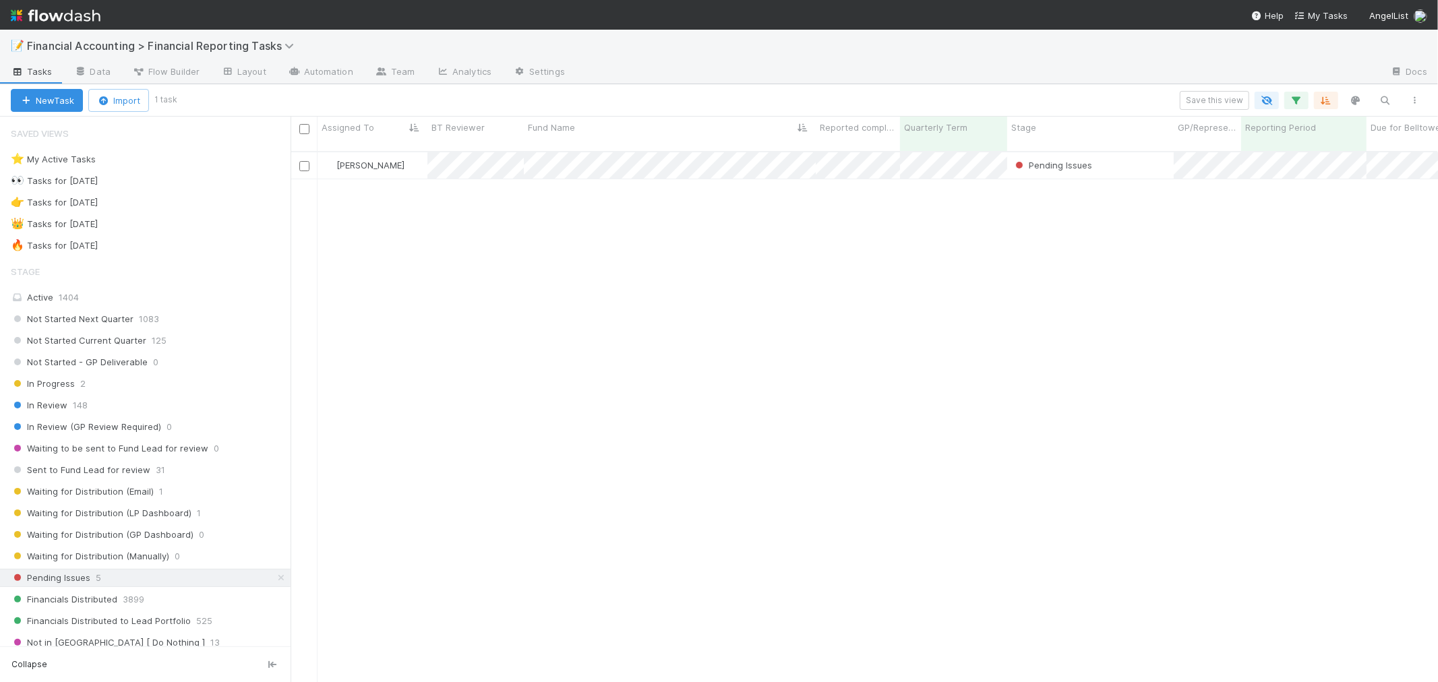
scroll to position [530, 1136]
click at [102, 468] on span "Sent to Fund Lead for review" at bounding box center [81, 470] width 140 height 17
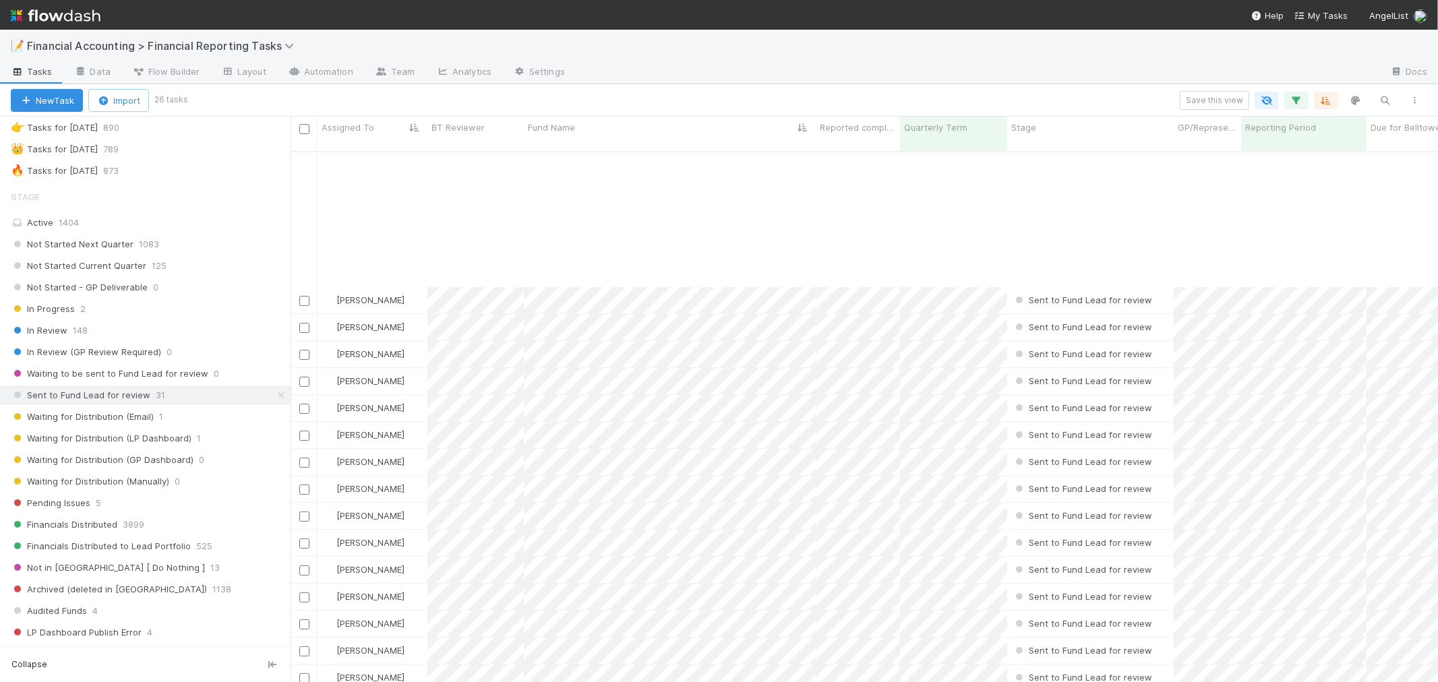
scroll to position [171, 0]
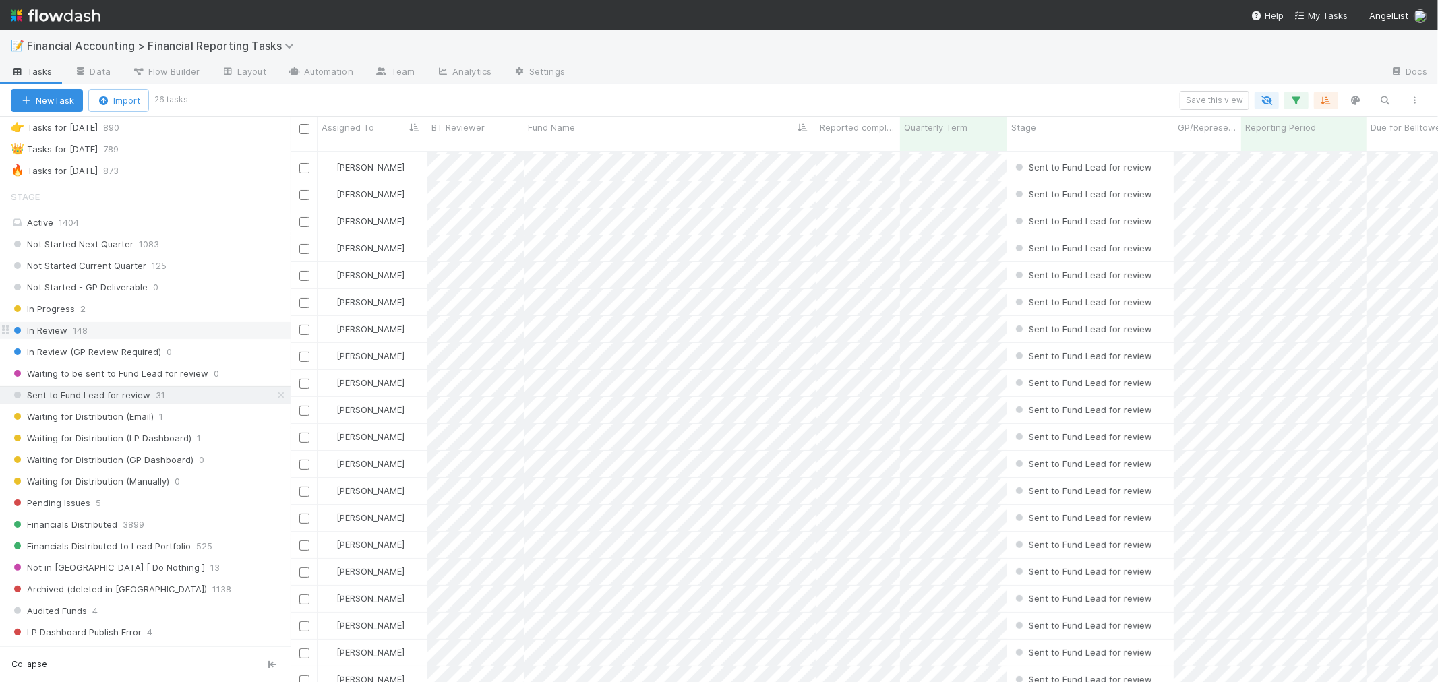
click at [70, 337] on div "In Review 148" at bounding box center [151, 330] width 280 height 17
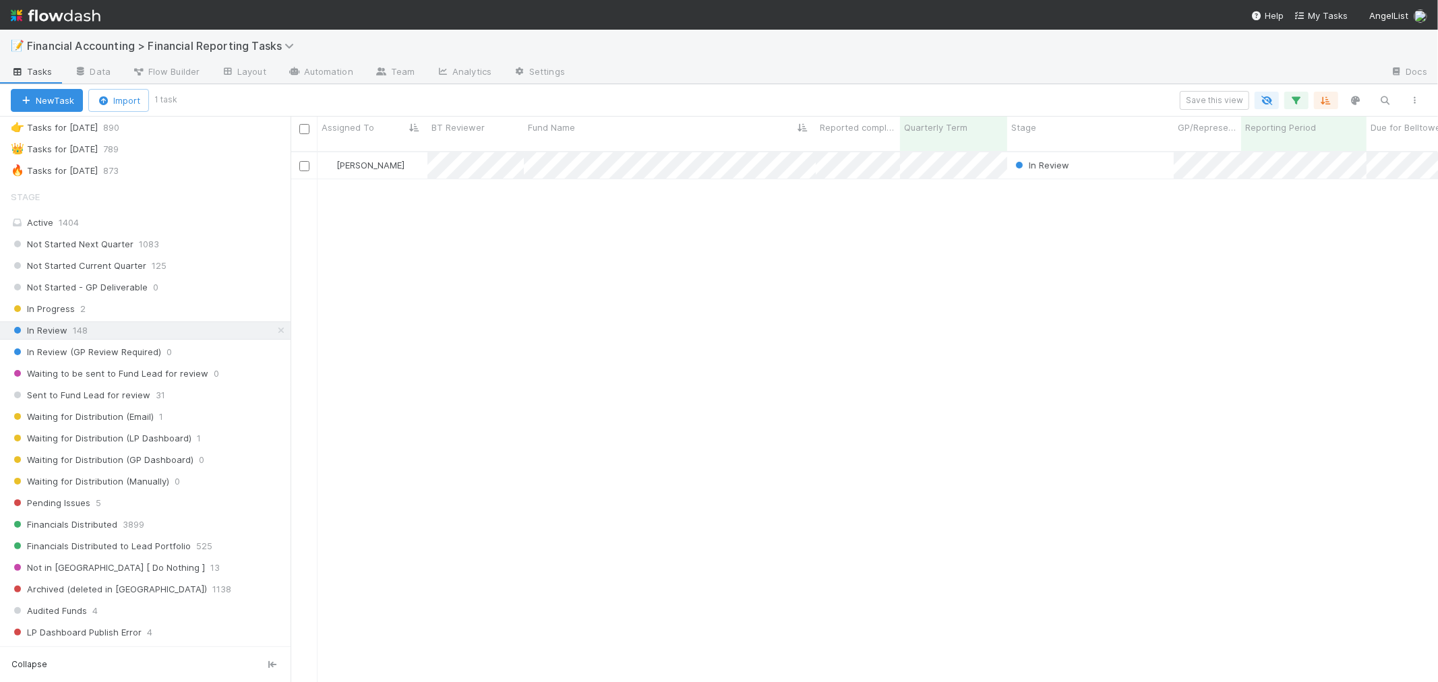
scroll to position [530, 1136]
click at [1299, 97] on icon "button" at bounding box center [1295, 100] width 13 height 12
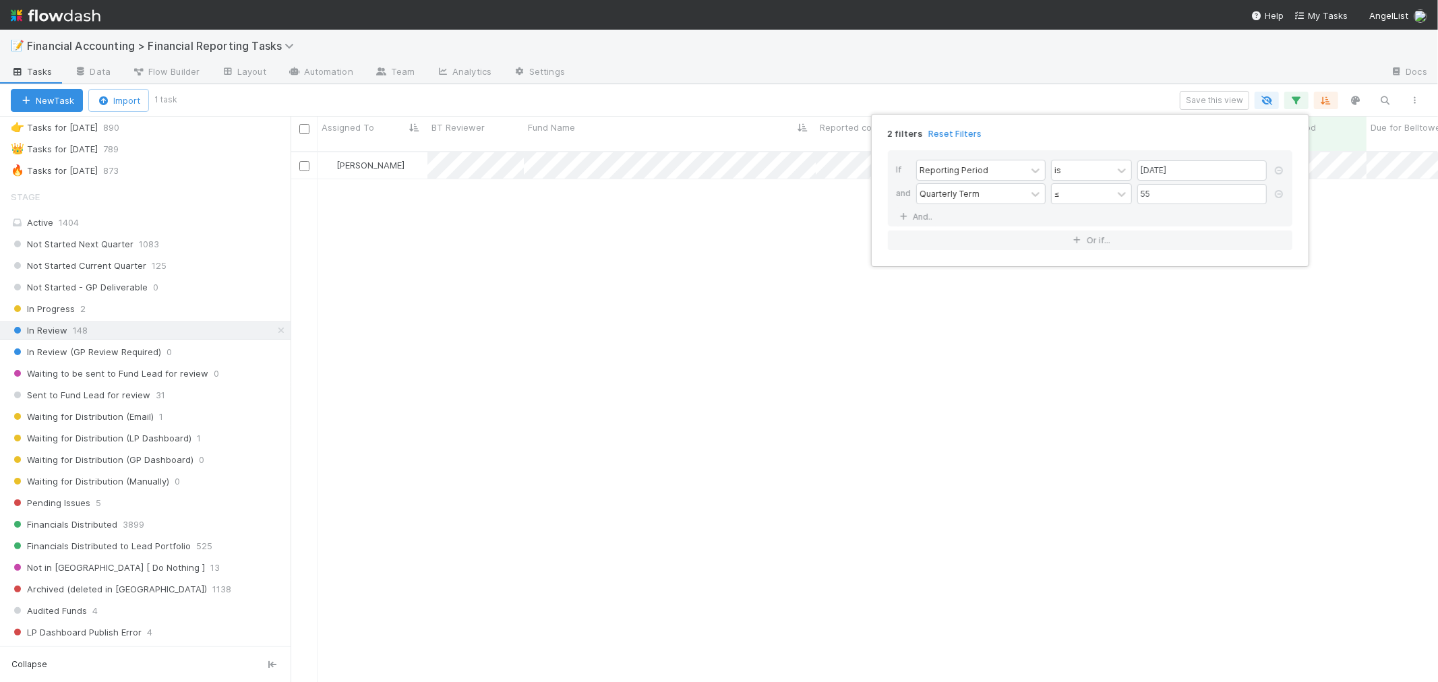
click at [609, 197] on div "2 filters Reset Filters If Reporting Period is [DATE] and Quarterly Term ≤ 55 A…" at bounding box center [719, 341] width 1438 height 682
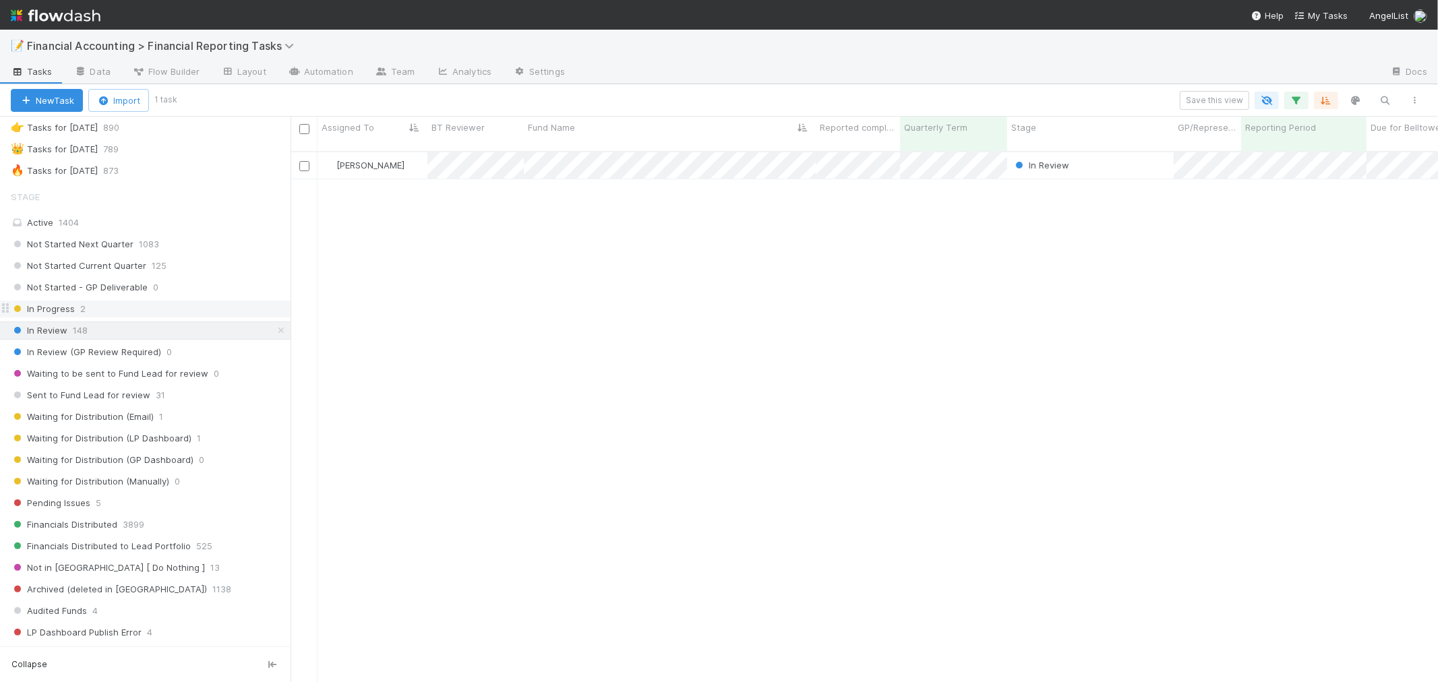
click at [83, 311] on span "2" at bounding box center [82, 309] width 5 height 17
click at [88, 334] on div "In Review 148" at bounding box center [151, 330] width 280 height 17
click at [146, 351] on span "In Review (GP Review Required)" at bounding box center [86, 352] width 150 height 17
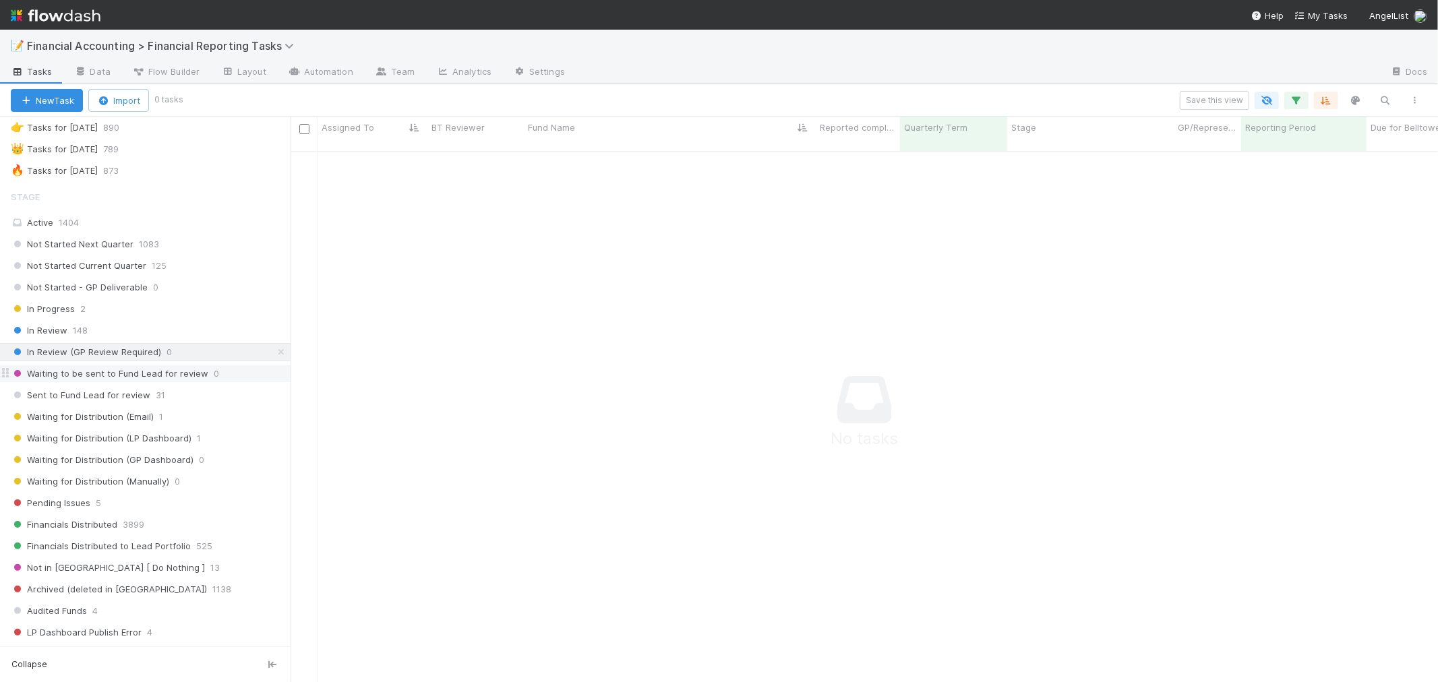
scroll to position [520, 1124]
click at [128, 398] on span "Sent to Fund Lead for review" at bounding box center [81, 395] width 140 height 17
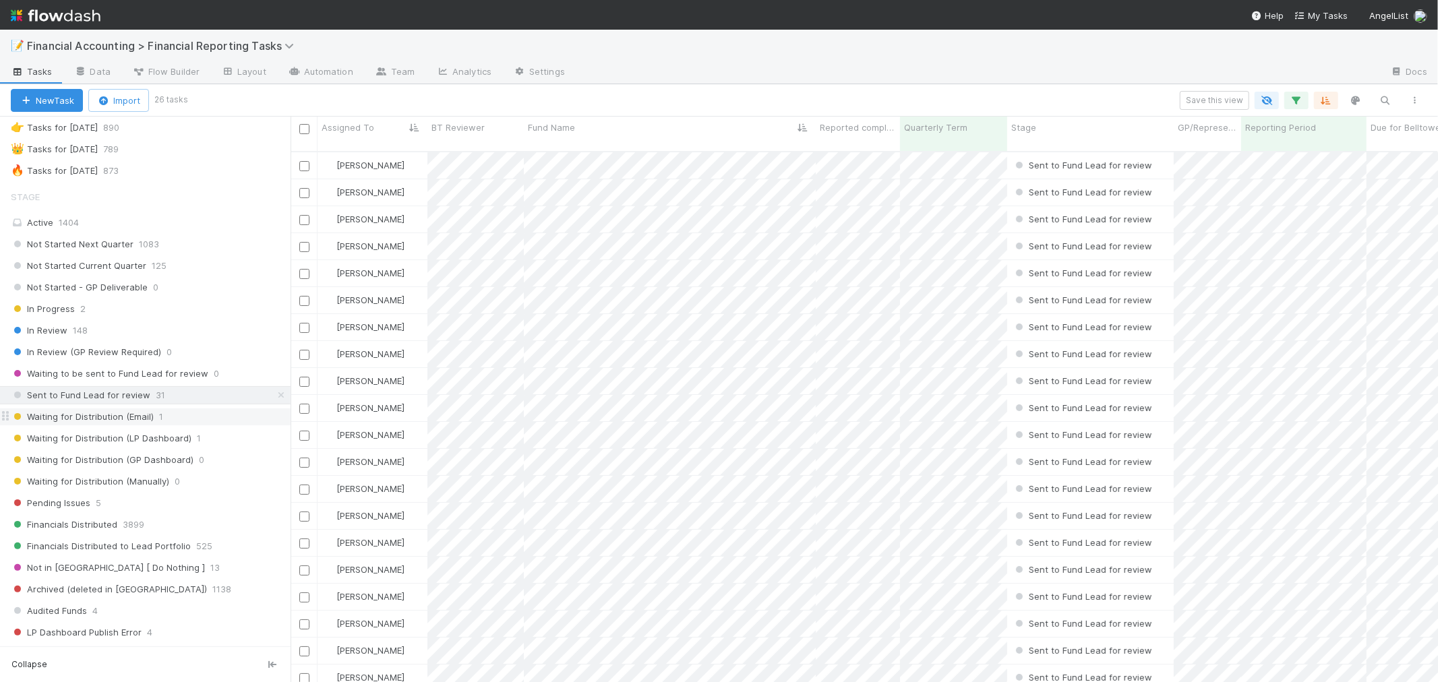
click at [111, 419] on span "Waiting for Distribution (Email)" at bounding box center [82, 416] width 143 height 17
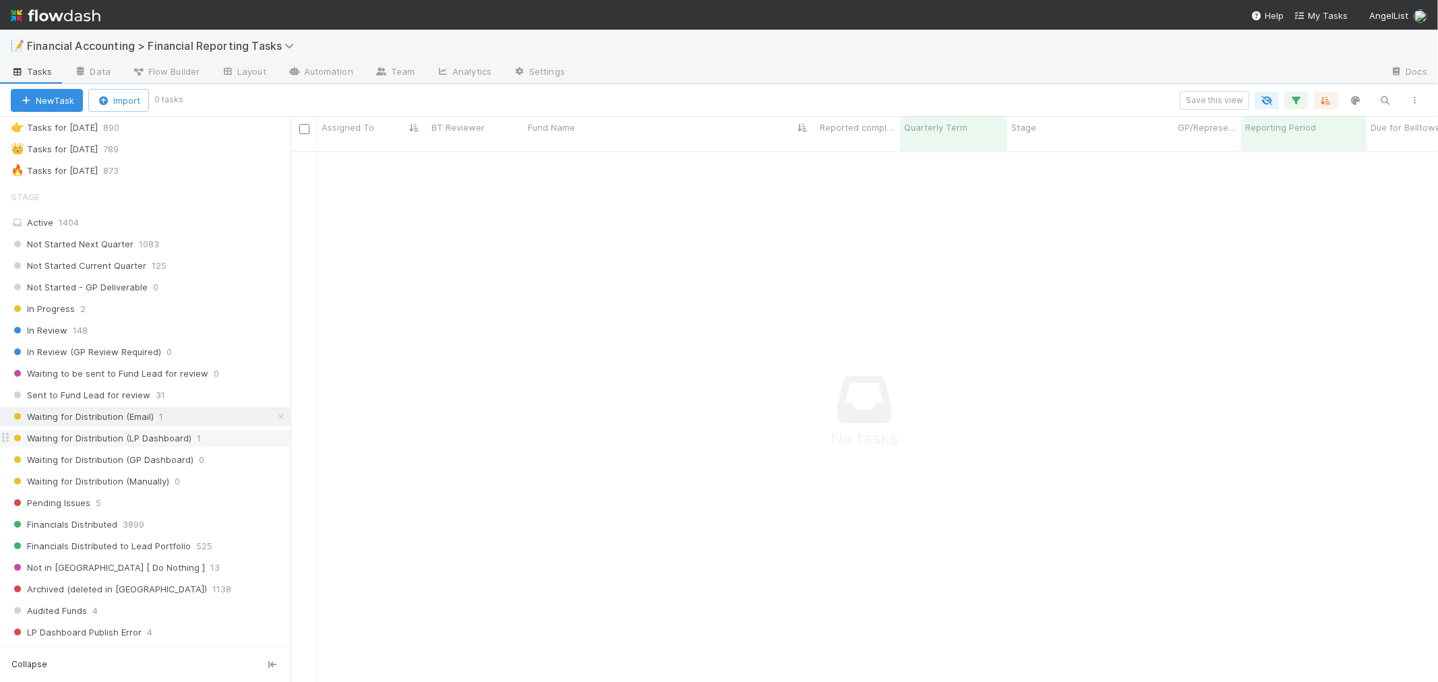
scroll to position [520, 1124]
click at [119, 446] on span "Waiting for Distribution (LP Dashboard)" at bounding box center [101, 438] width 181 height 17
click at [784, 216] on div "[PERSON_NAME] Waiting for Distribution (LP Dashboard) [DATE] 1:10:40 AM [DATE] …" at bounding box center [863, 422] width 1147 height 541
